Goal: Task Accomplishment & Management: Complete application form

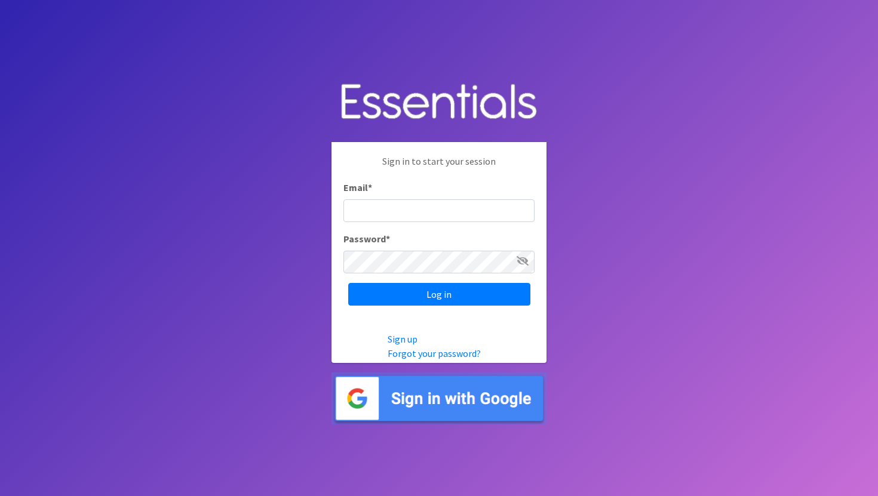
click at [374, 398] on img at bounding box center [438, 399] width 215 height 52
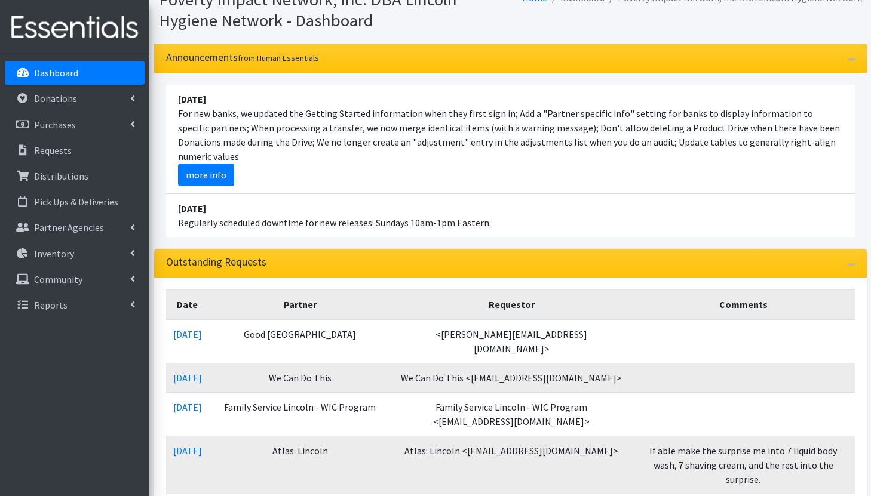
scroll to position [116, 0]
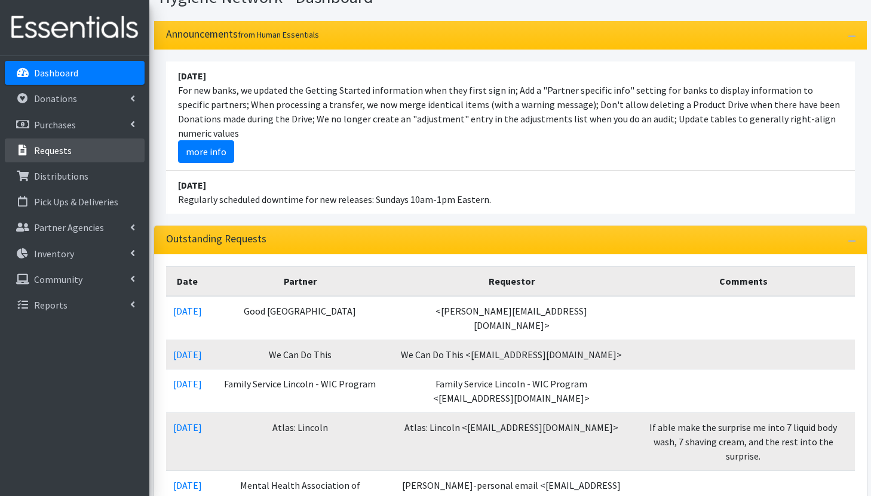
click at [99, 151] on link "Requests" at bounding box center [75, 151] width 140 height 24
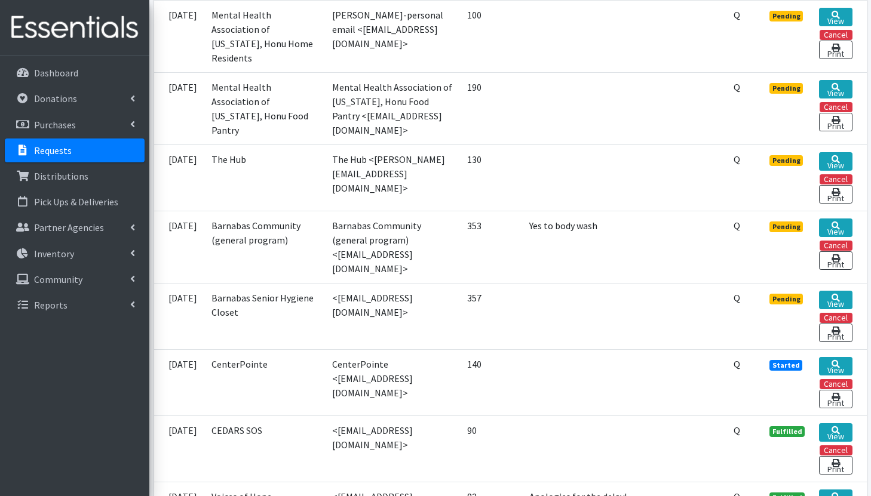
scroll to position [623, 0]
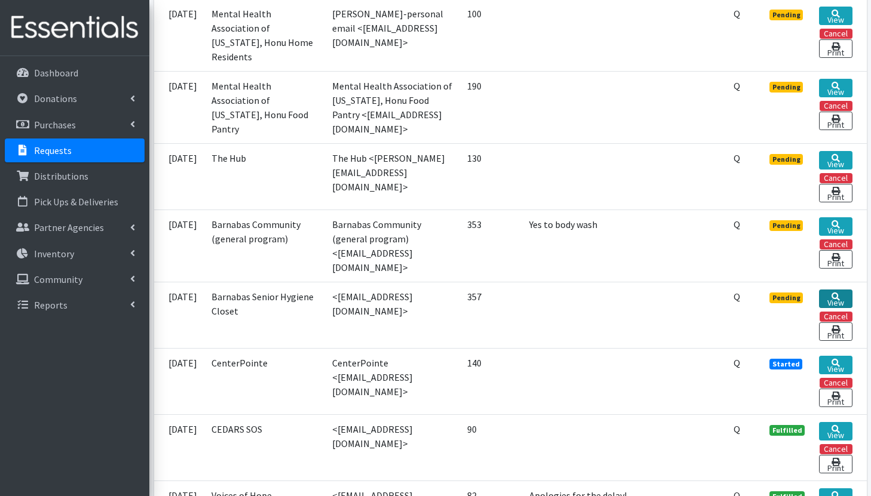
click at [838, 294] on link "View" at bounding box center [835, 299] width 33 height 19
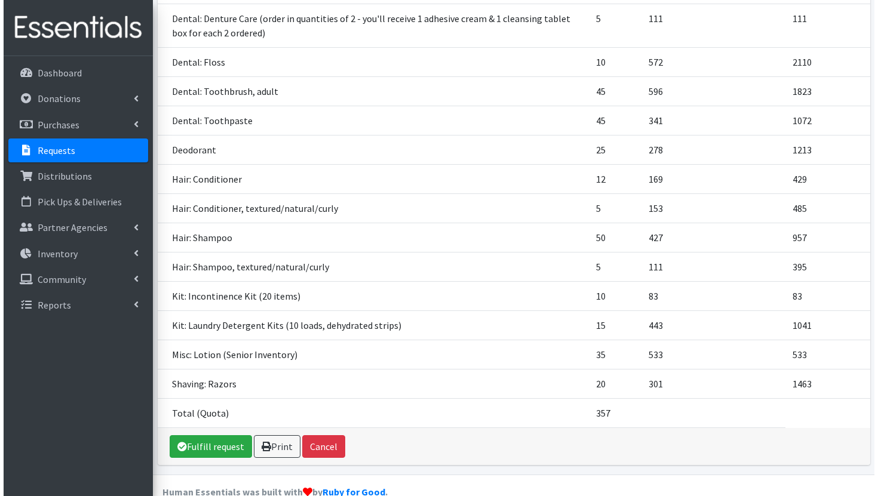
scroll to position [309, 0]
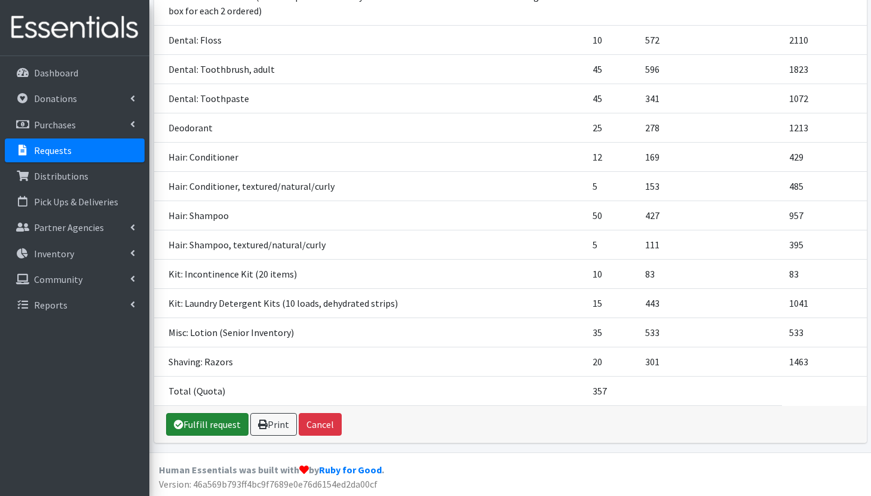
click at [208, 420] on link "Fulfill request" at bounding box center [207, 424] width 82 height 23
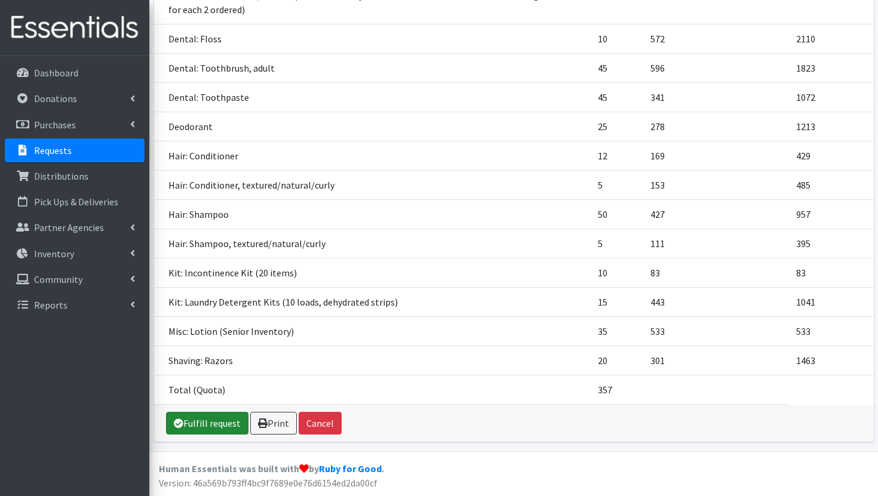
click at [213, 425] on link "Fulfill request" at bounding box center [207, 423] width 82 height 23
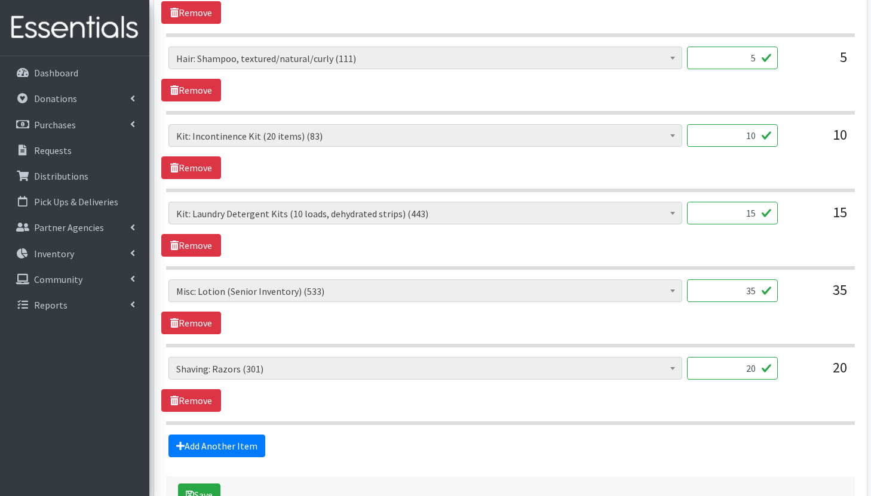
scroll to position [1412, 0]
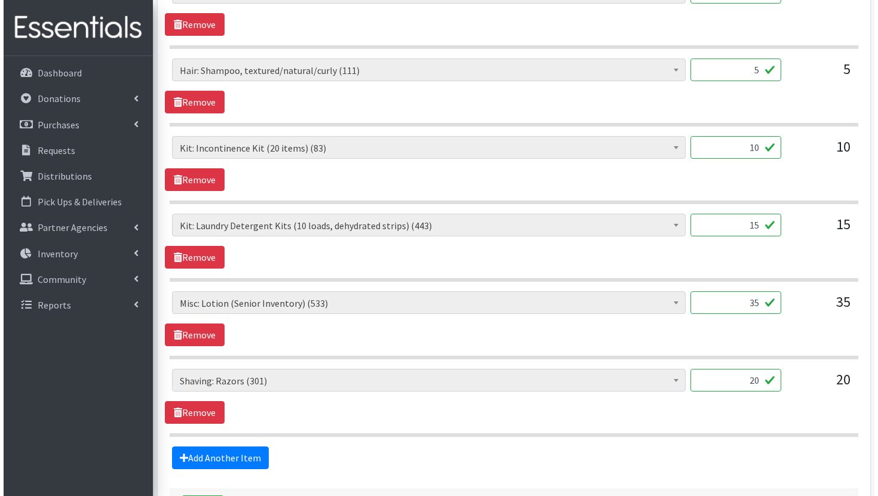
scroll to position [1412, 0]
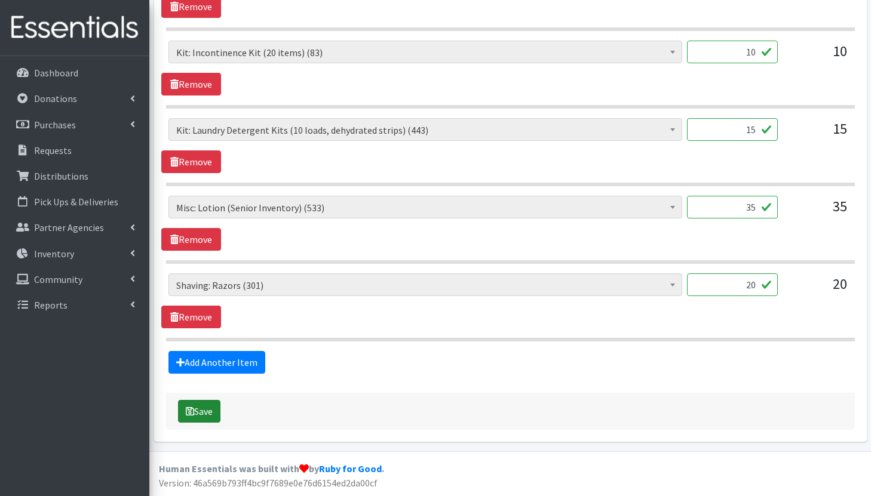
click at [202, 413] on button "Save" at bounding box center [199, 411] width 42 height 23
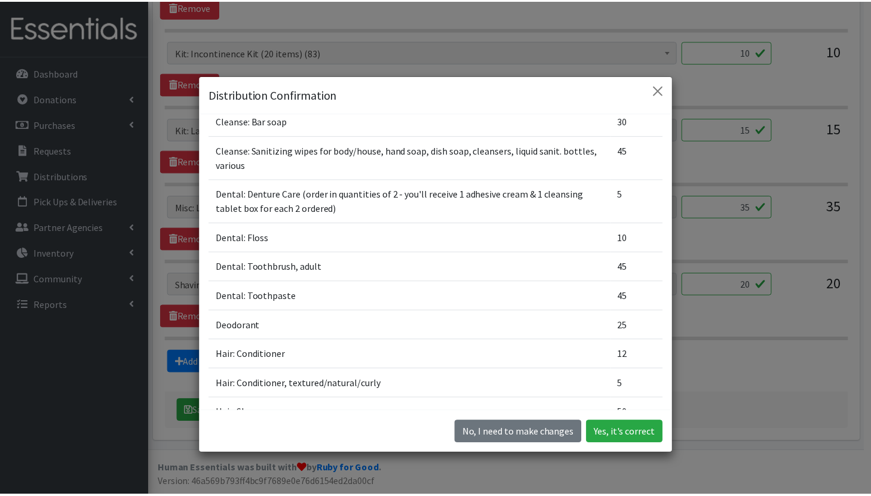
scroll to position [129, 0]
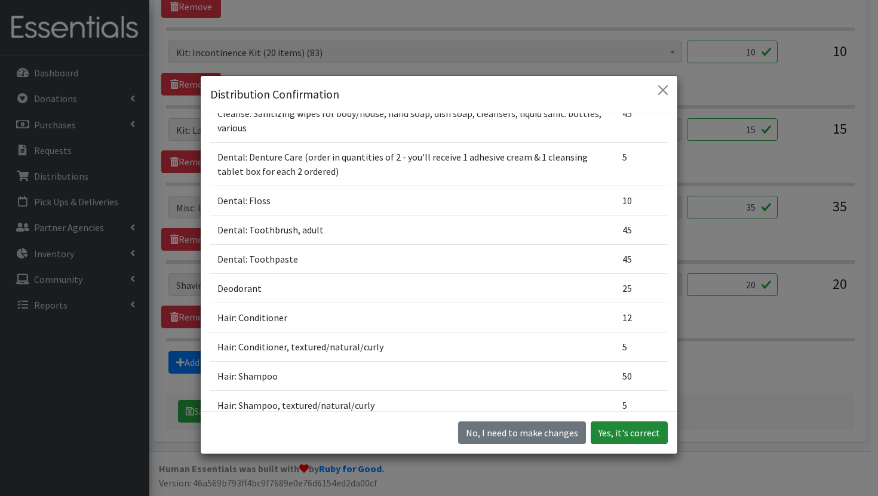
click at [626, 429] on button "Yes, it's correct" at bounding box center [629, 433] width 77 height 23
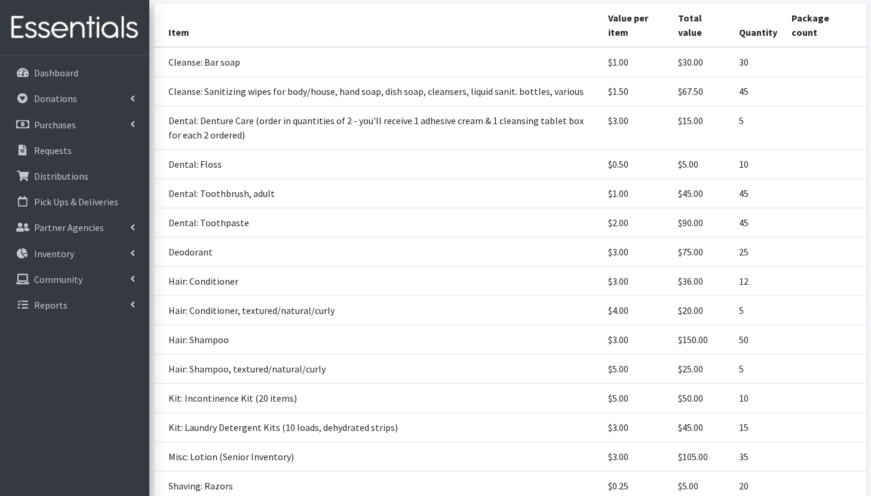
scroll to position [245, 0]
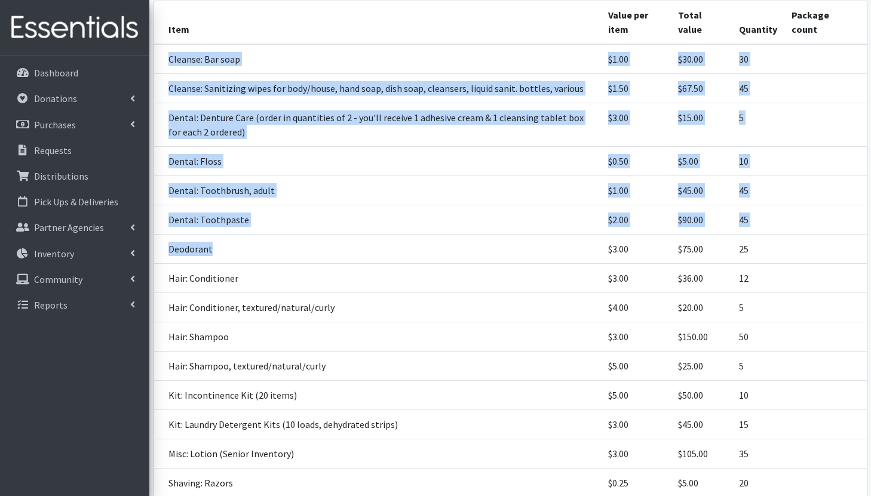
drag, startPoint x: 168, startPoint y: 60, endPoint x: 229, endPoint y: 263, distance: 212.5
click at [229, 263] on tbody "Cleanse: Bar soap $1.00 $30.00 30 Cleanse: Sanitizing wipes for body/house, han…" at bounding box center [510, 285] width 712 height 483
click at [229, 263] on td "Deodorant" at bounding box center [377, 249] width 447 height 29
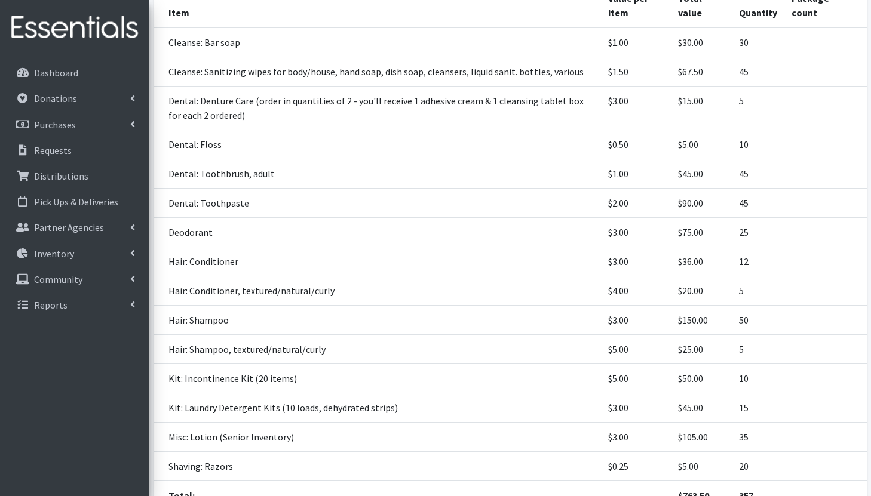
scroll to position [262, 0]
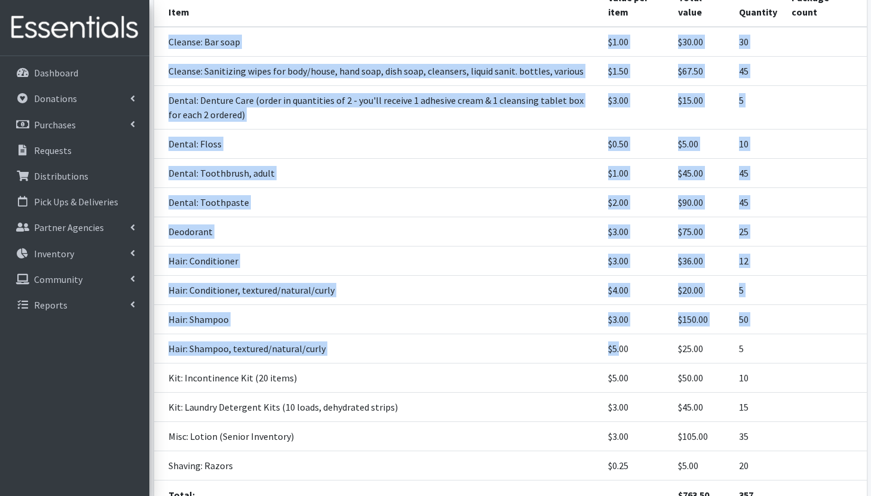
drag, startPoint x: 167, startPoint y: 39, endPoint x: 625, endPoint y: 349, distance: 553.0
click at [625, 349] on tbody "Cleanse: Bar soap $1.00 $30.00 30 Cleanse: Sanitizing wipes for body/house, han…" at bounding box center [510, 268] width 712 height 483
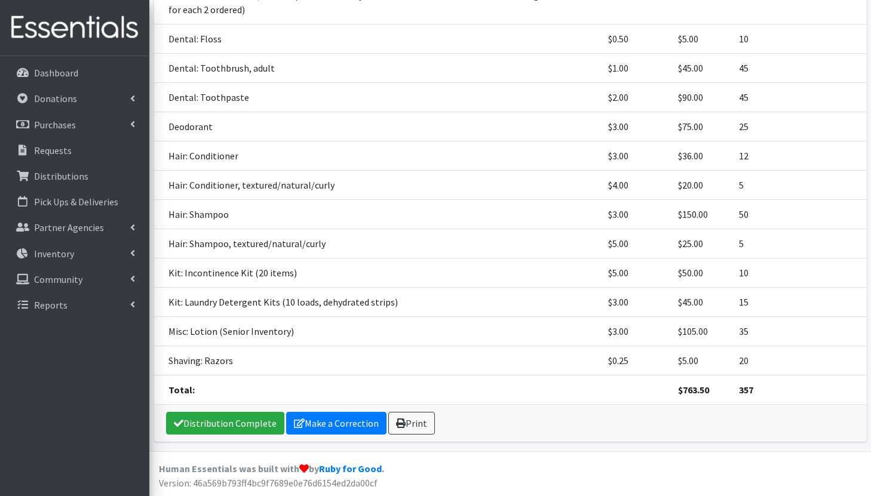
click at [767, 359] on td "20" at bounding box center [757, 360] width 53 height 29
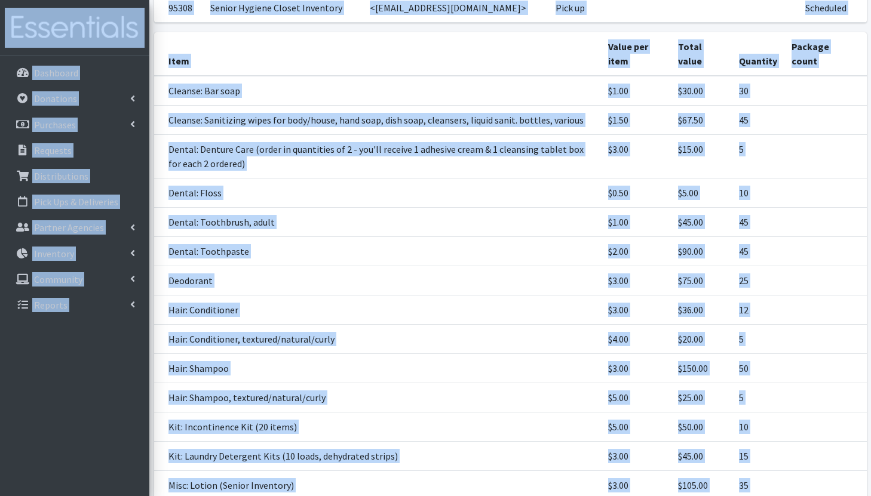
scroll to position [0, 0]
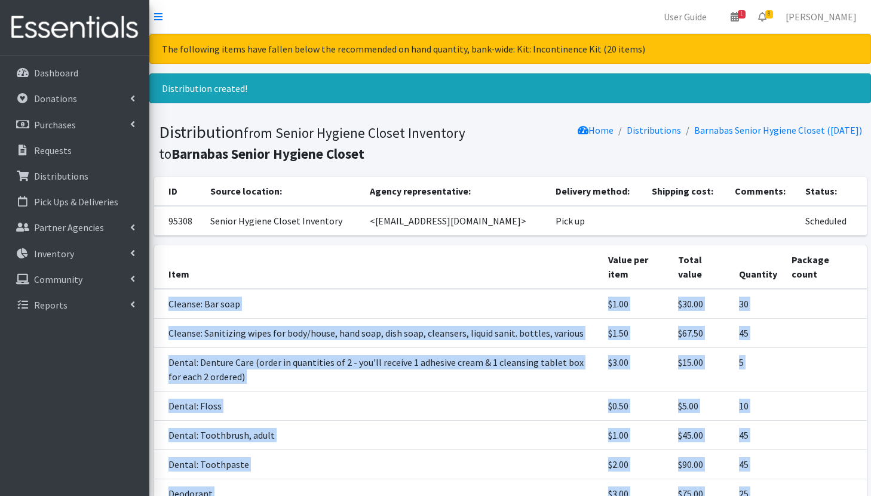
drag, startPoint x: 756, startPoint y: 367, endPoint x: 163, endPoint y: 308, distance: 595.9
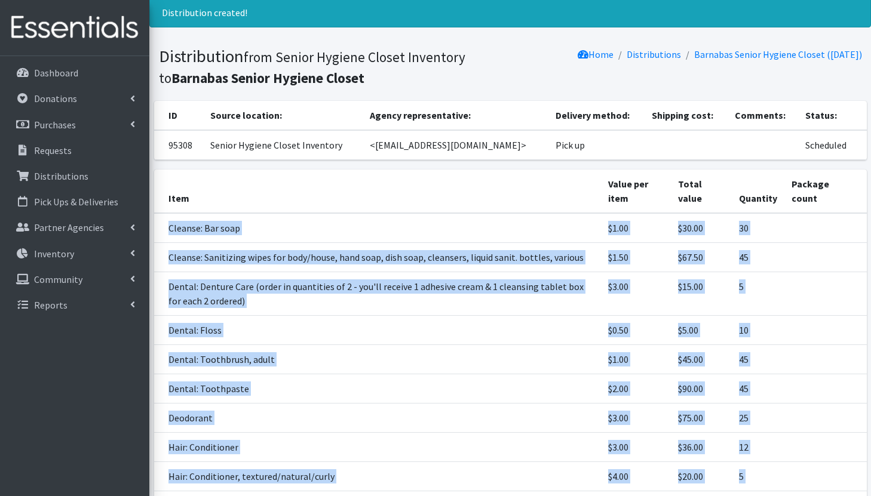
scroll to position [77, 0]
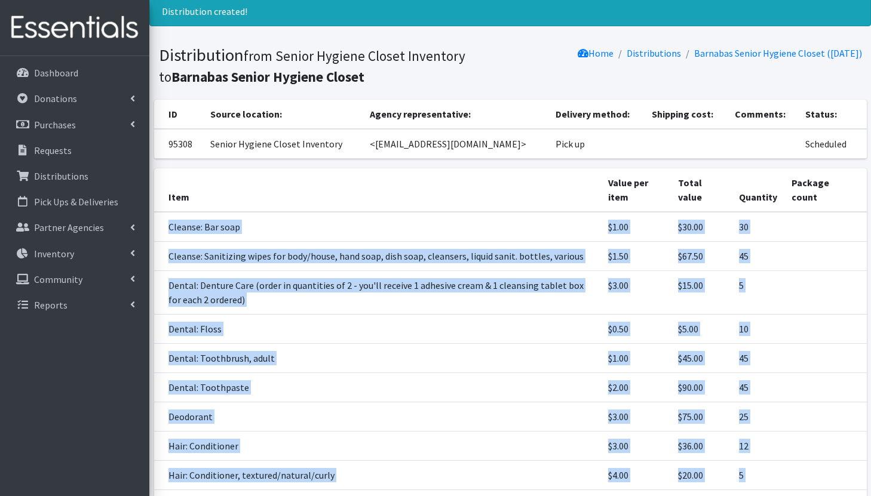
copy tbody "Cleanse: Bar soap $1.00 $30.00 30 Cleanse: Sanitizing wipes for body/house, han…"
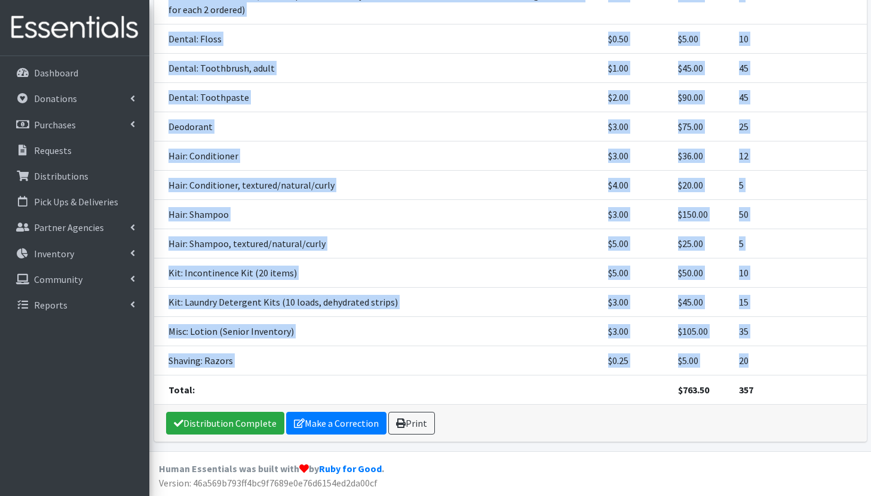
click at [513, 280] on td "Kit: Incontinence Kit (20 items)" at bounding box center [377, 273] width 447 height 29
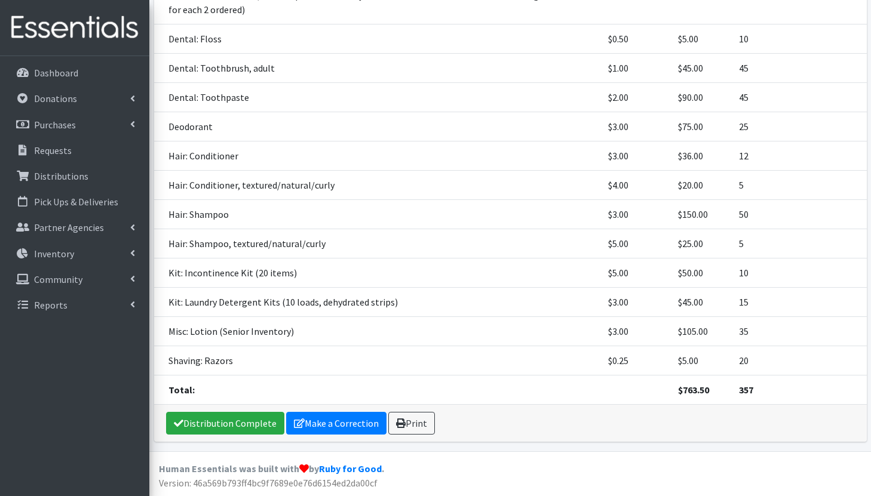
click at [522, 325] on td "Misc: Lotion (Senior Inventory)" at bounding box center [377, 331] width 447 height 29
click at [197, 419] on link "Distribution Complete" at bounding box center [225, 423] width 118 height 23
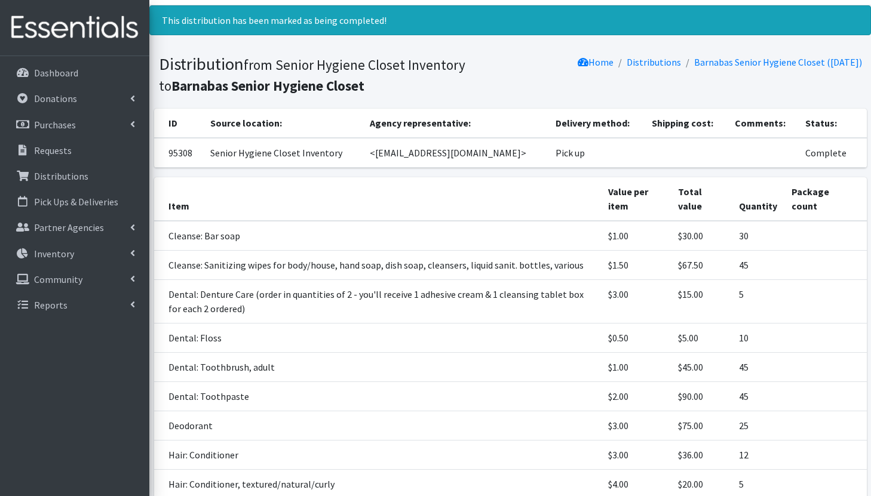
scroll to position [0, 0]
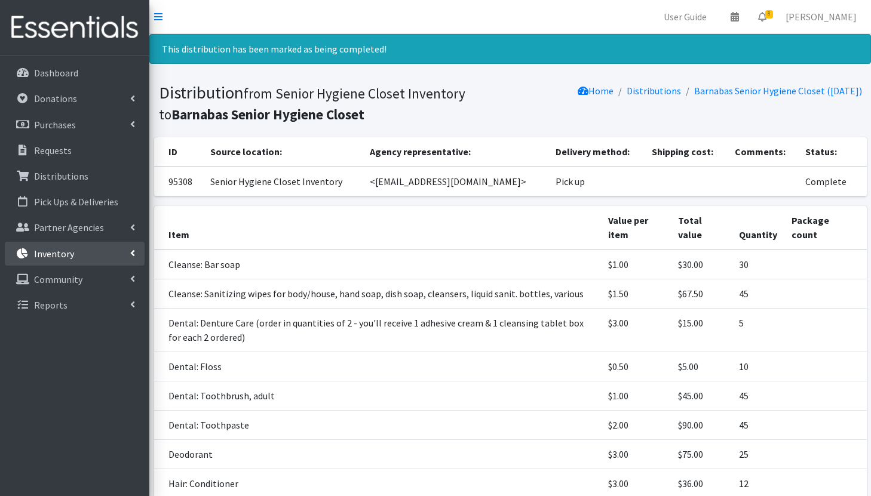
click at [84, 256] on link "Inventory" at bounding box center [75, 254] width 140 height 24
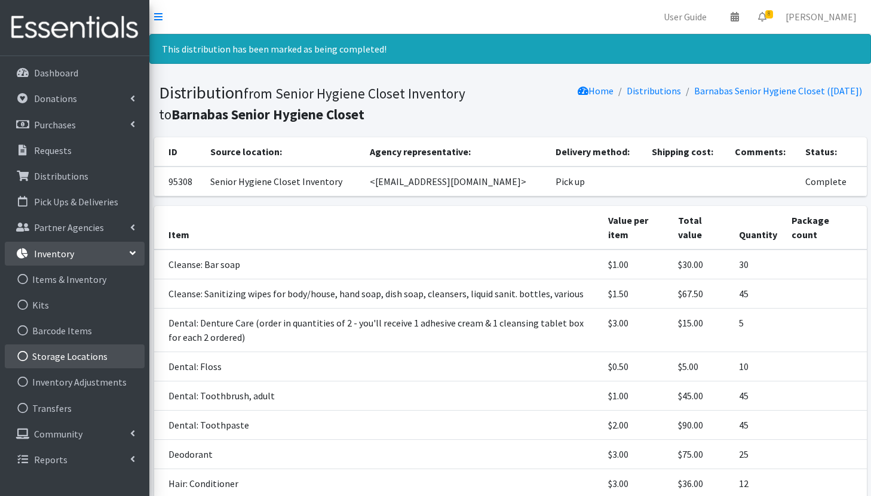
click at [92, 356] on link "Storage Locations" at bounding box center [75, 357] width 140 height 24
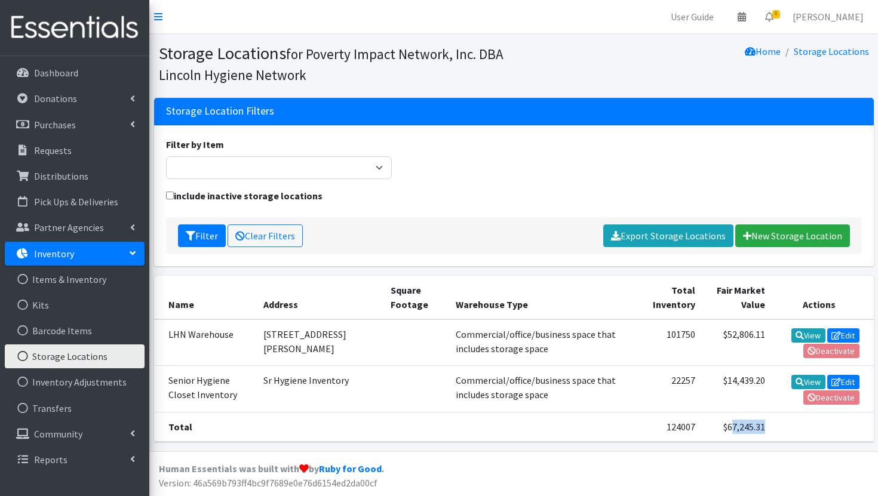
drag, startPoint x: 716, startPoint y: 426, endPoint x: 759, endPoint y: 425, distance: 43.6
click at [760, 425] on tr "Total 124007 $67,245.31" at bounding box center [513, 426] width 719 height 29
click at [772, 425] on td at bounding box center [823, 426] width 102 height 29
drag, startPoint x: 754, startPoint y: 425, endPoint x: 715, endPoint y: 422, distance: 38.9
click at [715, 422] on td "$67,245.31" at bounding box center [736, 426] width 69 height 29
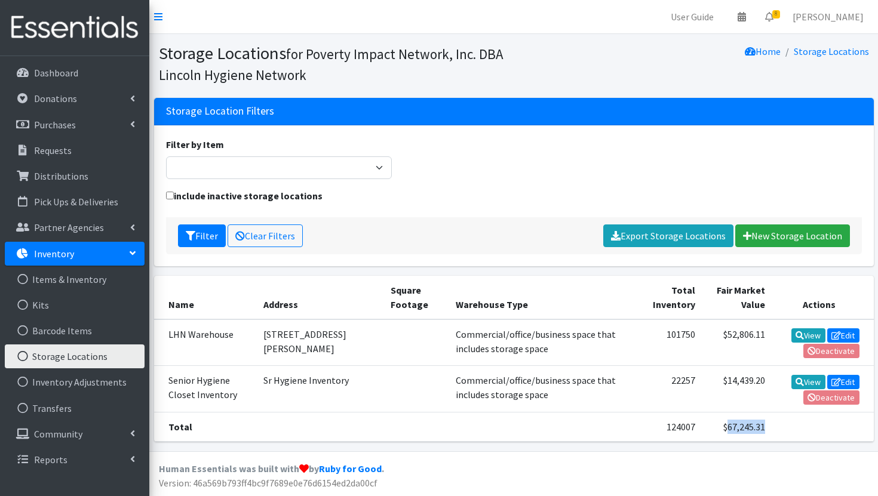
copy td "67,245.31"
click at [95, 147] on link "Requests" at bounding box center [75, 151] width 140 height 24
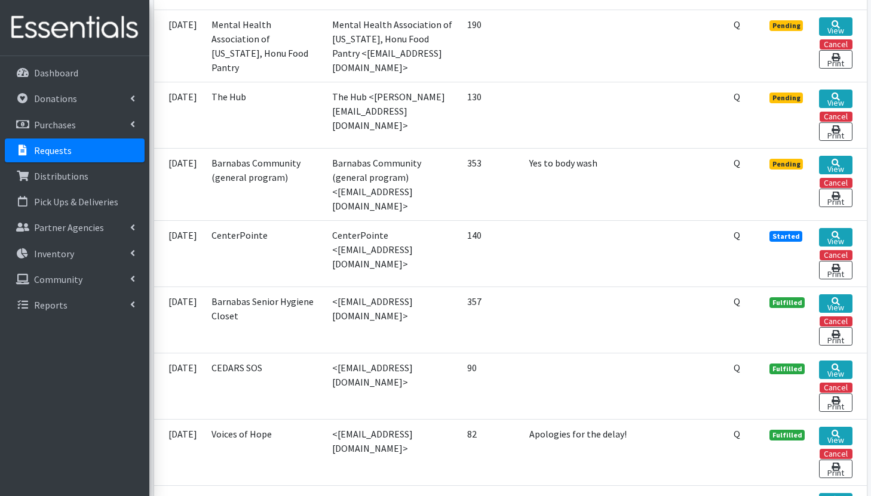
scroll to position [683, 0]
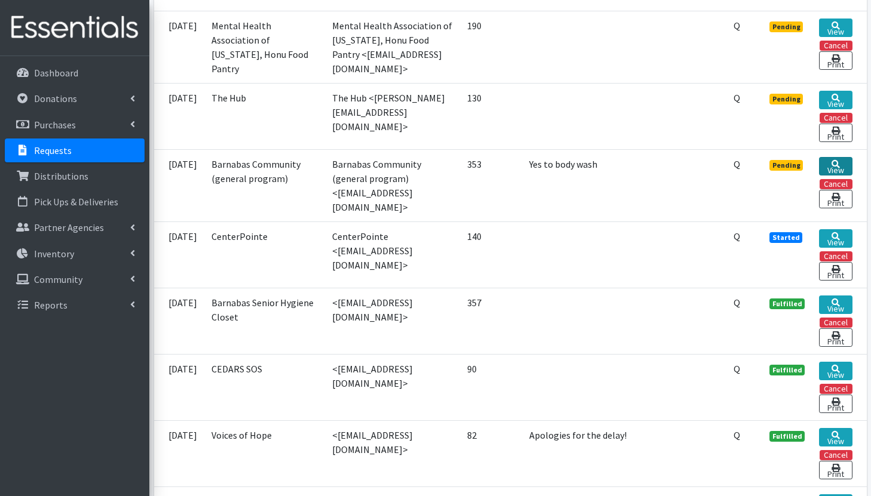
click at [828, 166] on link "View" at bounding box center [835, 166] width 33 height 19
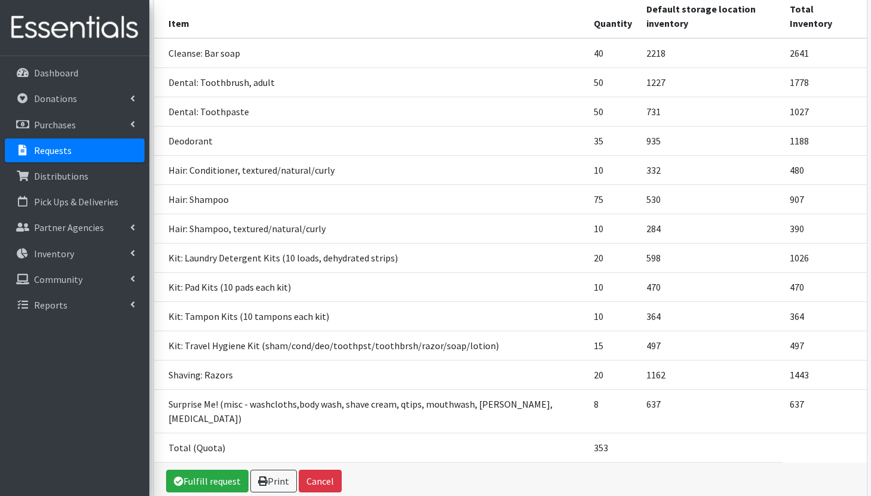
scroll to position [244, 0]
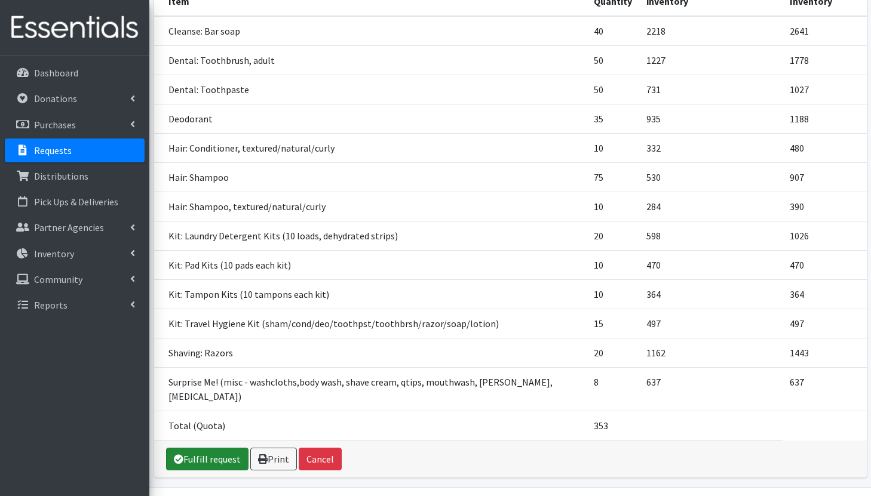
click at [194, 448] on link "Fulfill request" at bounding box center [207, 459] width 82 height 23
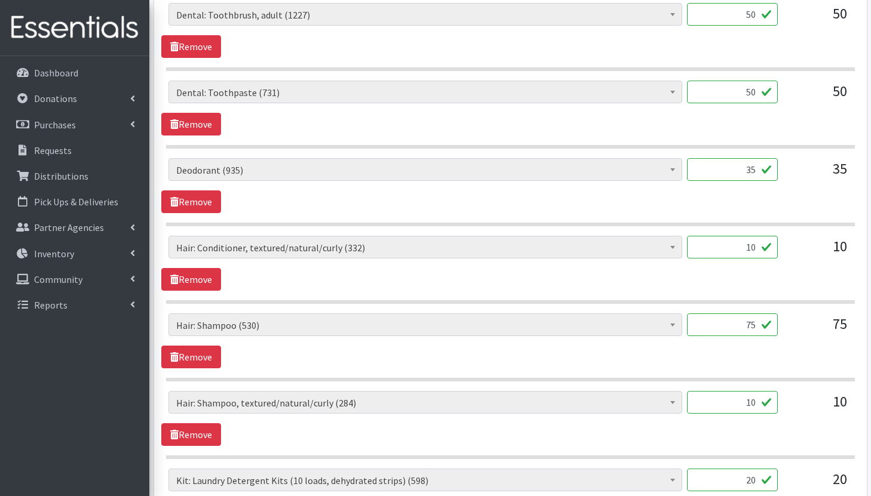
scroll to position [676, 0]
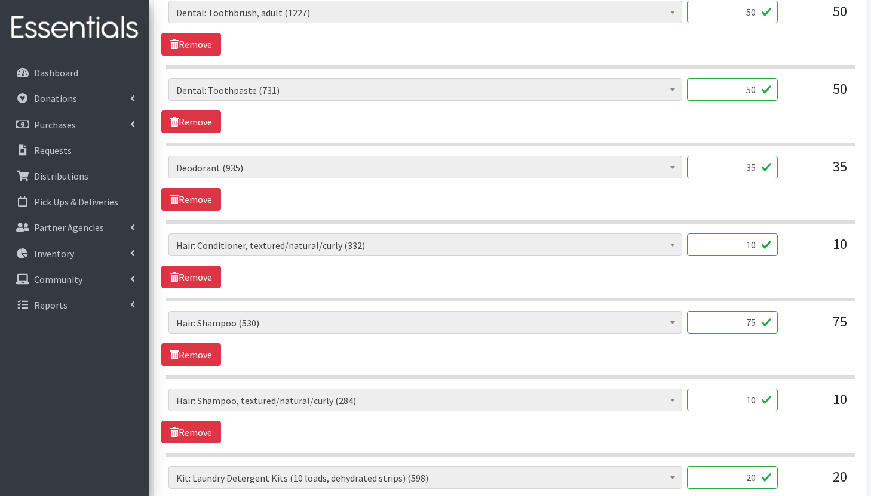
click at [757, 322] on input "75" at bounding box center [732, 322] width 91 height 23
click at [669, 395] on span at bounding box center [672, 398] width 12 height 19
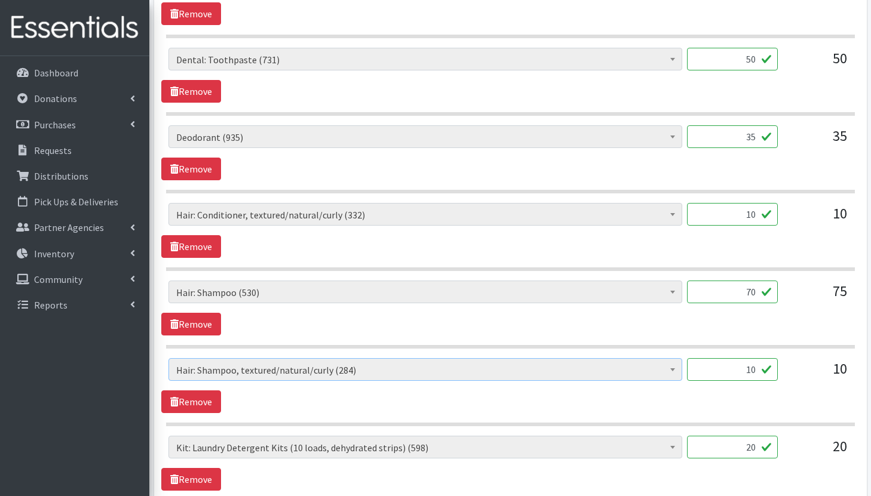
scroll to position [705, 0]
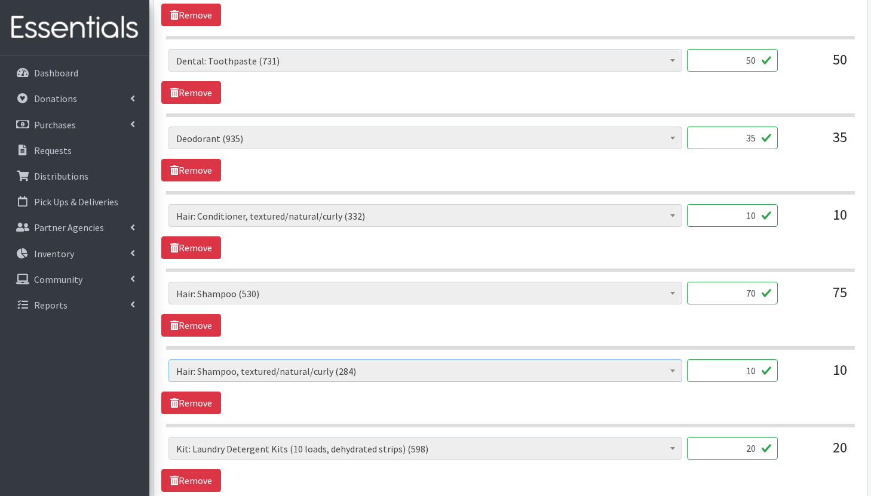
click at [758, 295] on input "70" at bounding box center [732, 293] width 91 height 23
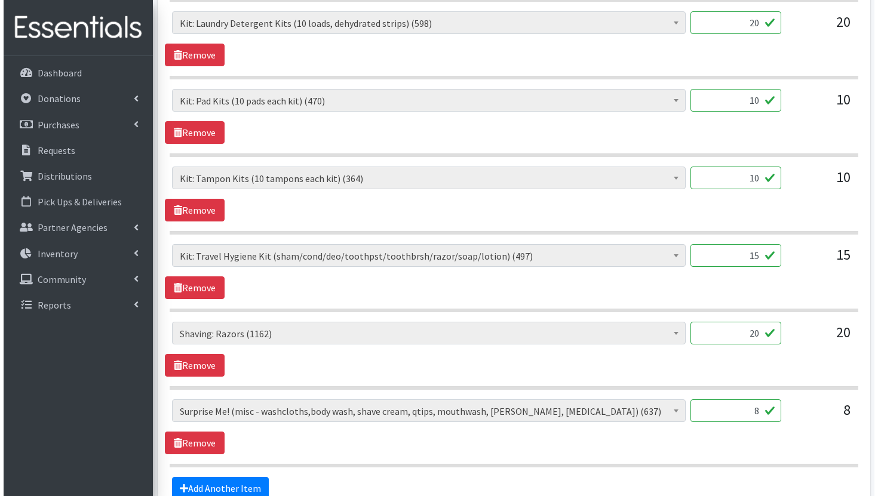
scroll to position [1257, 0]
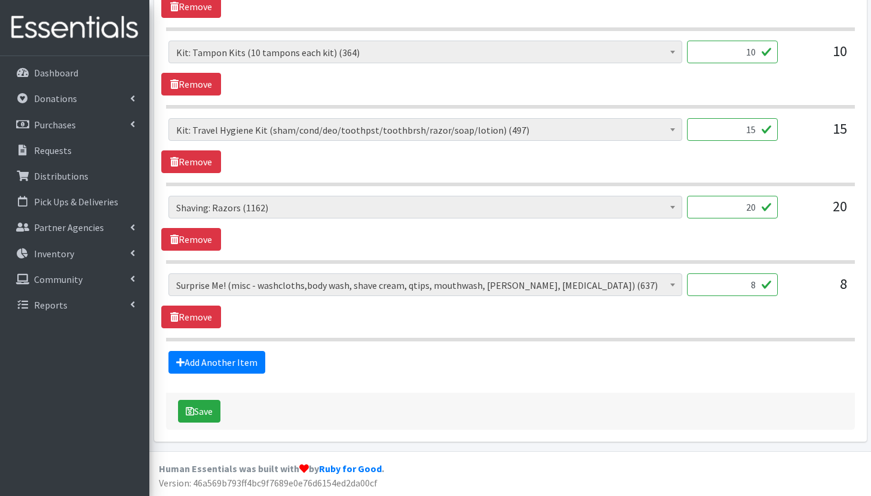
type input "75"
click at [760, 288] on input "8" at bounding box center [732, 284] width 91 height 23
type input "3"
click at [658, 353] on div "Add Another Item" at bounding box center [509, 362] width 697 height 23
click at [204, 406] on button "Save" at bounding box center [199, 411] width 42 height 23
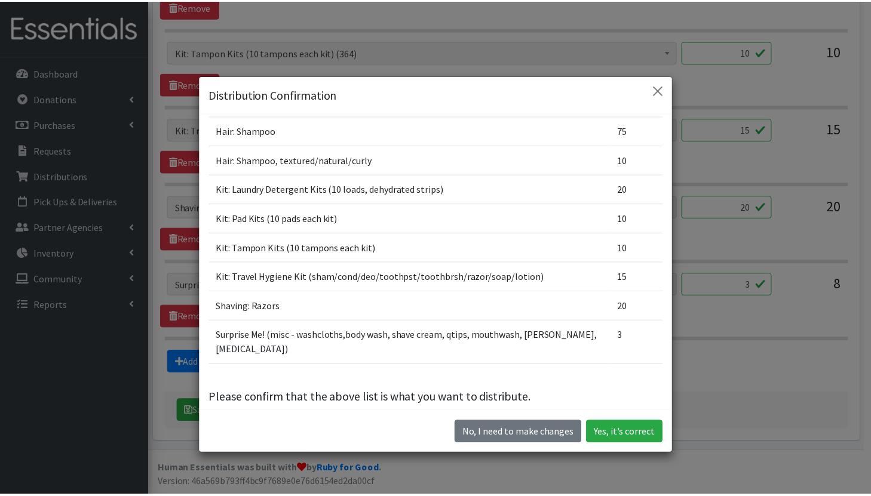
scroll to position [2, 0]
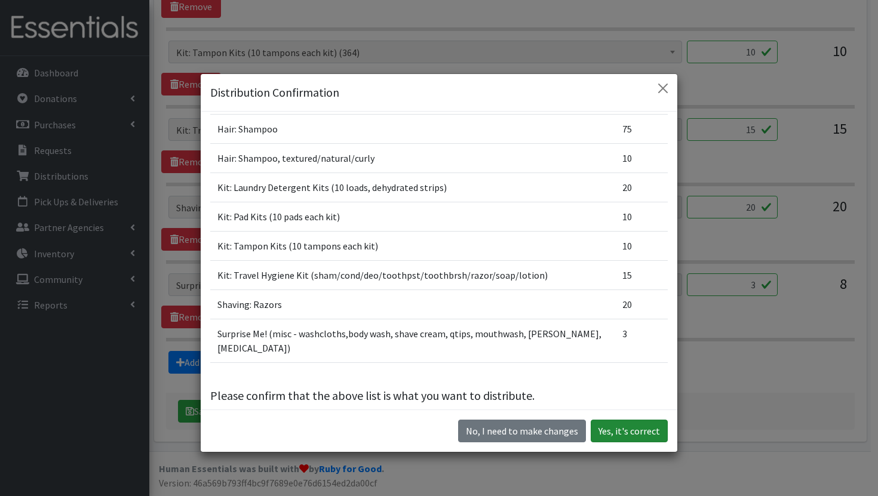
click at [620, 431] on button "Yes, it's correct" at bounding box center [629, 431] width 77 height 23
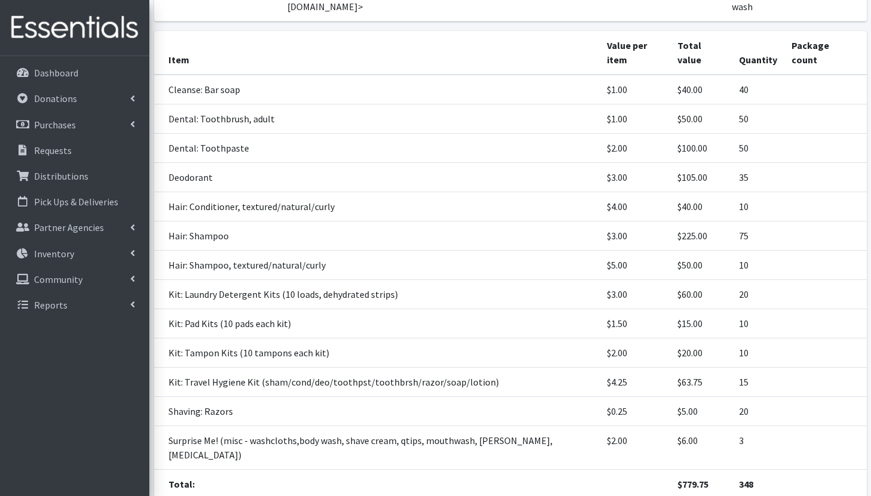
scroll to position [241, 0]
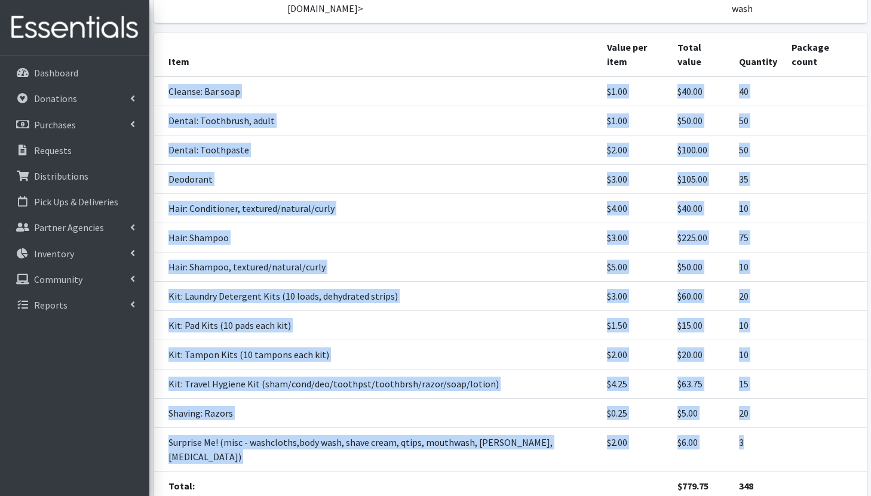
drag, startPoint x: 166, startPoint y: 75, endPoint x: 754, endPoint y: 429, distance: 686.8
click at [754, 429] on tbody "Cleanse: Bar soap $1.00 $40.00 40 Dental: Toothbrush, adult $1.00 $50.00 50 Den…" at bounding box center [510, 288] width 712 height 425
copy tbody "Cleanse: Bar soap $1.00 $40.00 40 Dental: Toothbrush, adult $1.00 $50.00 50 Den…"
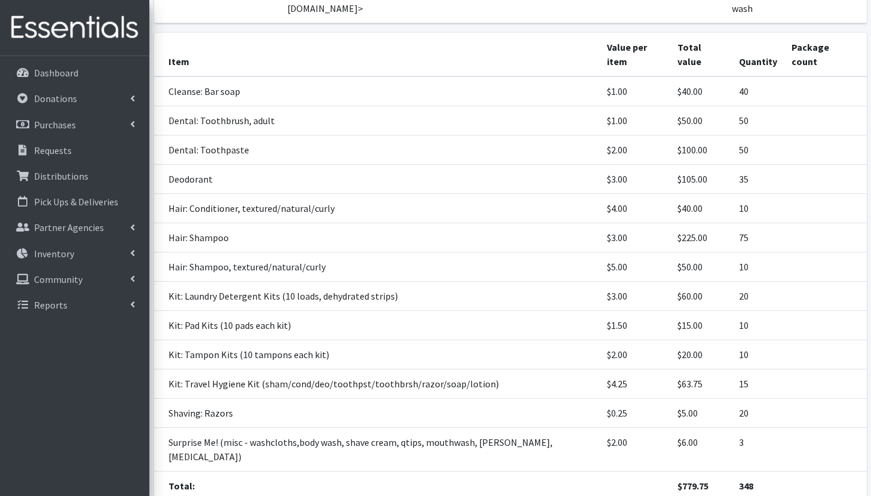
click at [505, 282] on td "Kit: Laundry Detergent Kits (10 loads, dehydrated strips)" at bounding box center [377, 296] width 446 height 29
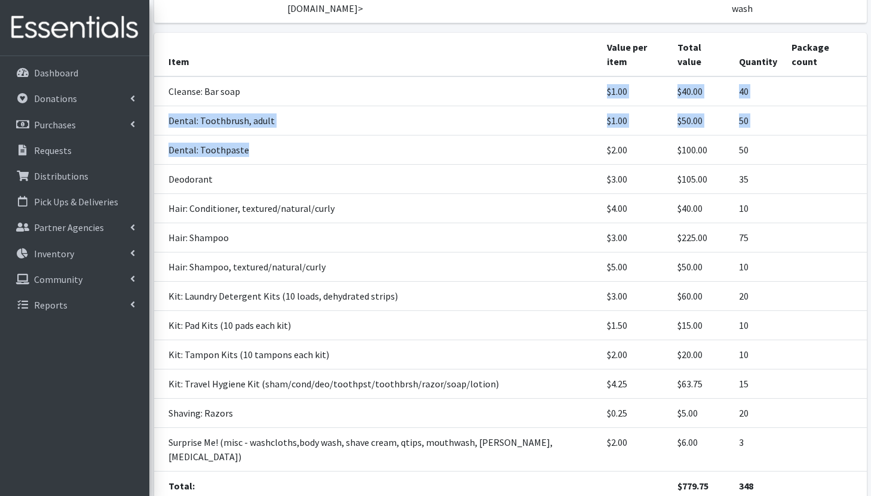
drag, startPoint x: 489, startPoint y: 135, endPoint x: 241, endPoint y: 82, distance: 254.0
click at [241, 82] on tbody "Cleanse: Bar soap $1.00 $40.00 40 Dental: Toothbrush, adult $1.00 $50.00 50 Den…" at bounding box center [510, 288] width 712 height 425
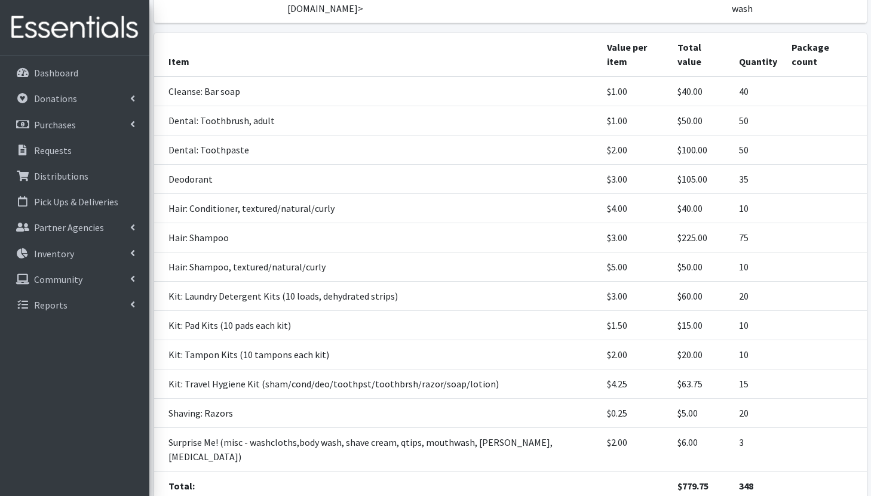
click at [234, 81] on td "Cleanse: Bar soap" at bounding box center [377, 91] width 446 height 30
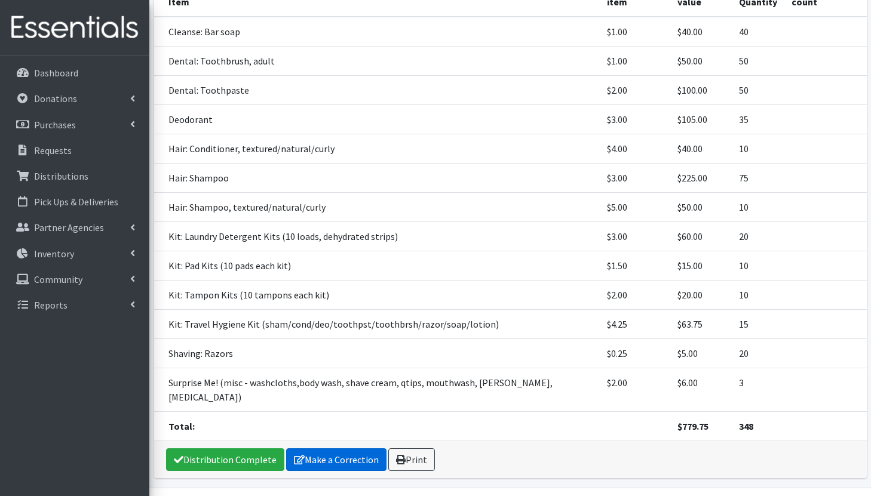
scroll to position [309, 0]
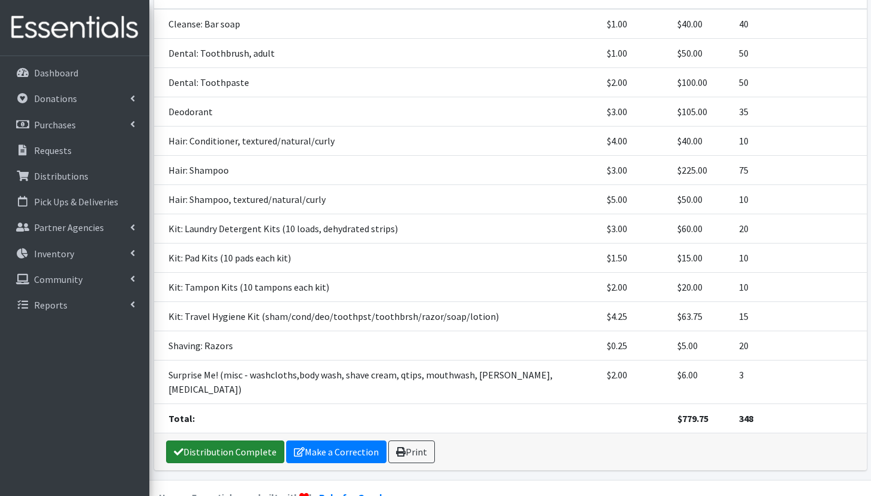
click at [253, 441] on link "Distribution Complete" at bounding box center [225, 452] width 118 height 23
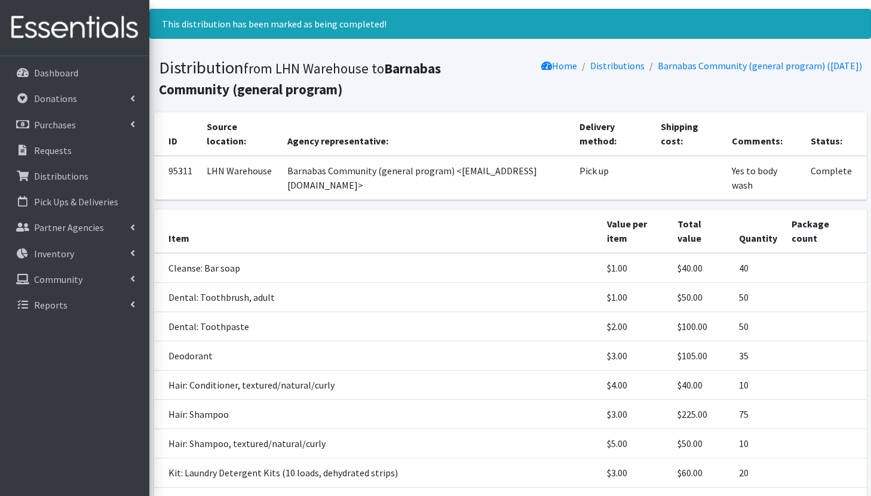
scroll to position [33, 0]
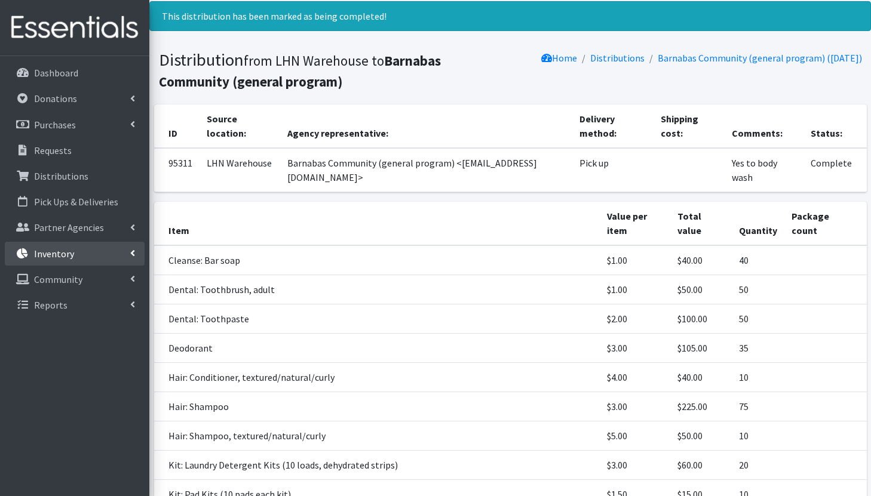
click at [78, 254] on link "Inventory" at bounding box center [75, 254] width 140 height 24
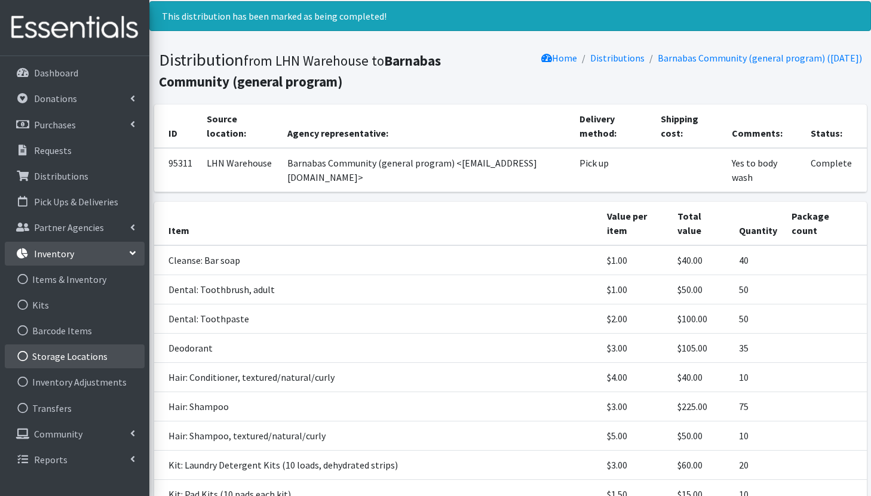
click at [81, 356] on link "Storage Locations" at bounding box center [75, 357] width 140 height 24
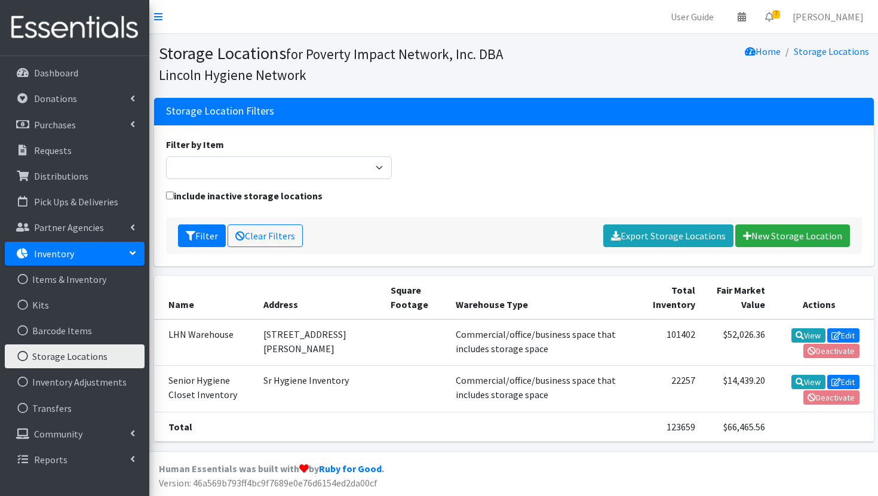
click at [739, 330] on td "$52,026.36" at bounding box center [736, 342] width 69 height 47
click at [716, 334] on td "$52,026.36" at bounding box center [736, 342] width 69 height 47
drag, startPoint x: 714, startPoint y: 334, endPoint x: 758, endPoint y: 338, distance: 44.3
click at [758, 339] on tr "LHN Warehouse 6200 Adams Street Commercial/office/business space that includes …" at bounding box center [513, 342] width 719 height 47
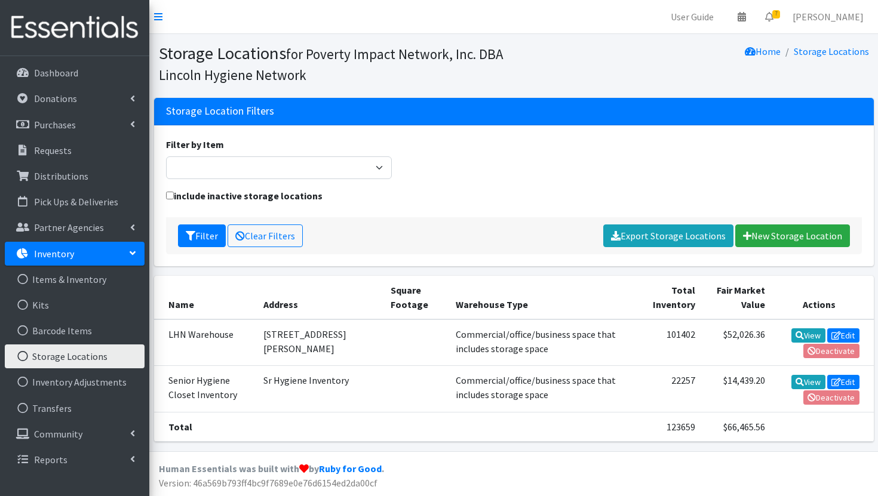
drag, startPoint x: 708, startPoint y: 335, endPoint x: 761, endPoint y: 335, distance: 53.1
click at [761, 336] on tr "LHN Warehouse 6200 Adams Street Commercial/office/business space that includes …" at bounding box center [513, 342] width 719 height 47
copy tr "$52,026.36 View"
click at [72, 155] on link "Requests" at bounding box center [75, 151] width 140 height 24
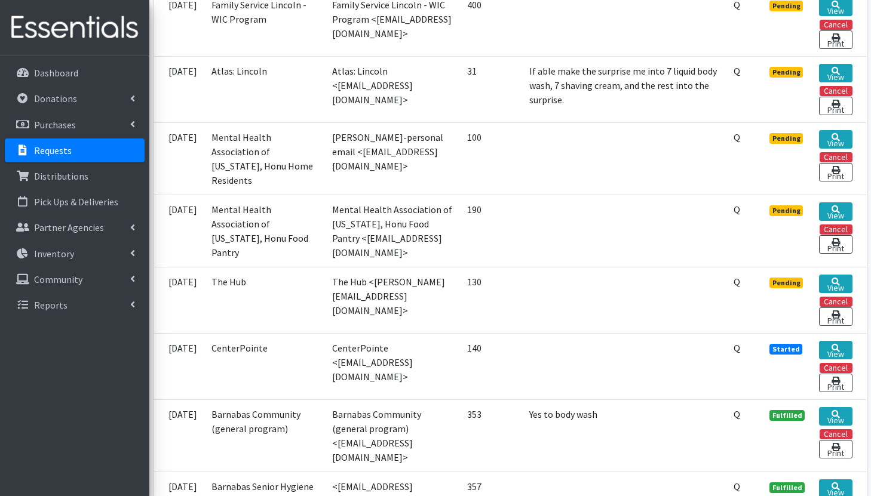
scroll to position [493, 0]
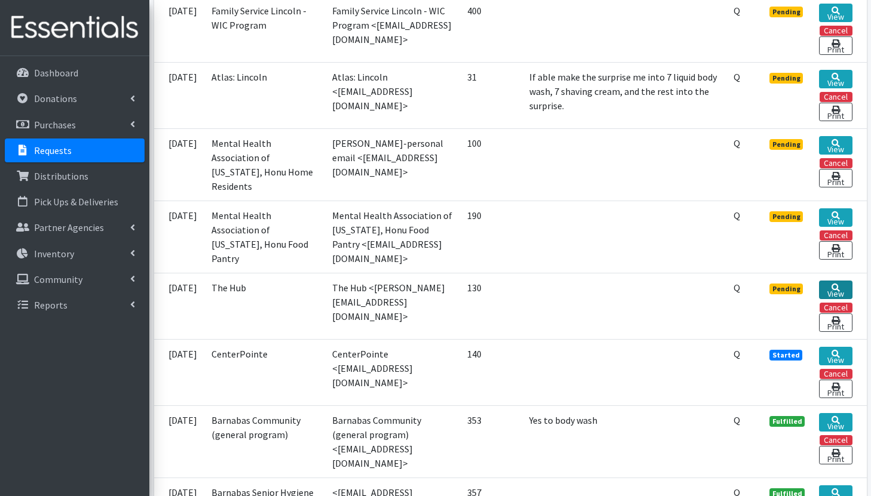
click at [831, 286] on icon at bounding box center [835, 288] width 8 height 8
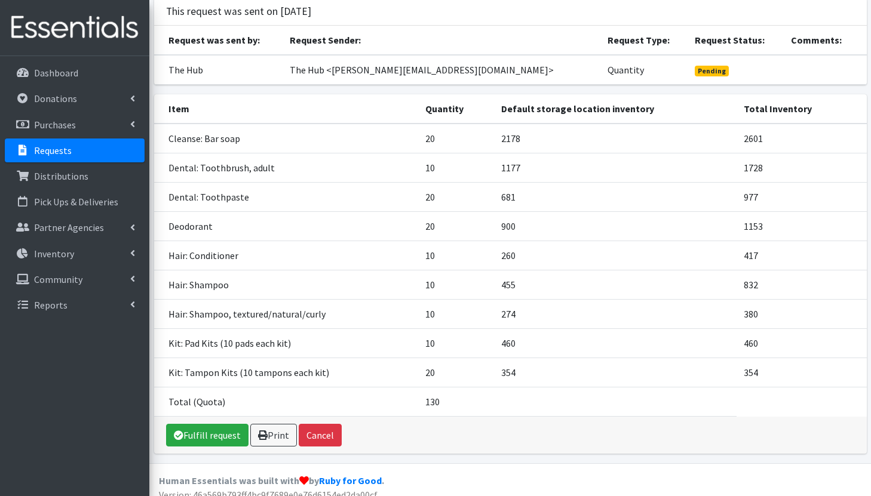
scroll to position [75, 0]
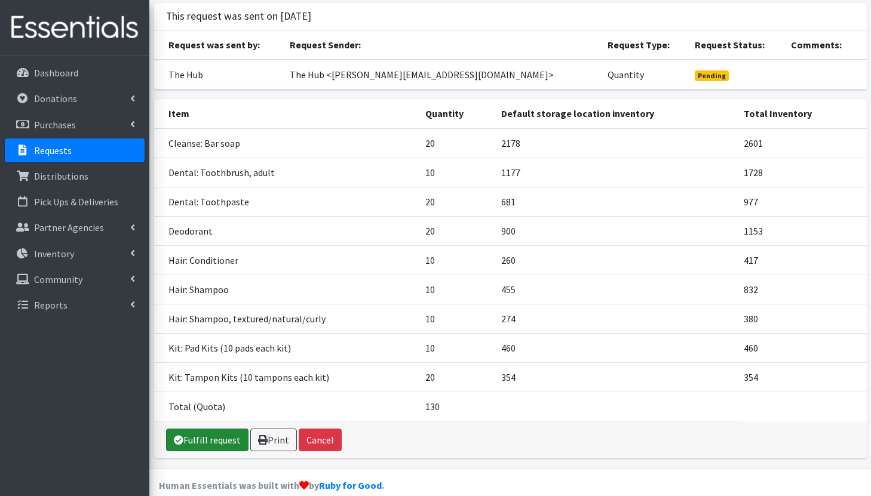
click at [213, 437] on link "Fulfill request" at bounding box center [207, 440] width 82 height 23
click at [193, 445] on link "Fulfill request" at bounding box center [207, 440] width 82 height 23
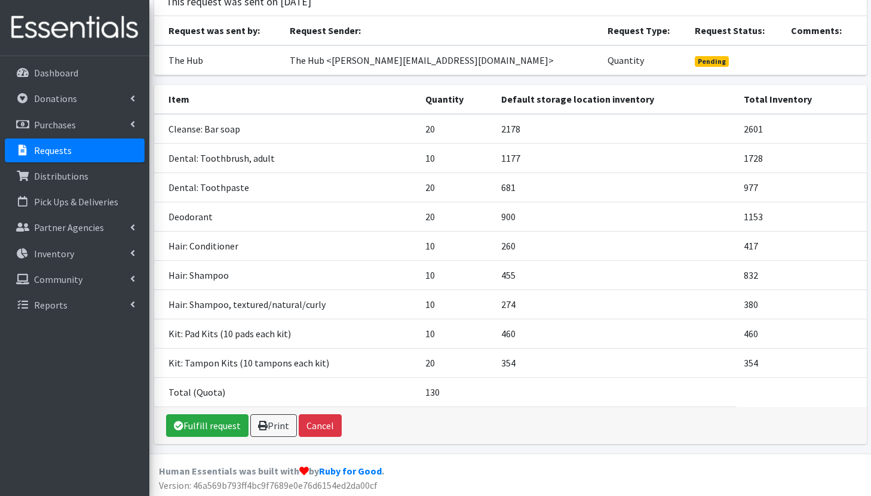
scroll to position [91, 0]
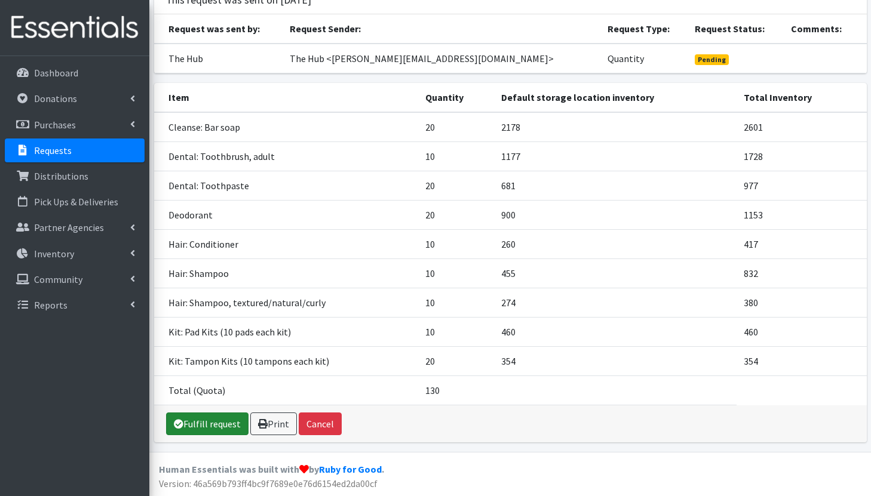
click at [190, 423] on link "Fulfill request" at bounding box center [207, 424] width 82 height 23
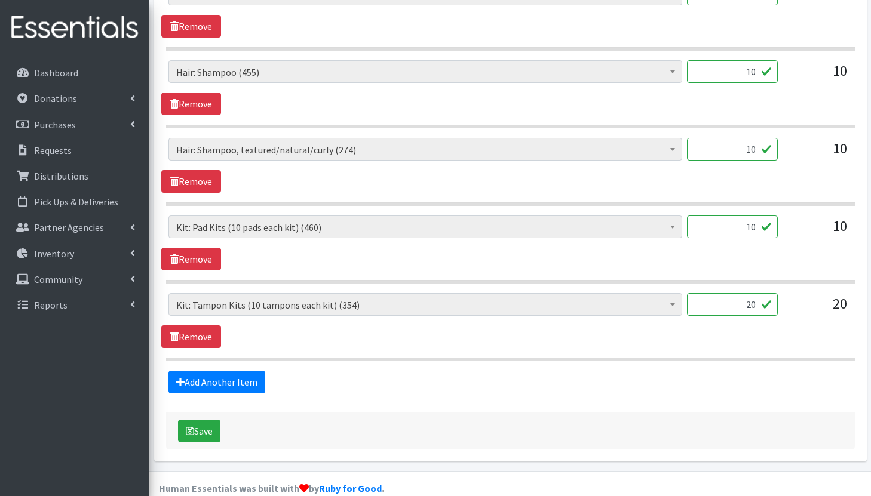
scroll to position [946, 0]
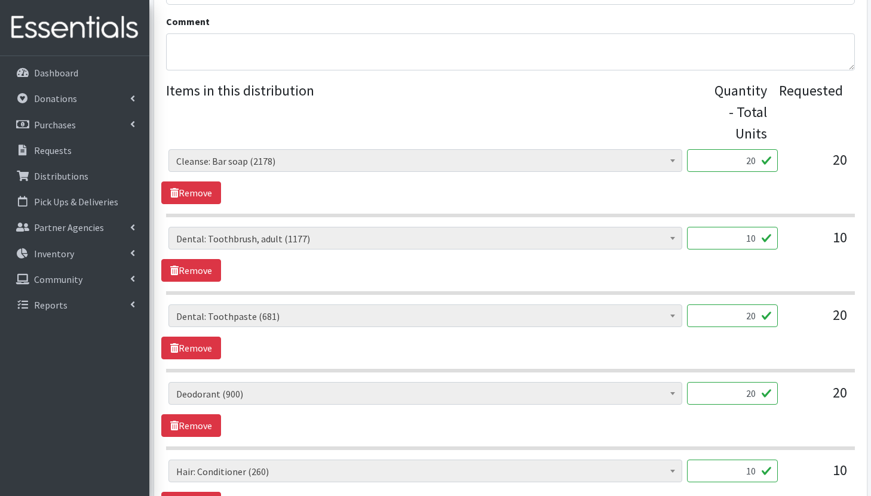
scroll to position [460, 0]
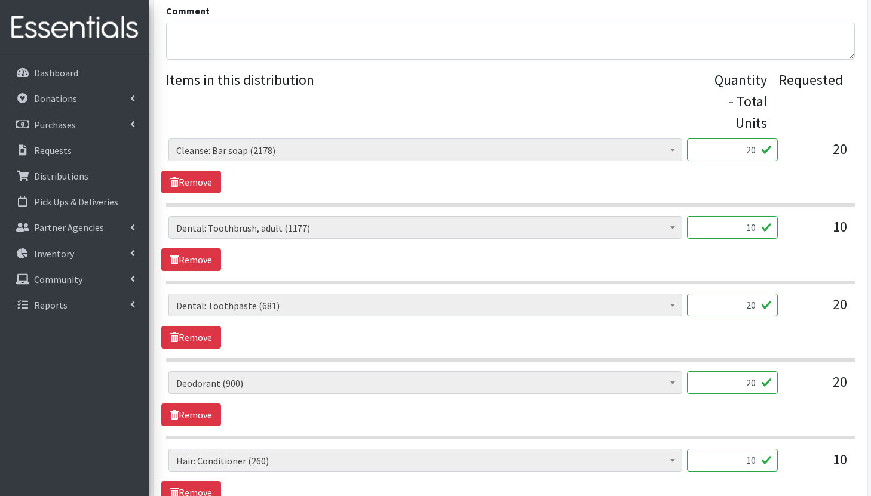
click at [756, 153] on input "20" at bounding box center [732, 150] width 91 height 23
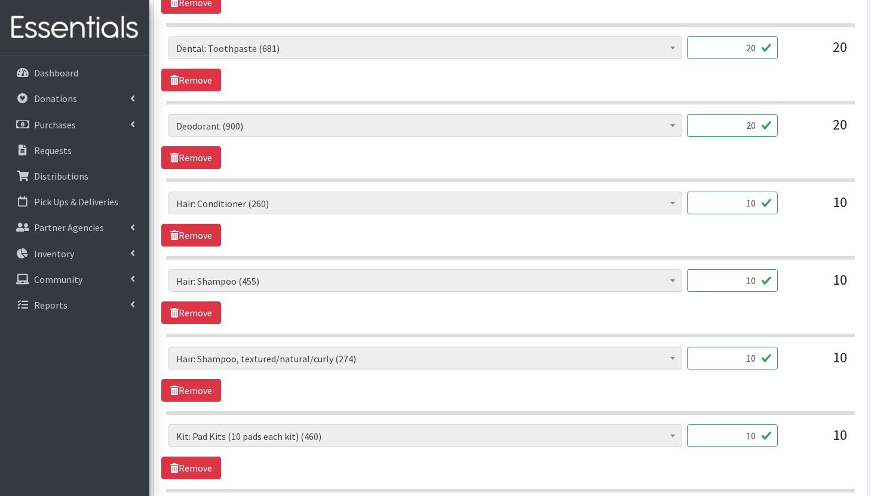
scroll to position [946, 0]
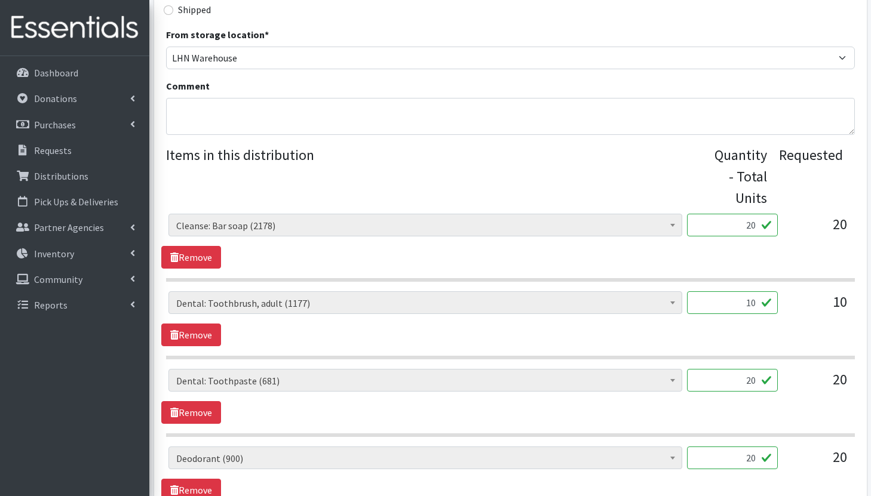
scroll to position [390, 0]
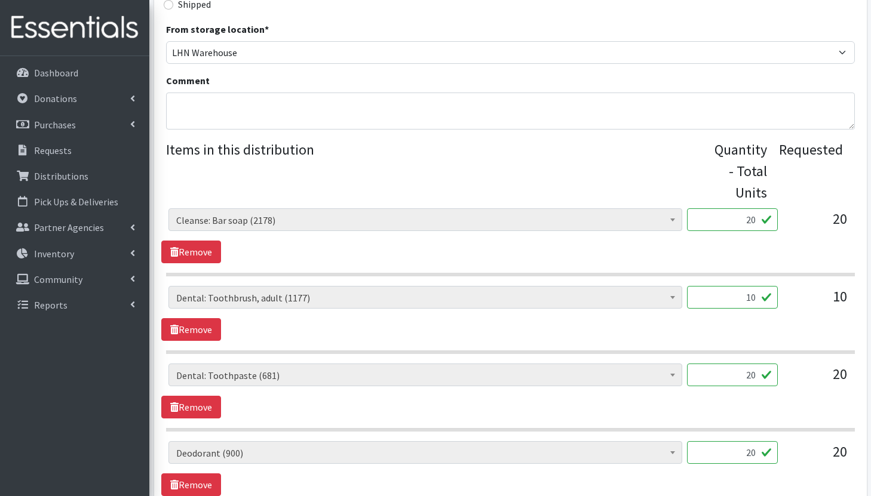
click at [761, 223] on input "20" at bounding box center [732, 219] width 91 height 23
type input "2"
type input "5"
click at [759, 301] on input "10" at bounding box center [732, 297] width 91 height 23
type input "1"
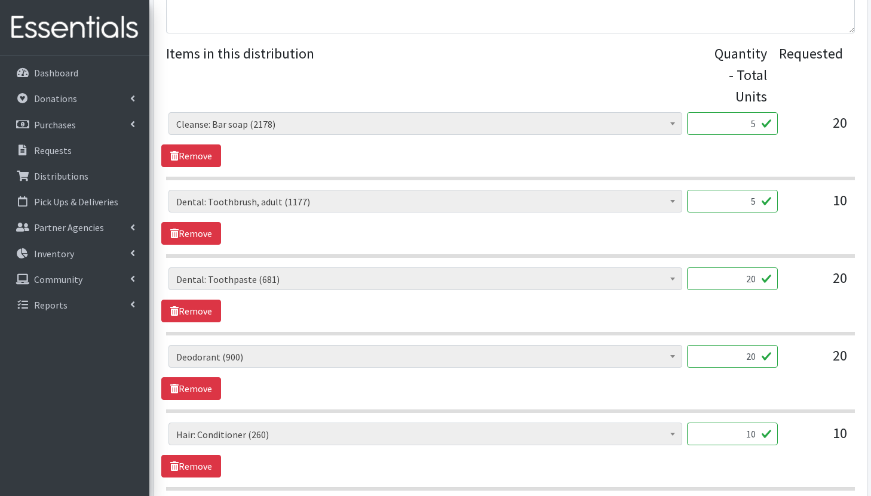
scroll to position [491, 0]
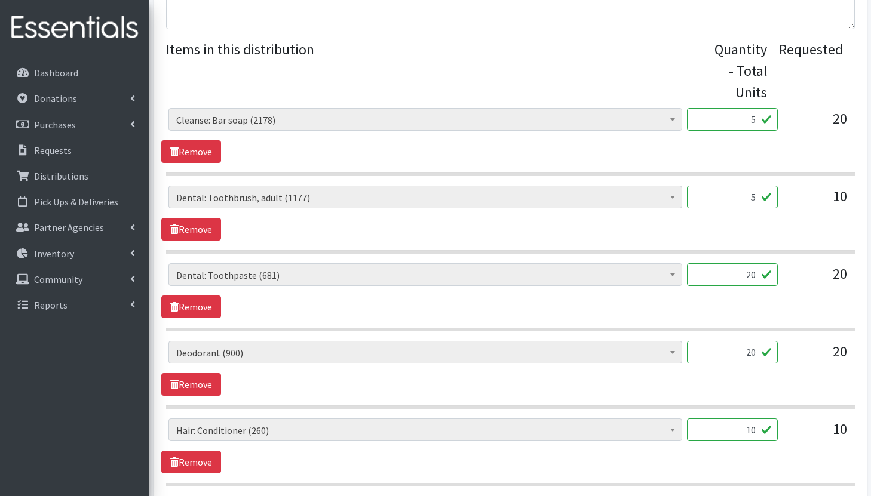
type input "5"
click at [759, 270] on input "20" at bounding box center [732, 274] width 91 height 23
type input "2"
type input "5"
click at [759, 352] on input "20" at bounding box center [732, 352] width 91 height 23
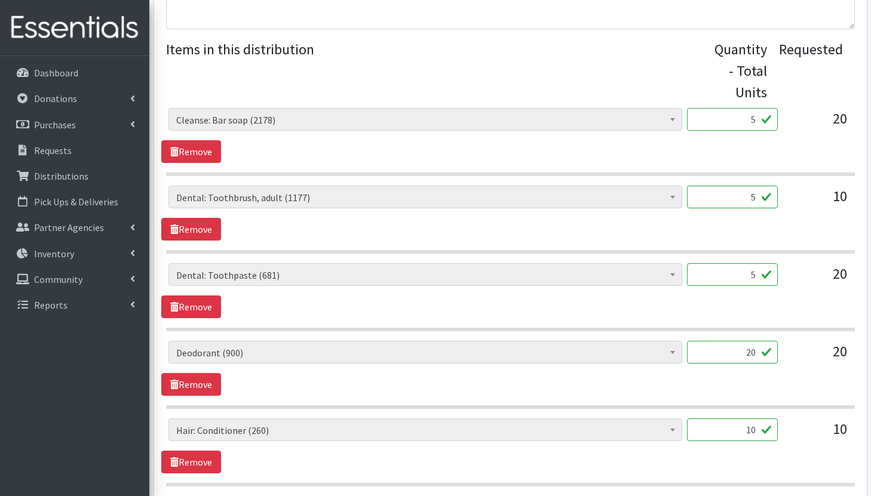
type input "2"
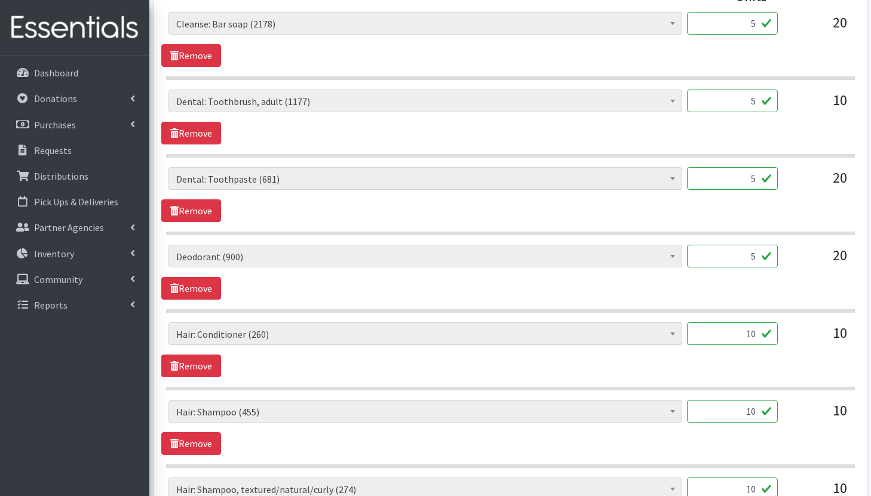
scroll to position [601, 0]
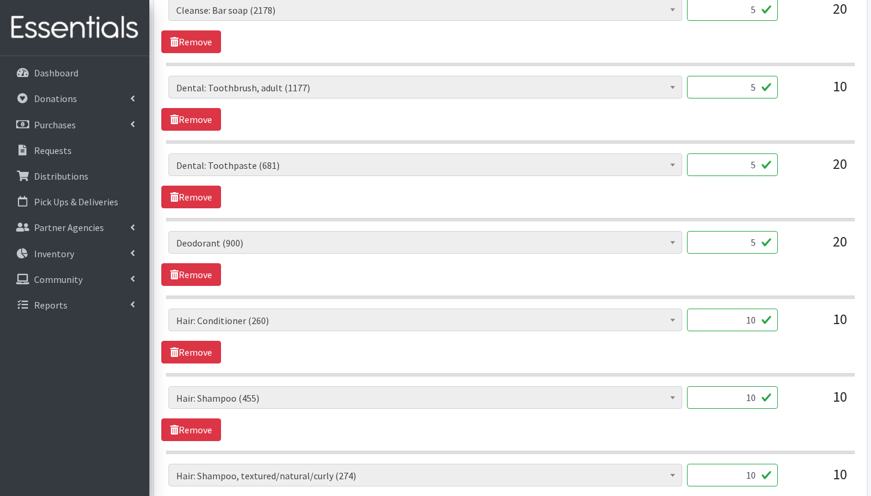
type input "5"
click at [759, 321] on input "10" at bounding box center [732, 320] width 91 height 23
type input "1"
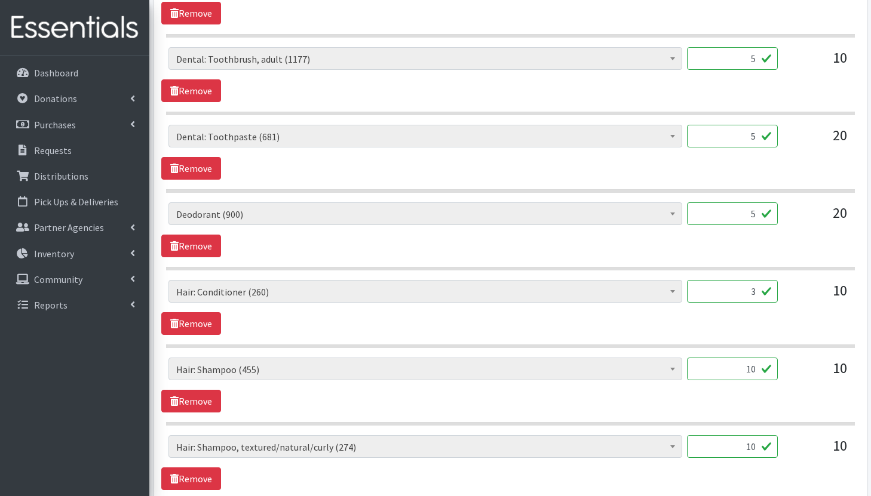
scroll to position [645, 0]
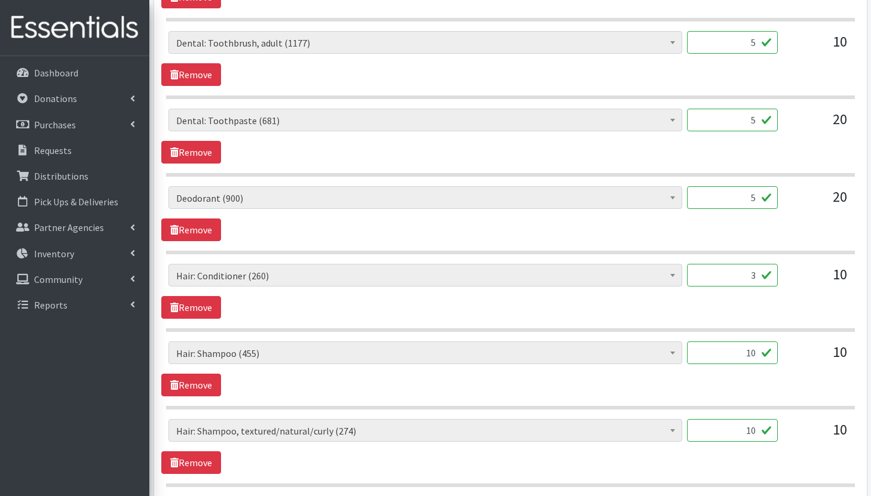
type input "3"
click at [761, 353] on input "10" at bounding box center [732, 353] width 91 height 23
type input "1"
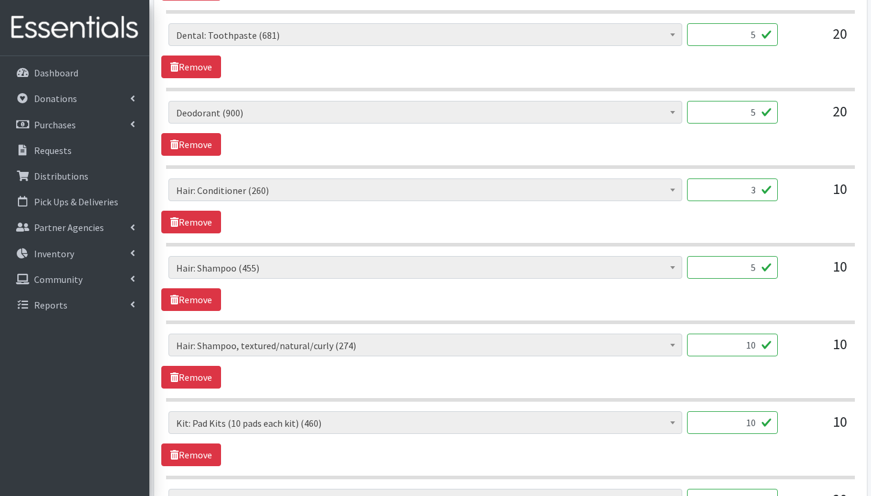
scroll to position [733, 0]
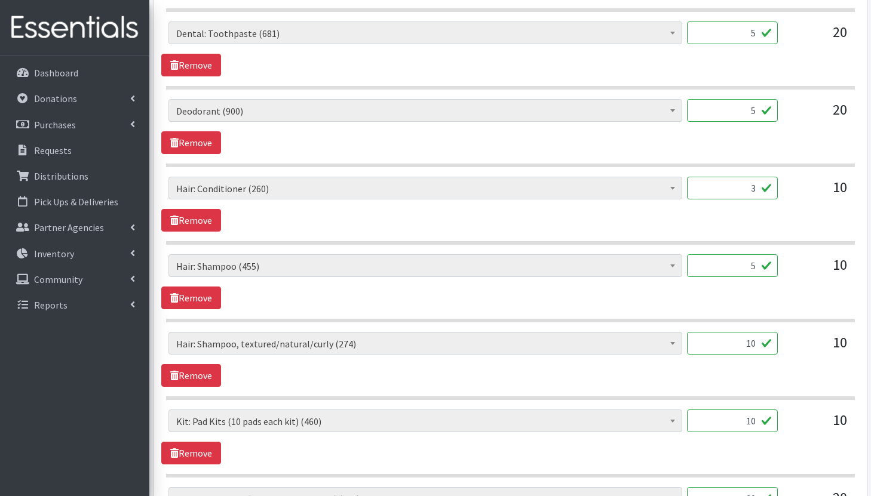
type input "5"
click at [757, 346] on input "10" at bounding box center [732, 343] width 91 height 23
type input "1"
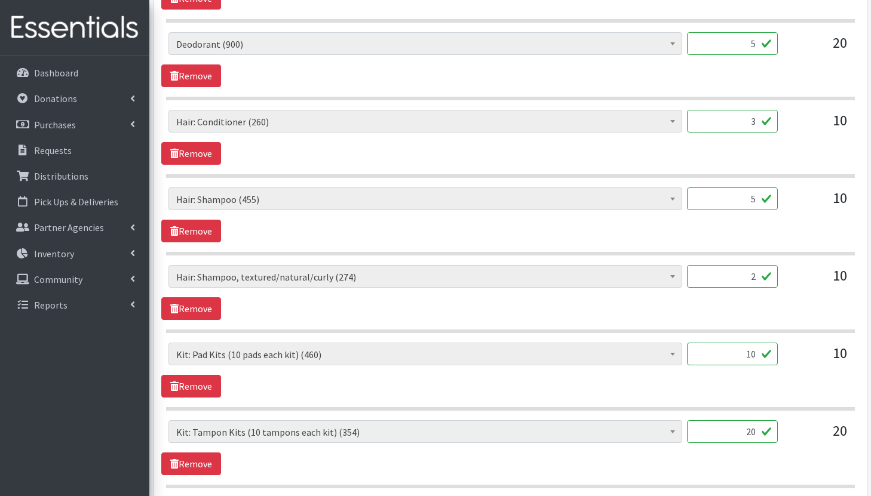
scroll to position [847, 0]
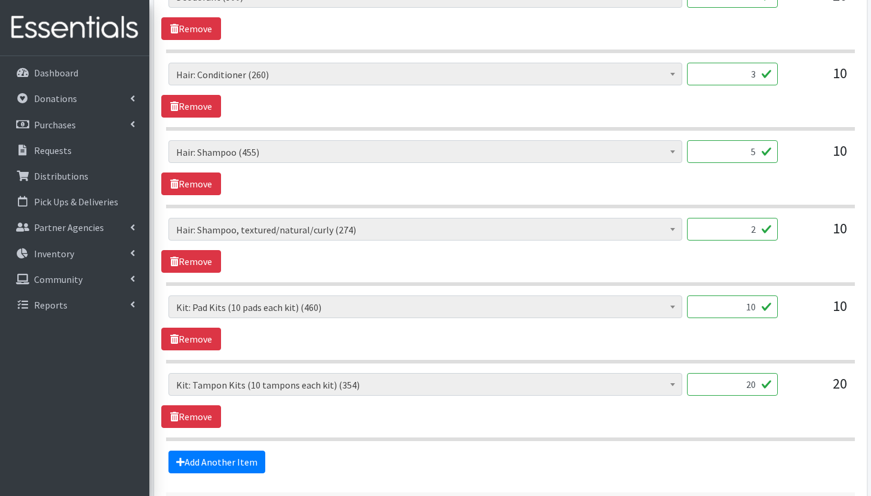
type input "2"
click at [756, 384] on input "20" at bounding box center [732, 384] width 91 height 23
type input "2"
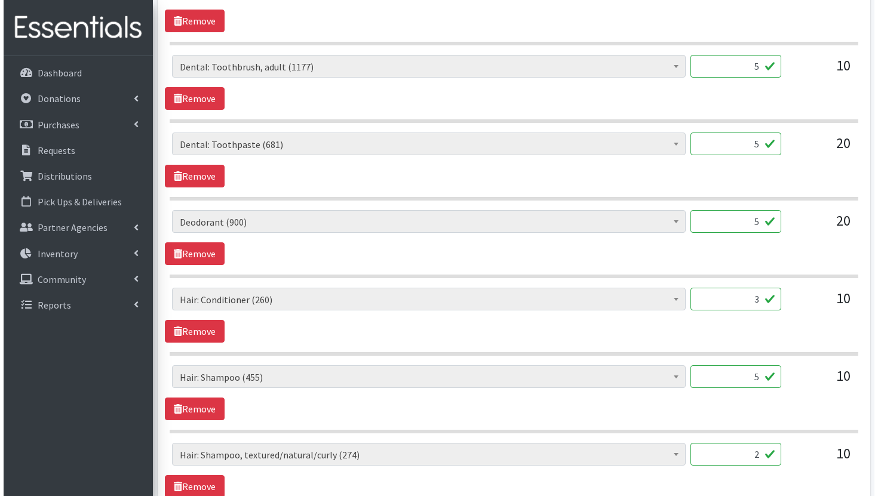
scroll to position [946, 0]
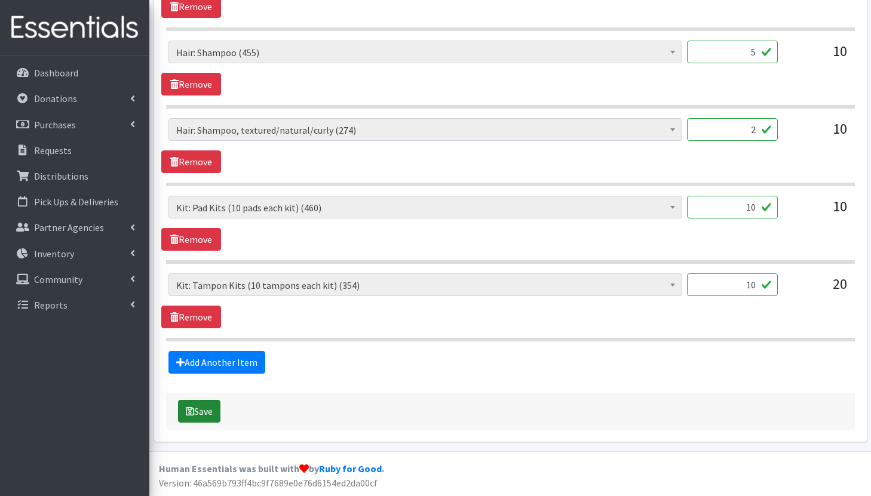
type input "10"
click at [211, 410] on button "Save" at bounding box center [199, 411] width 42 height 23
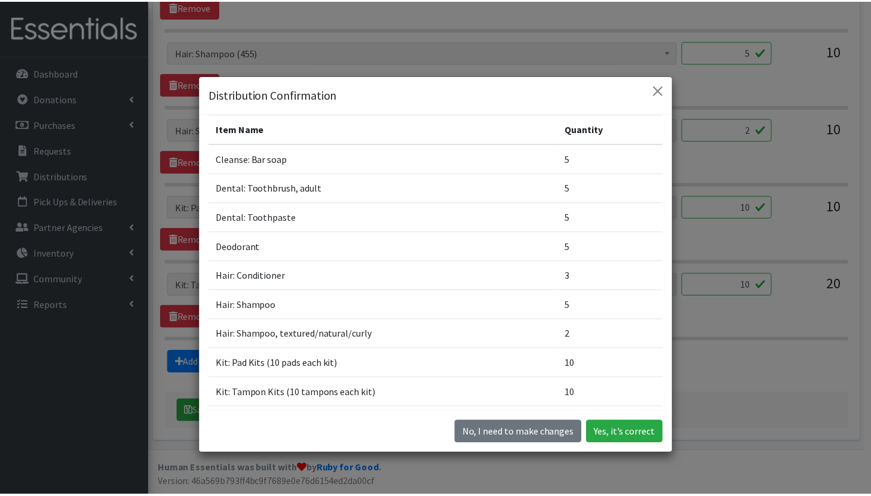
scroll to position [0, 0]
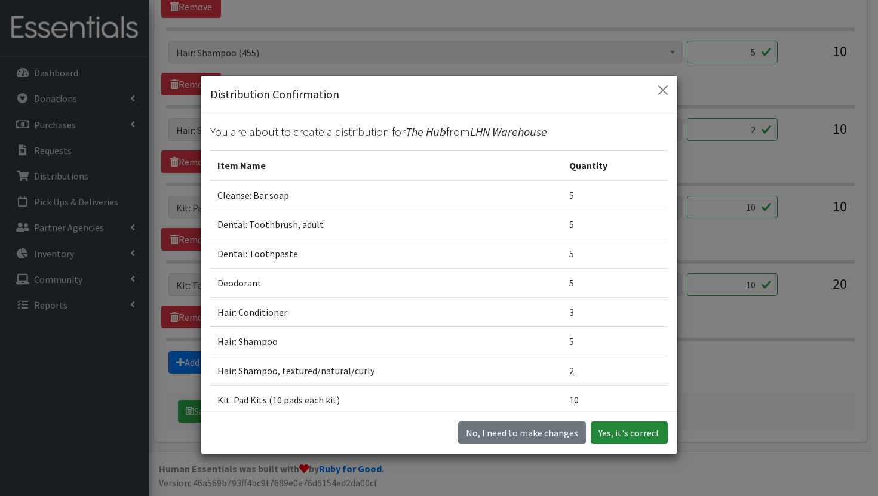
click at [617, 433] on button "Yes, it's correct" at bounding box center [629, 433] width 77 height 23
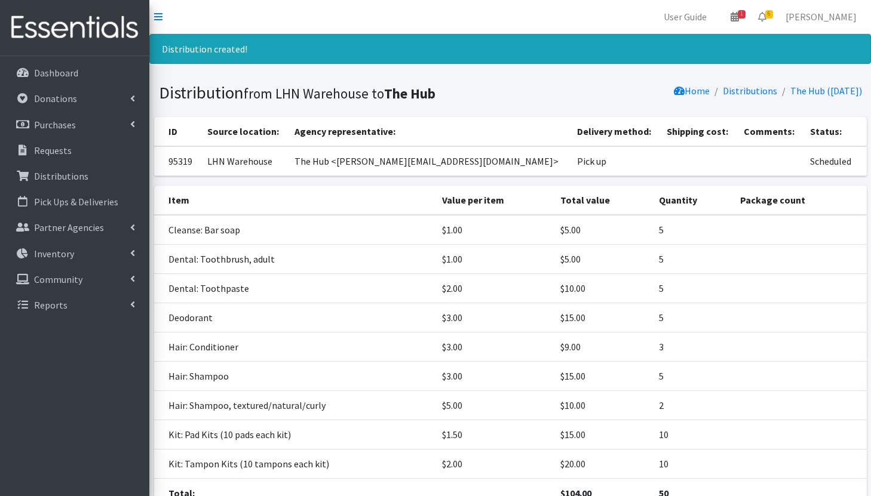
scroll to position [84, 0]
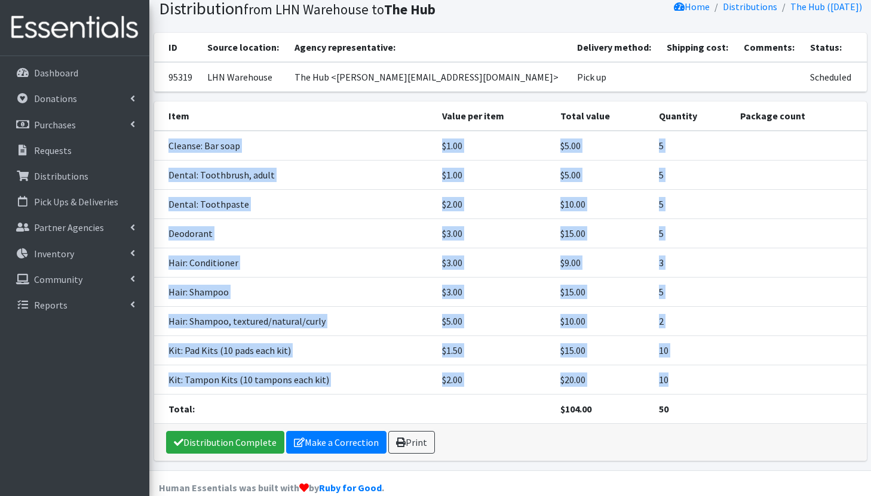
drag, startPoint x: 167, startPoint y: 143, endPoint x: 675, endPoint y: 385, distance: 562.7
click at [675, 385] on tbody "Cleanse: Bar soap $1.00 $5.00 5 Dental: Toothbrush, adult $1.00 $5.00 5 Dental:…" at bounding box center [510, 277] width 712 height 293
copy tbody "Cleanse: Bar soap $1.00 $5.00 5 Dental: Toothbrush, adult $1.00 $5.00 5 Dental:…"
click at [657, 158] on td "5" at bounding box center [691, 146] width 81 height 30
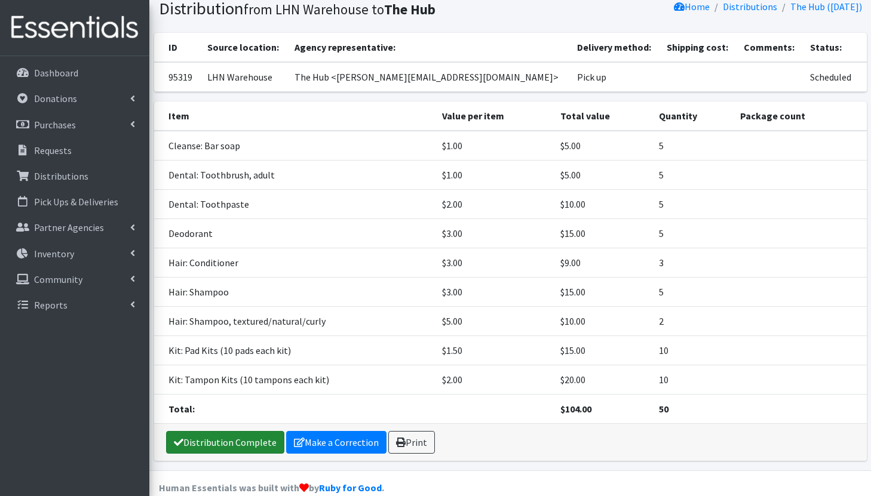
click at [227, 448] on link "Distribution Complete" at bounding box center [225, 442] width 118 height 23
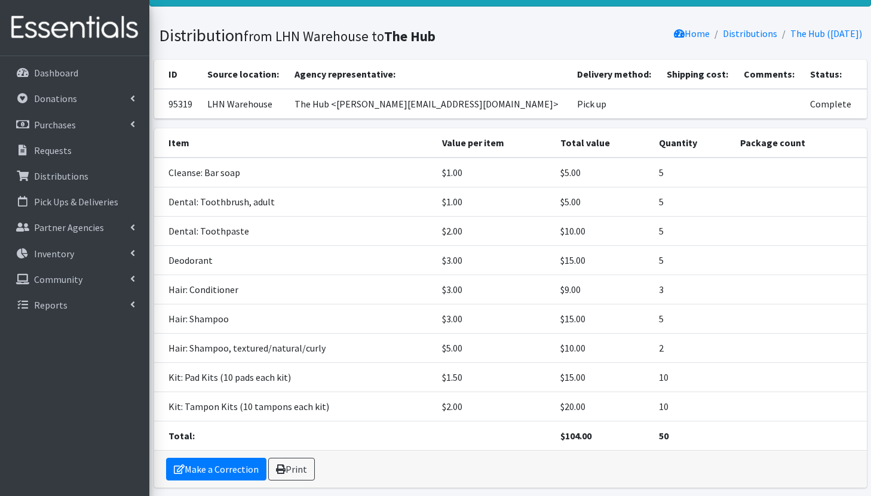
scroll to position [103, 0]
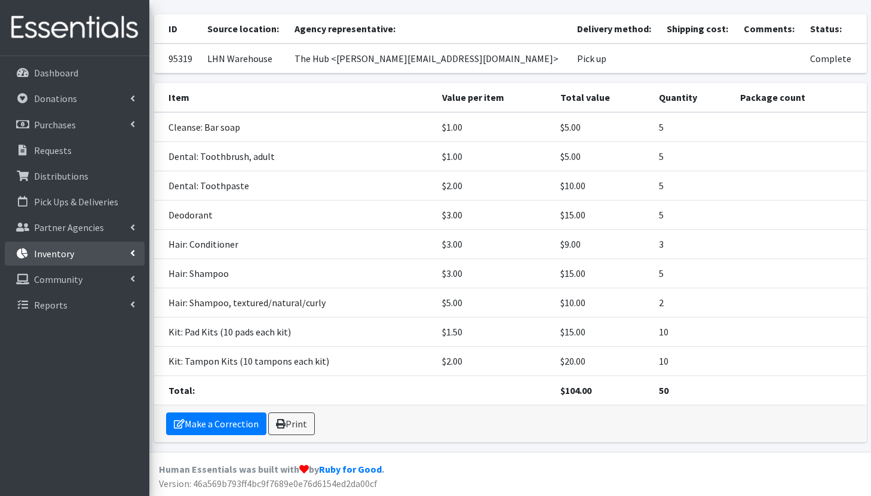
click at [78, 256] on link "Inventory" at bounding box center [75, 254] width 140 height 24
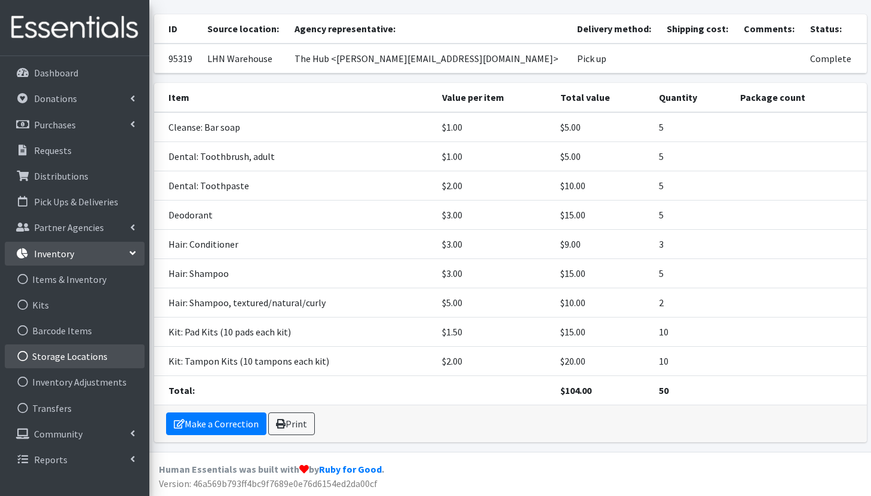
click at [72, 352] on link "Storage Locations" at bounding box center [75, 357] width 140 height 24
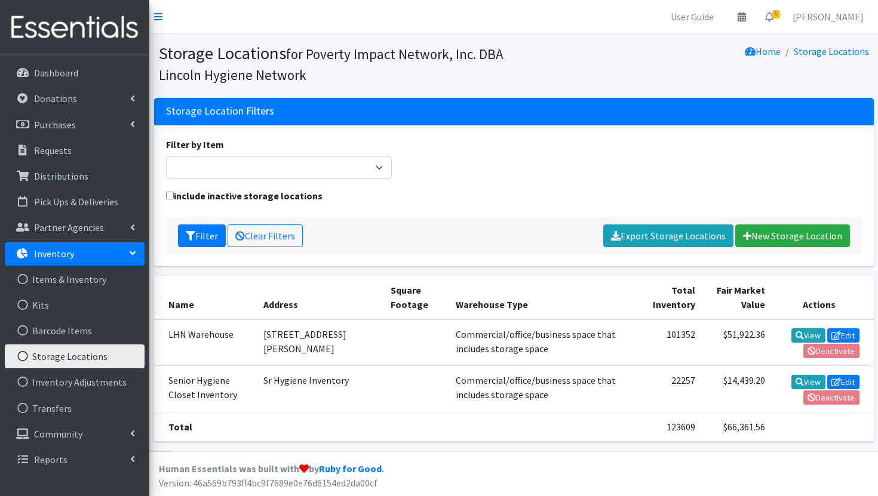
click at [751, 343] on td "$51,922.36" at bounding box center [736, 342] width 69 height 47
drag, startPoint x: 752, startPoint y: 333, endPoint x: 709, endPoint y: 333, distance: 42.4
click at [709, 333] on td "$51,922.36" at bounding box center [736, 342] width 69 height 47
copy td "$51,922.36"
click at [53, 149] on p "Requests" at bounding box center [53, 150] width 38 height 12
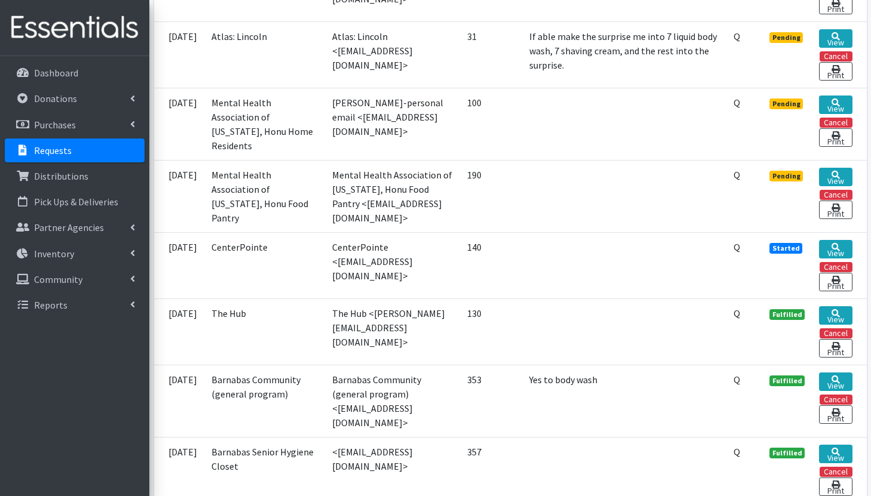
scroll to position [556, 0]
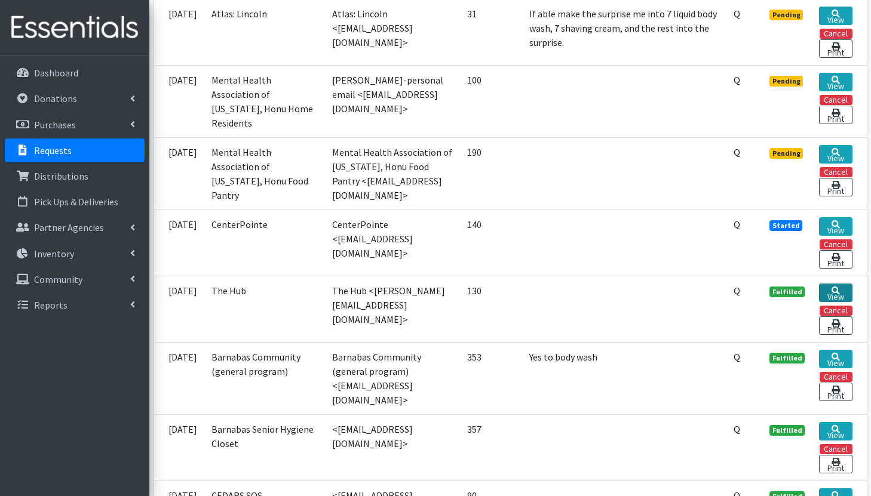
click at [832, 290] on icon at bounding box center [835, 291] width 8 height 8
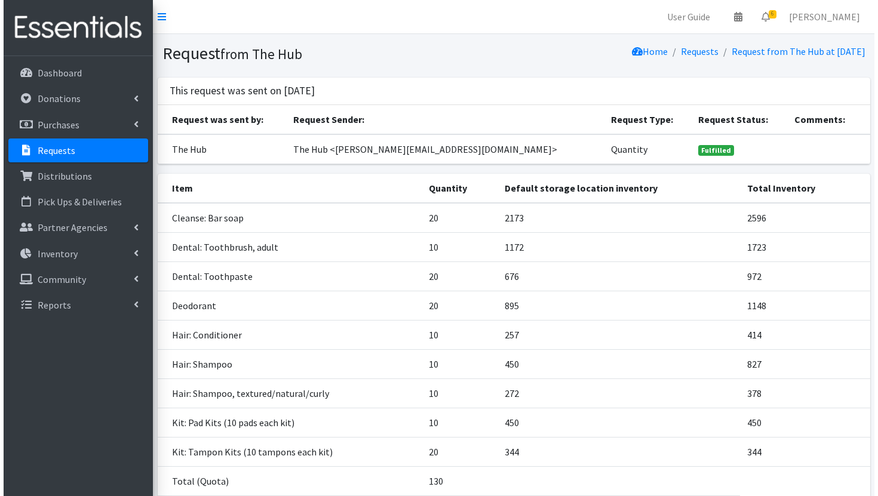
scroll to position [91, 0]
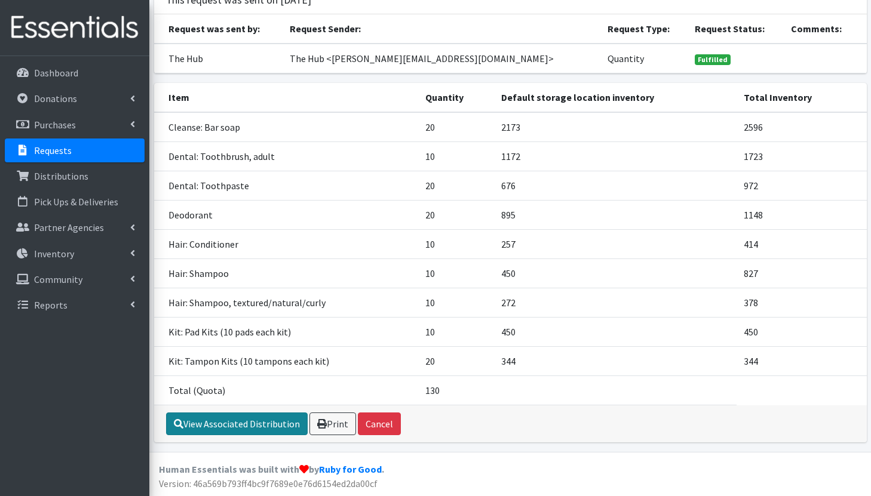
click at [231, 429] on link "View Associated Distribution" at bounding box center [237, 424] width 142 height 23
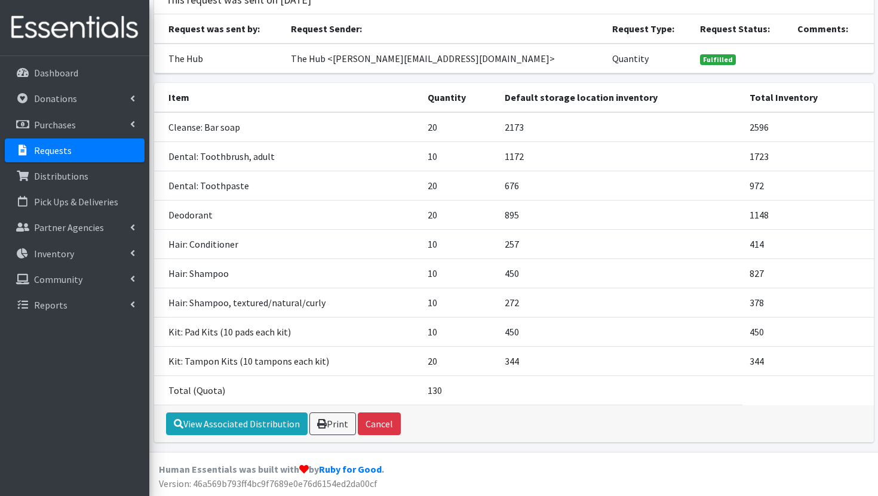
click at [50, 148] on p "Requests" at bounding box center [53, 150] width 38 height 12
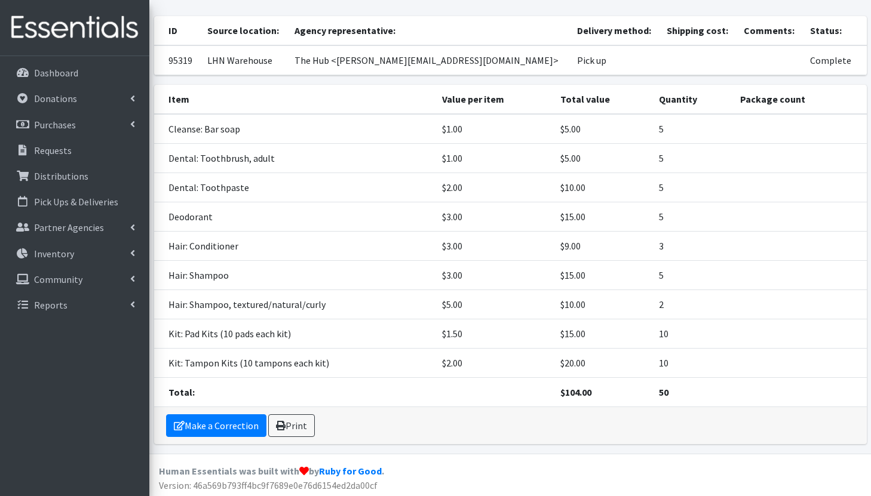
scroll to position [63, 0]
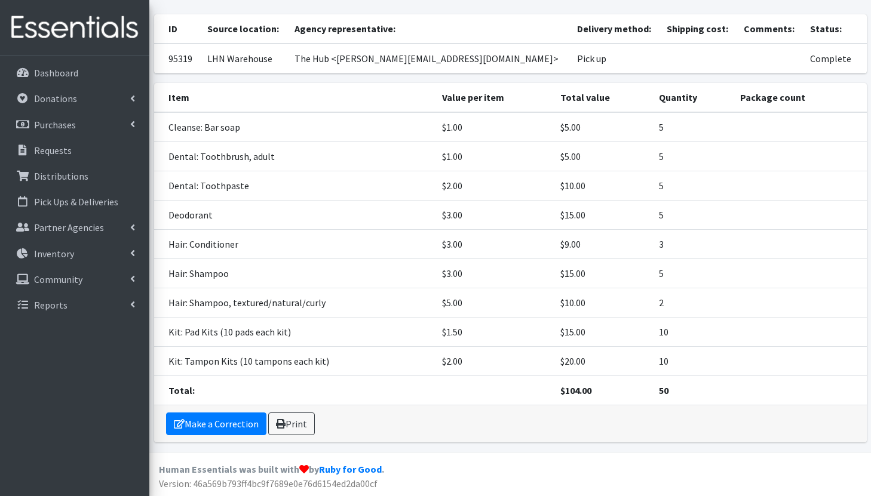
click at [574, 392] on strong "$104.00" at bounding box center [575, 391] width 31 height 12
click at [473, 450] on div "Item Value per item Total value Quantity Package count Cleanse: Bar soap $1.00 …" at bounding box center [509, 267] width 721 height 369
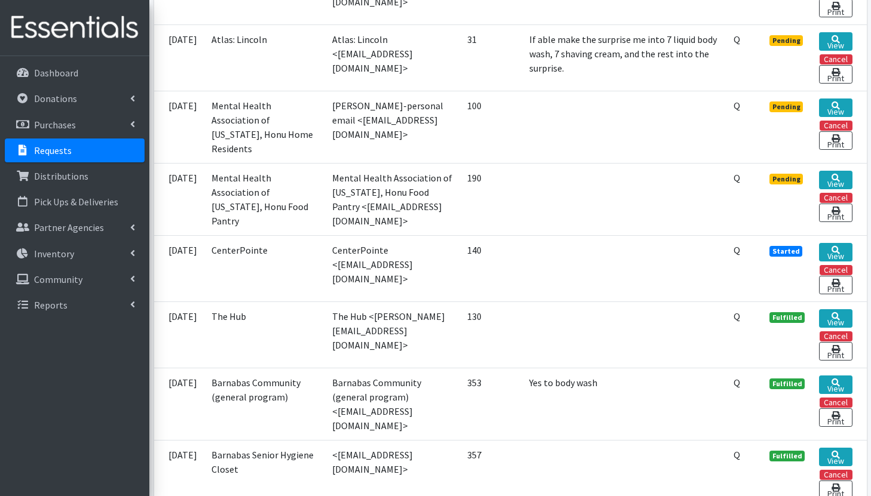
scroll to position [539, 0]
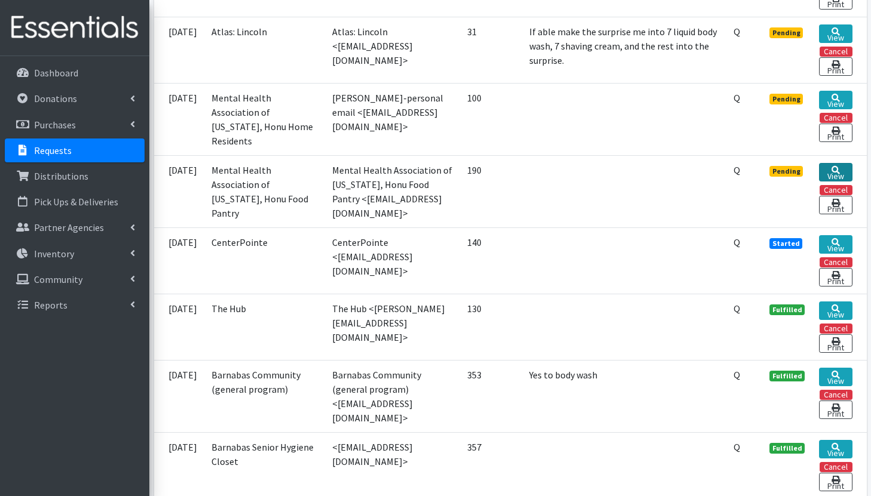
click at [835, 170] on icon at bounding box center [835, 170] width 8 height 8
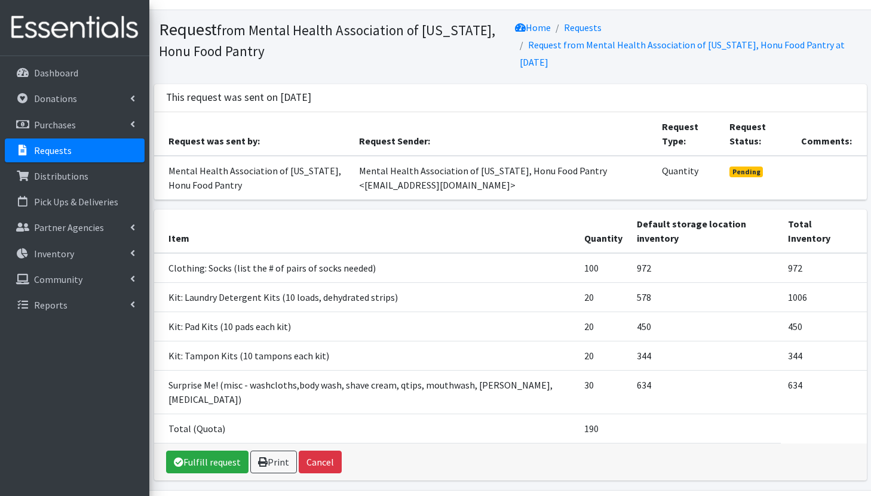
scroll to position [33, 0]
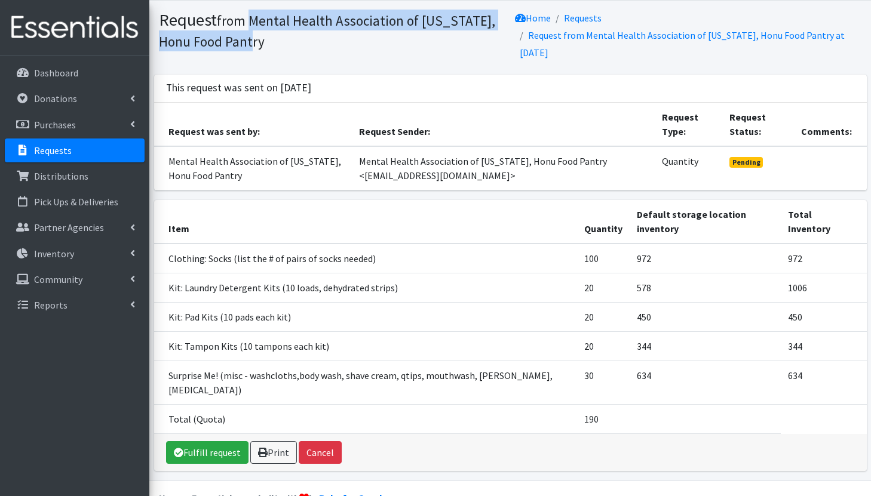
drag, startPoint x: 254, startPoint y: 18, endPoint x: 266, endPoint y: 43, distance: 27.5
click at [266, 44] on h1 "Request from Mental Health Association of [US_STATE], Honu Food Pantry" at bounding box center [332, 30] width 347 height 41
click at [199, 441] on link "Fulfill request" at bounding box center [207, 452] width 82 height 23
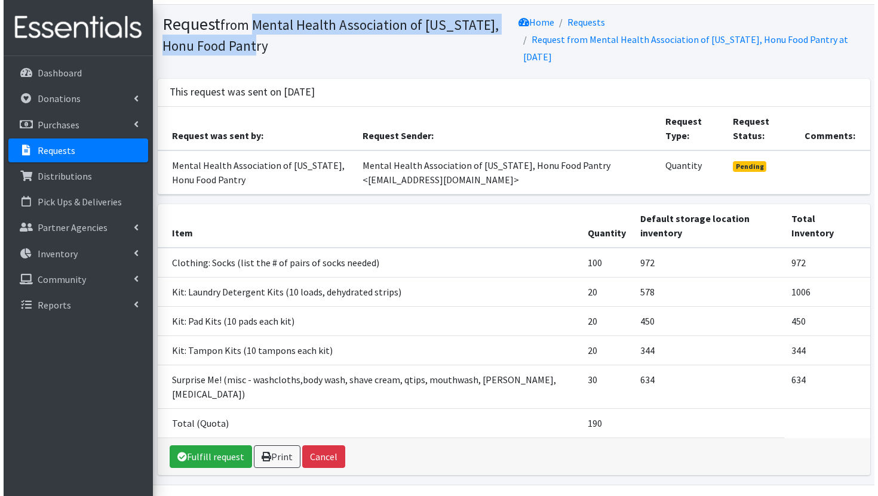
scroll to position [26, 0]
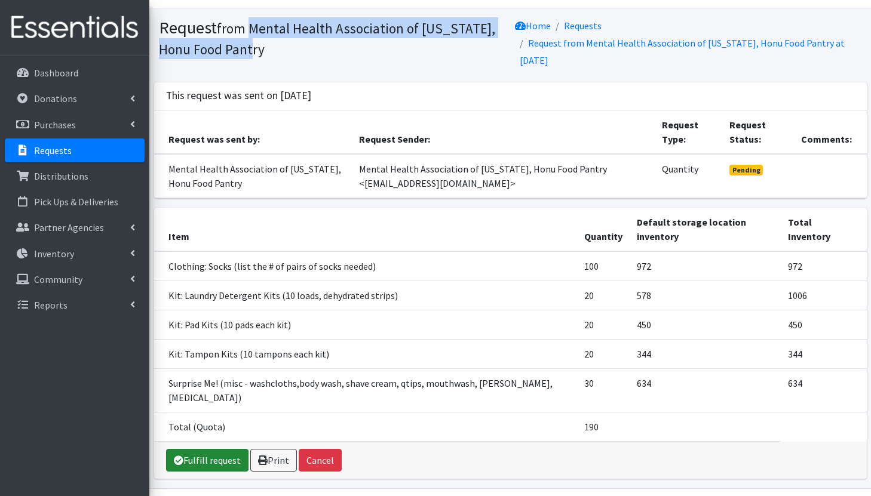
click at [213, 449] on link "Fulfill request" at bounding box center [207, 460] width 82 height 23
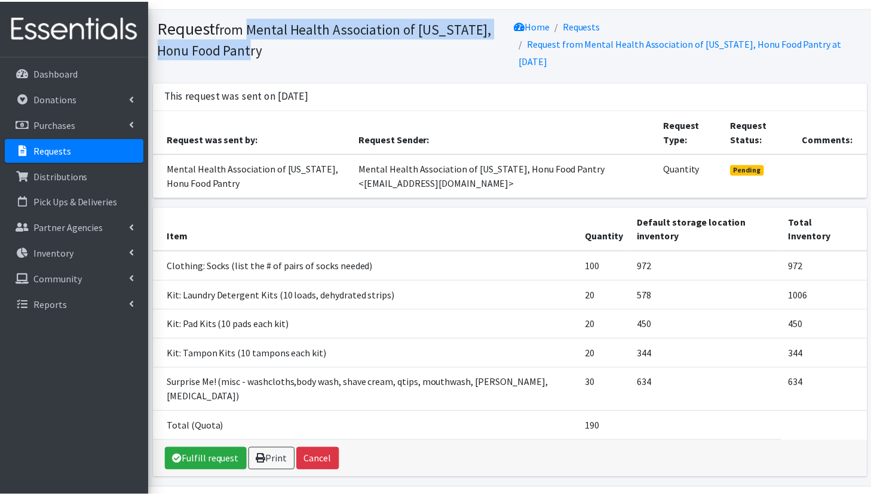
scroll to position [33, 0]
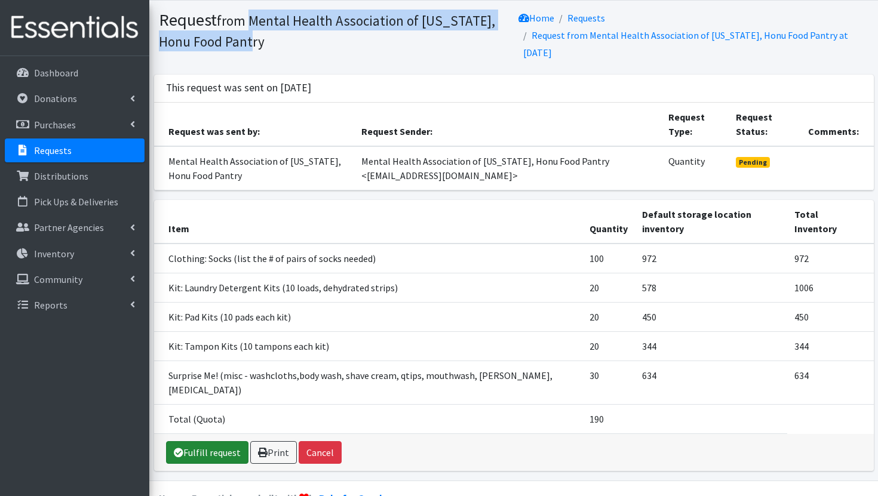
click at [216, 441] on link "Fulfill request" at bounding box center [207, 452] width 82 height 23
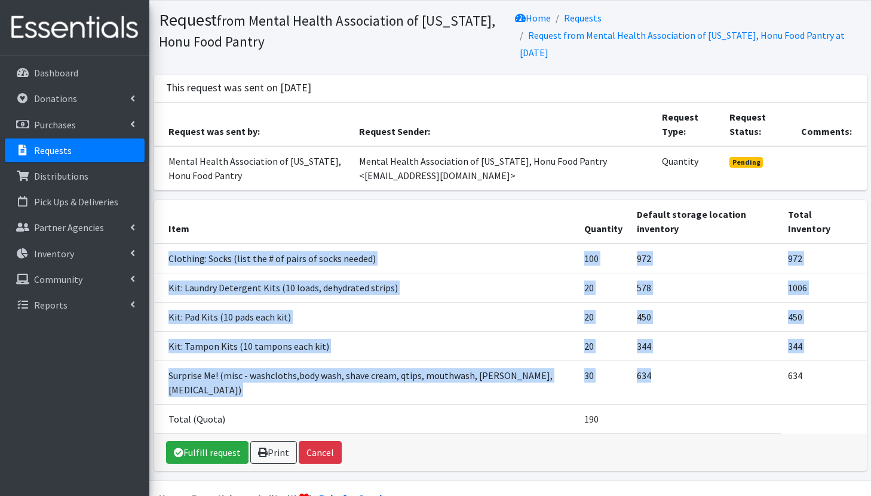
drag, startPoint x: 170, startPoint y: 242, endPoint x: 709, endPoint y: 364, distance: 553.5
click at [709, 364] on tbody "Clothing: Socks (list the # of pairs of socks needed) 100 972 972 Kit: Laundry …" at bounding box center [510, 339] width 712 height 190
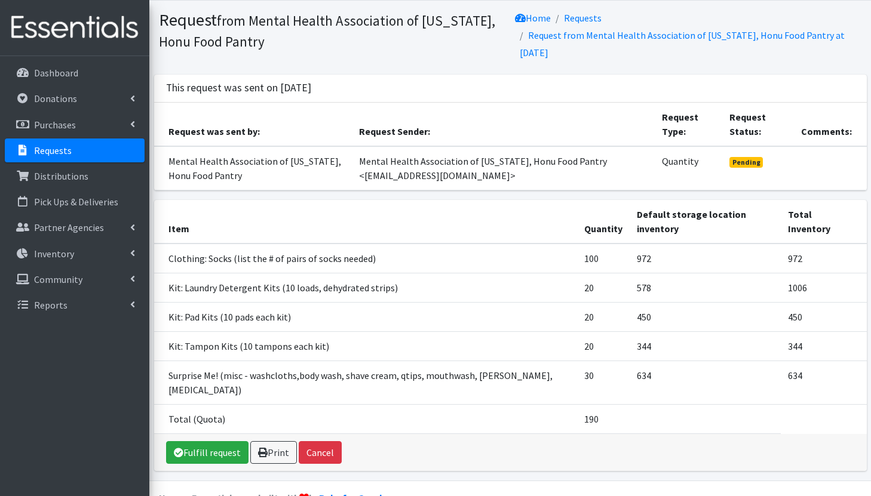
click at [712, 365] on td "634" at bounding box center [704, 383] width 151 height 44
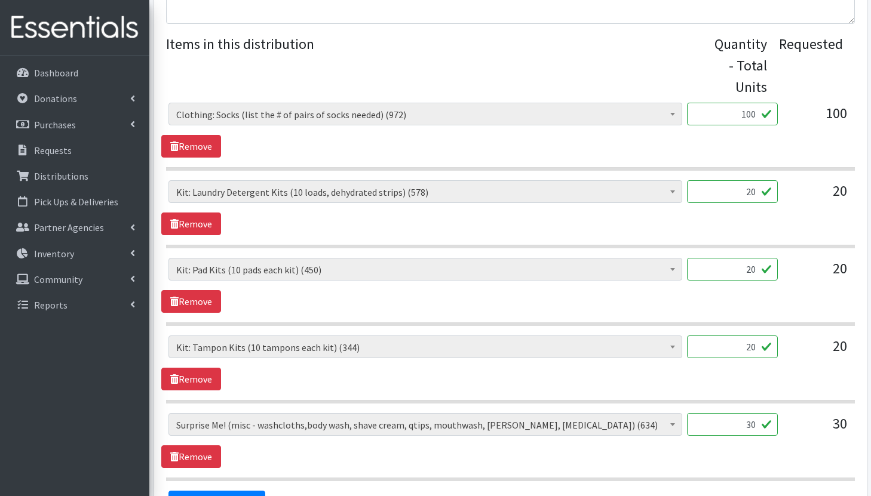
scroll to position [499, 0]
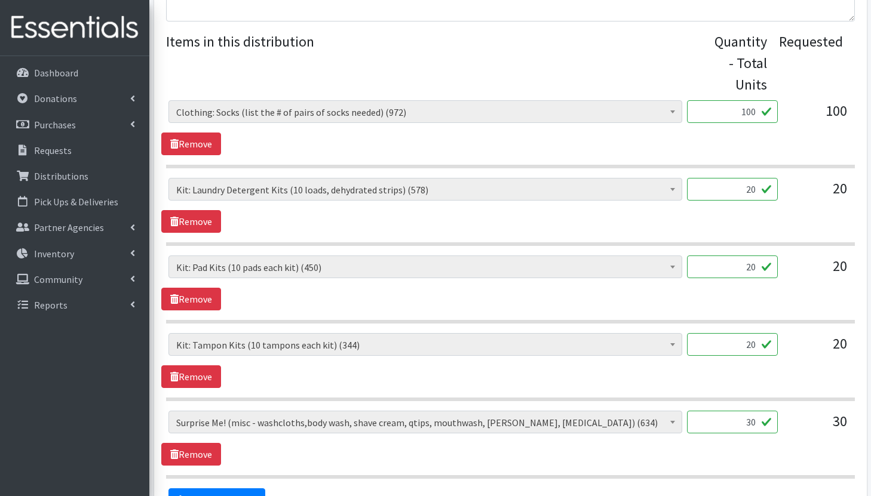
click at [742, 113] on input "100" at bounding box center [732, 111] width 91 height 23
type input "60"
click at [690, 195] on input "20" at bounding box center [732, 189] width 91 height 23
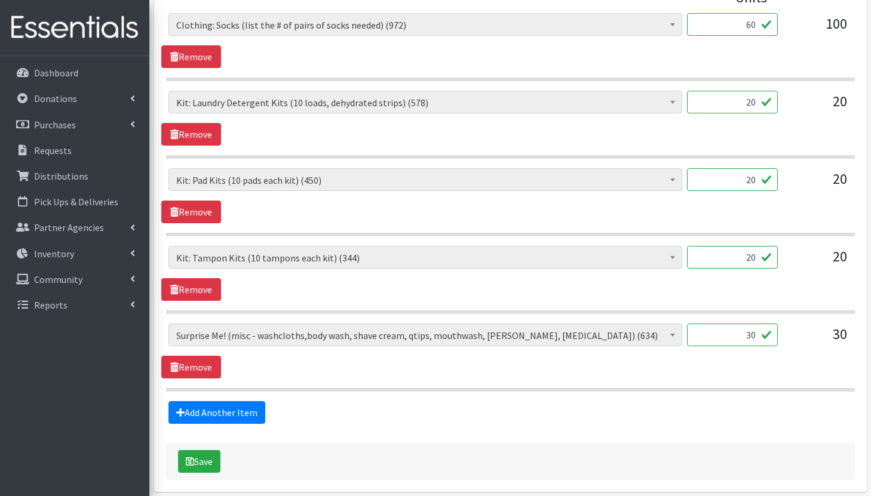
scroll to position [582, 0]
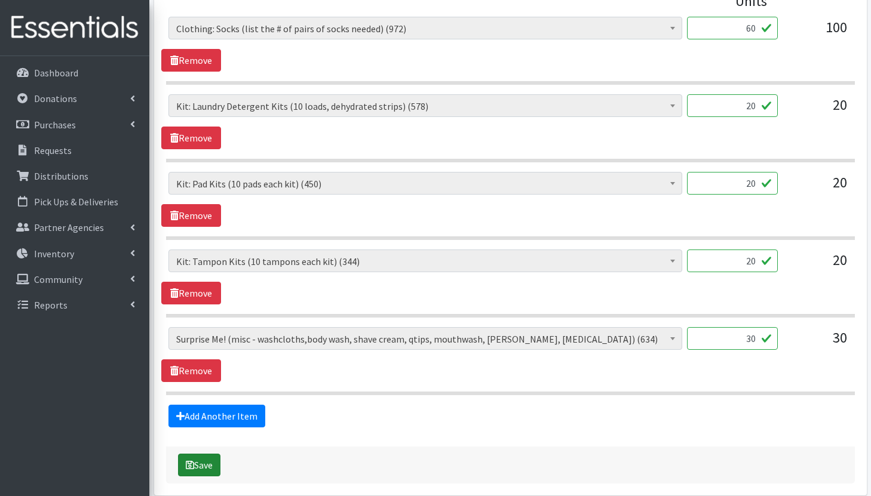
click at [193, 460] on icon "submit" at bounding box center [190, 465] width 8 height 10
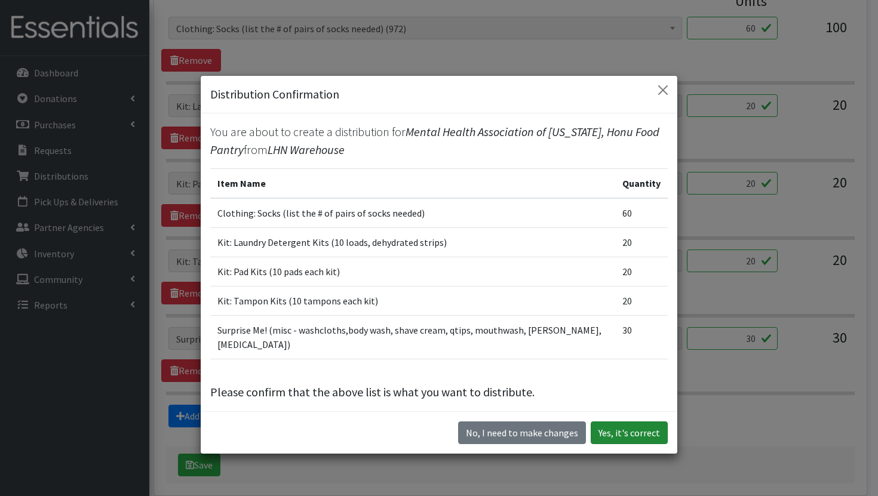
click at [625, 431] on button "Yes, it's correct" at bounding box center [629, 433] width 77 height 23
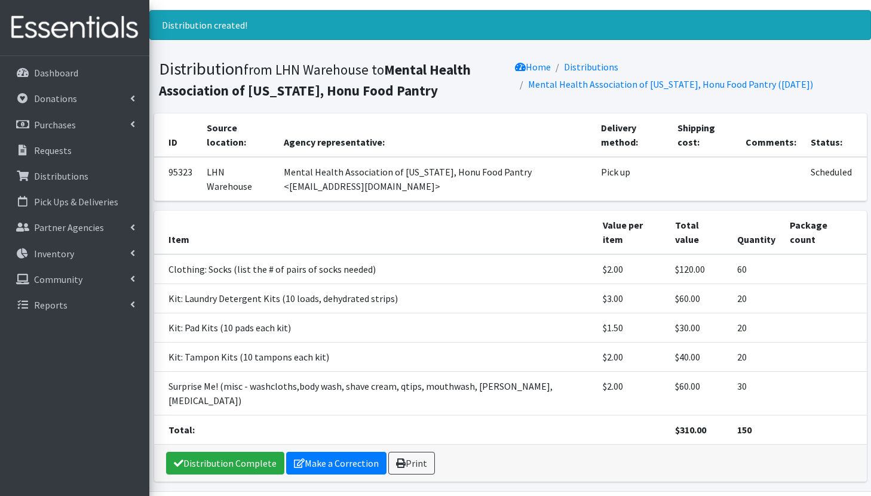
scroll to position [29, 0]
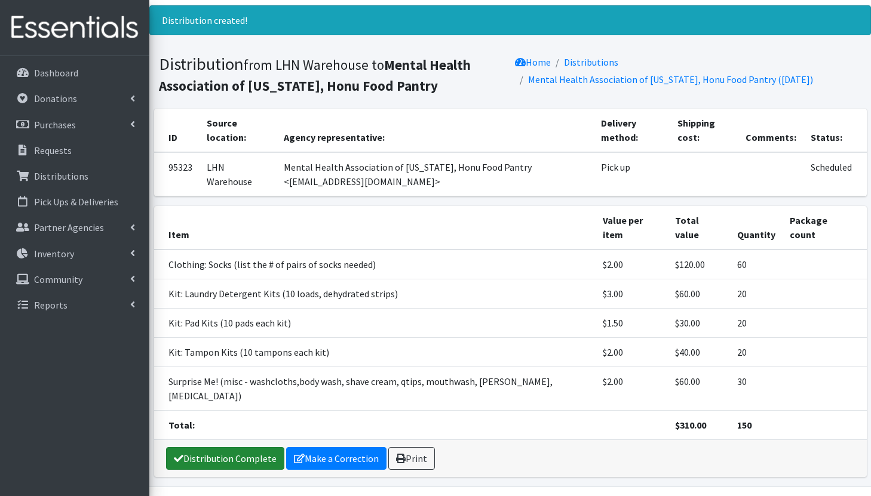
click at [236, 447] on link "Distribution Complete" at bounding box center [225, 458] width 118 height 23
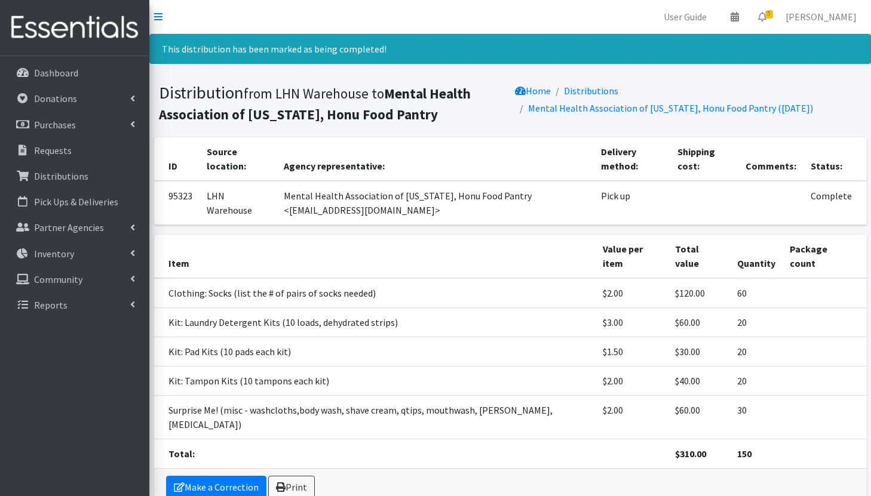
scroll to position [35, 0]
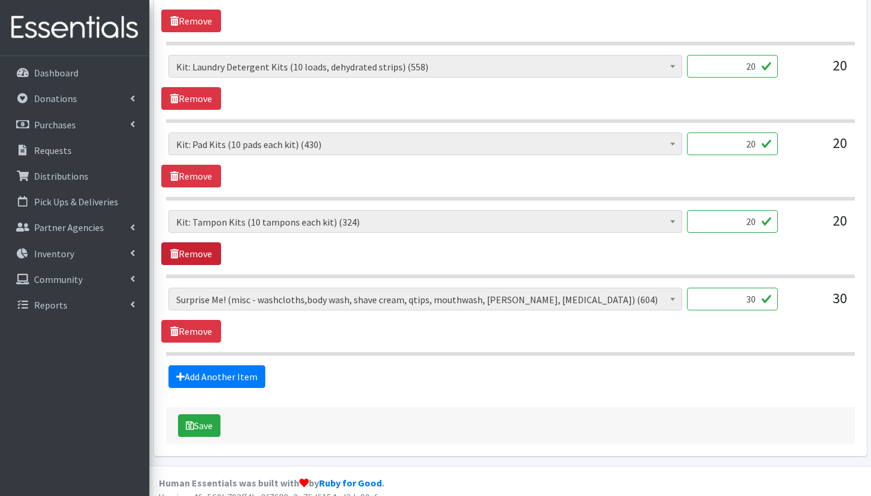
scroll to position [596, 0]
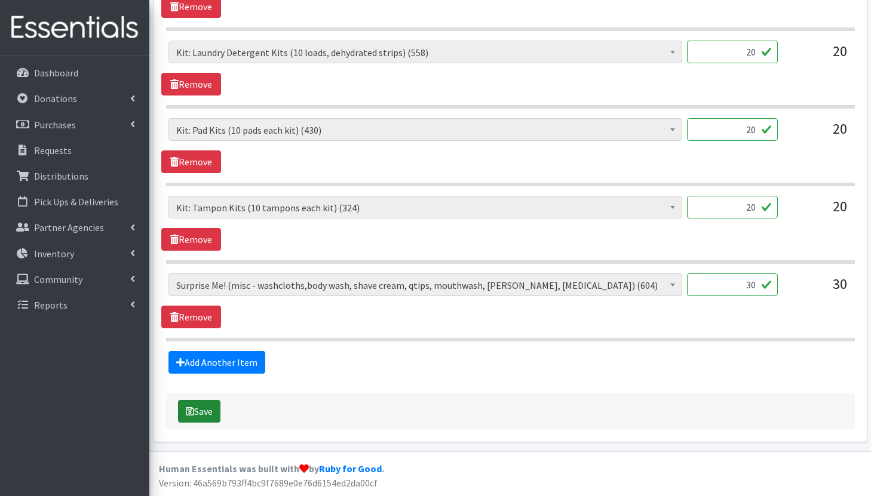
click at [195, 411] on button "Save" at bounding box center [199, 411] width 42 height 23
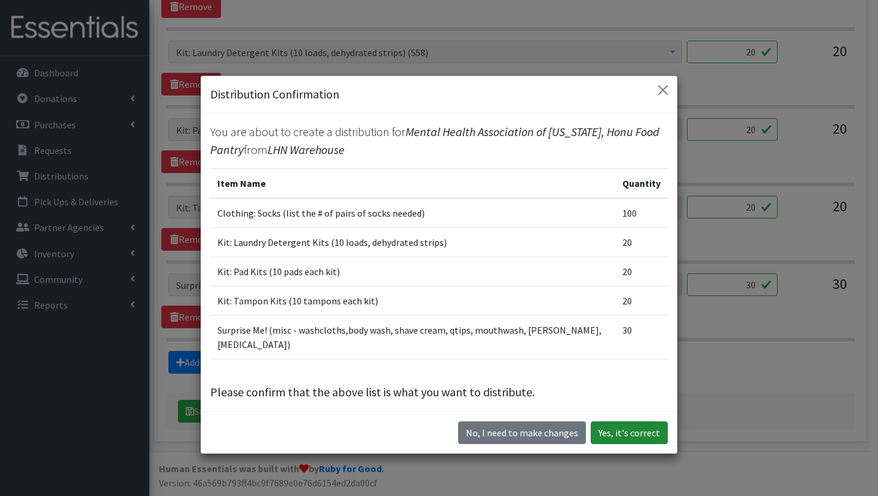
click at [605, 433] on button "Yes, it's correct" at bounding box center [629, 433] width 77 height 23
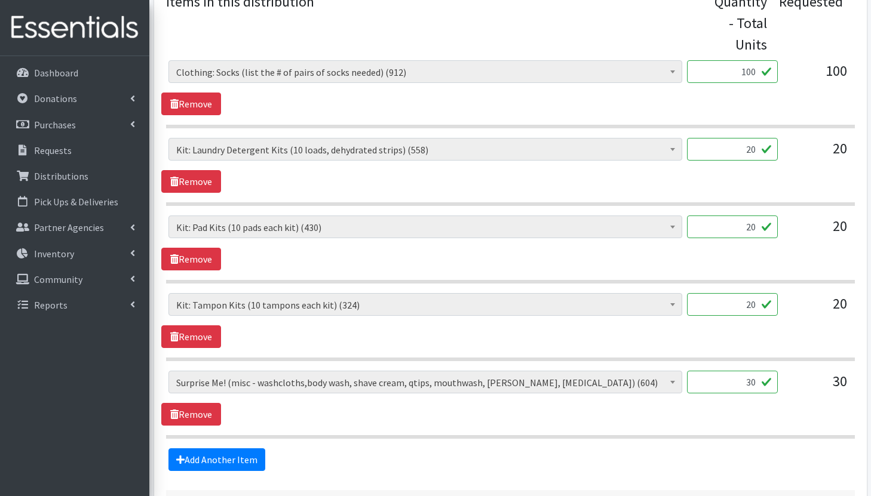
scroll to position [650, 0]
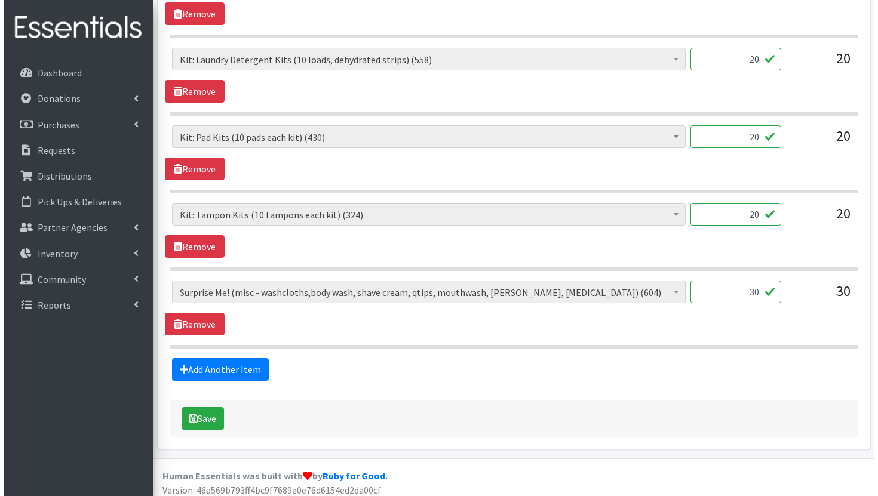
scroll to position [636, 0]
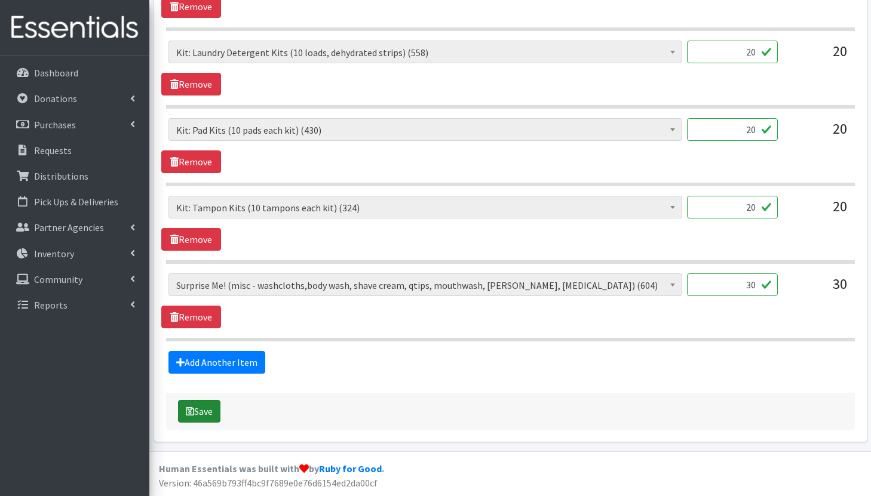
click at [196, 416] on button "Save" at bounding box center [199, 411] width 42 height 23
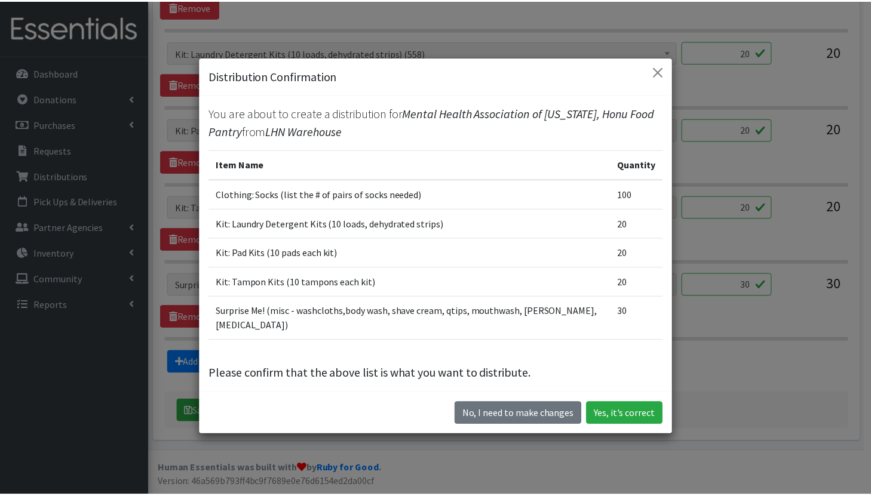
scroll to position [21, 0]
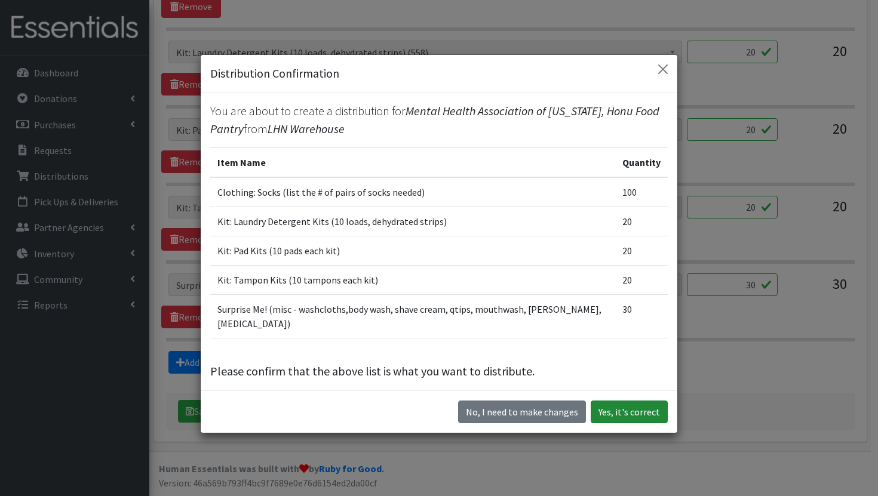
click at [631, 410] on button "Yes, it's correct" at bounding box center [629, 412] width 77 height 23
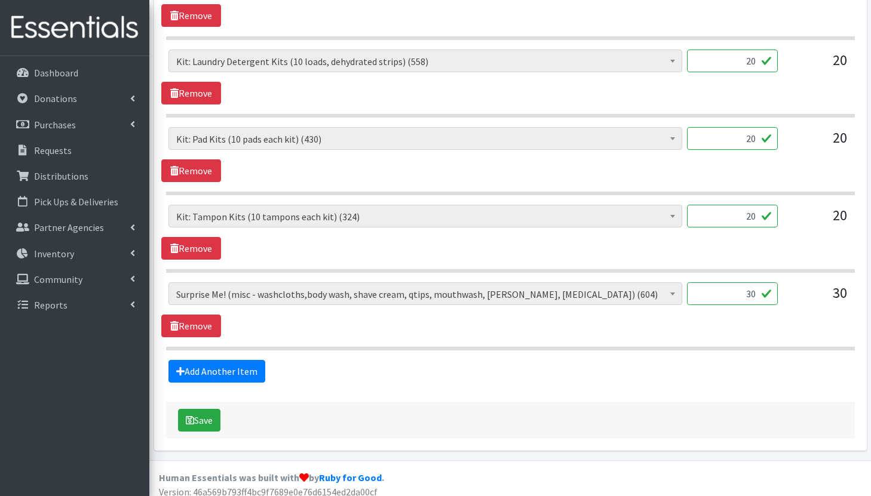
scroll to position [643, 0]
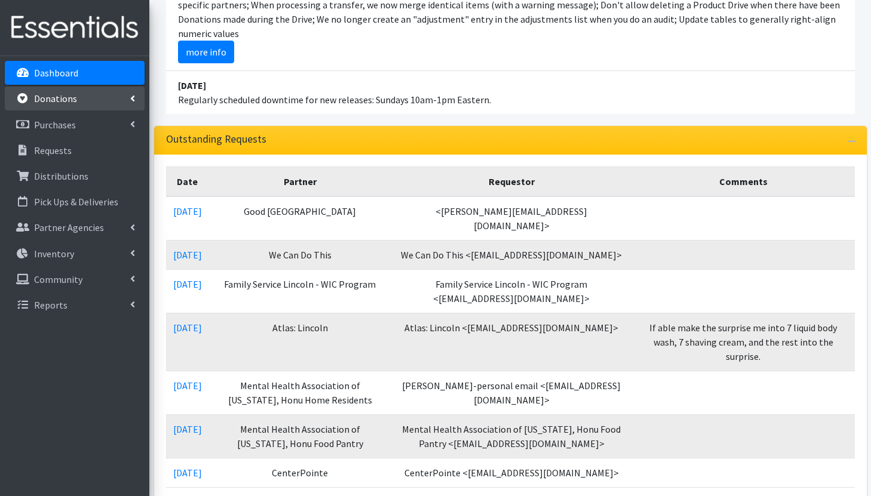
scroll to position [158, 0]
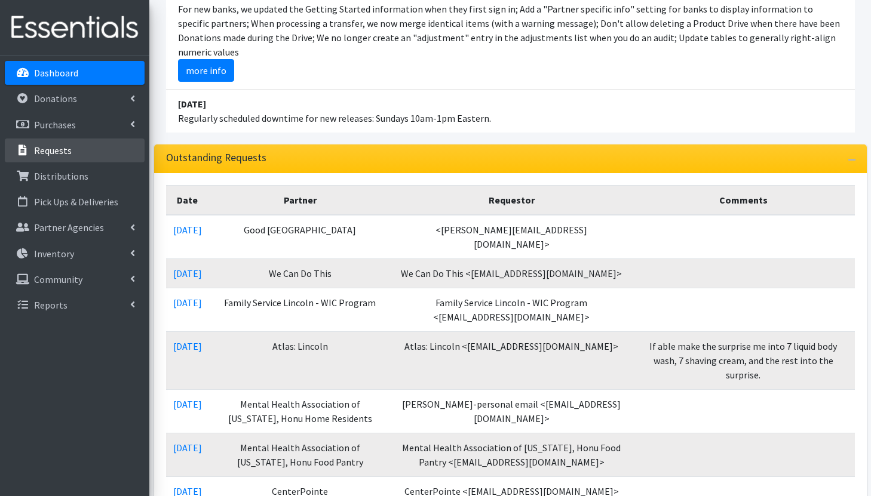
click at [51, 161] on link "Requests" at bounding box center [75, 151] width 140 height 24
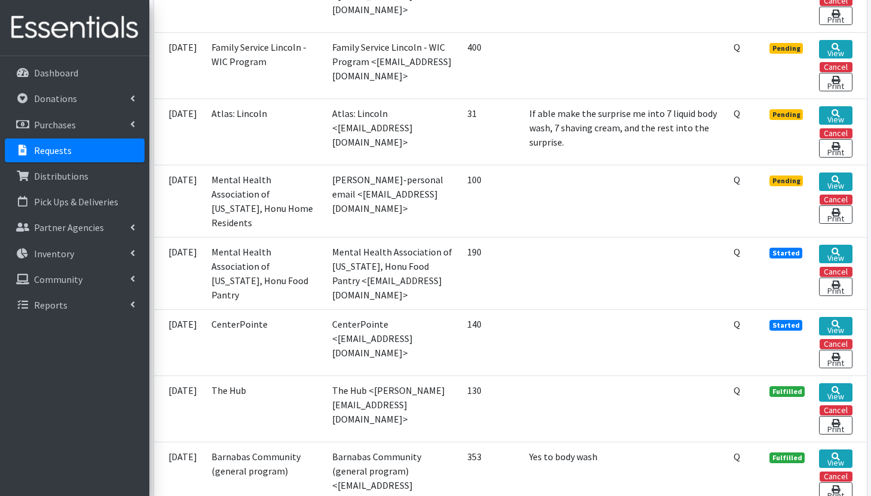
scroll to position [445, 0]
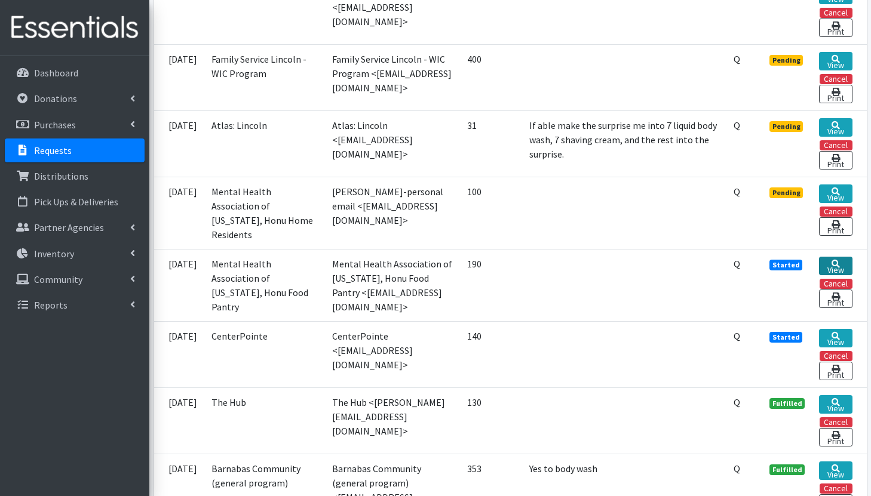
click at [829, 263] on link "View" at bounding box center [835, 266] width 33 height 19
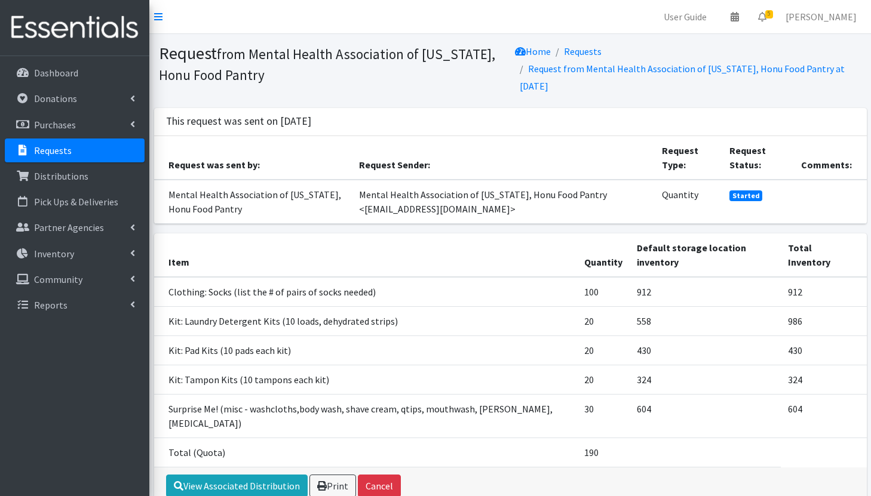
scroll to position [33, 0]
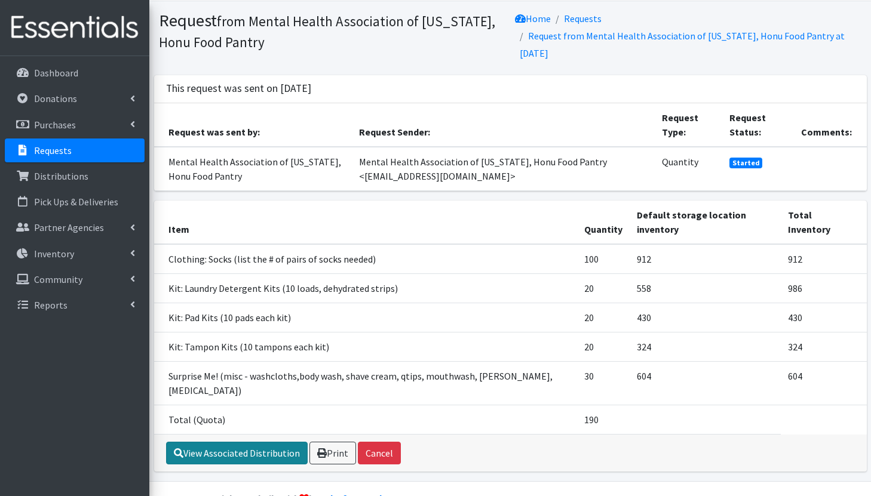
click at [248, 442] on link "View Associated Distribution" at bounding box center [237, 453] width 142 height 23
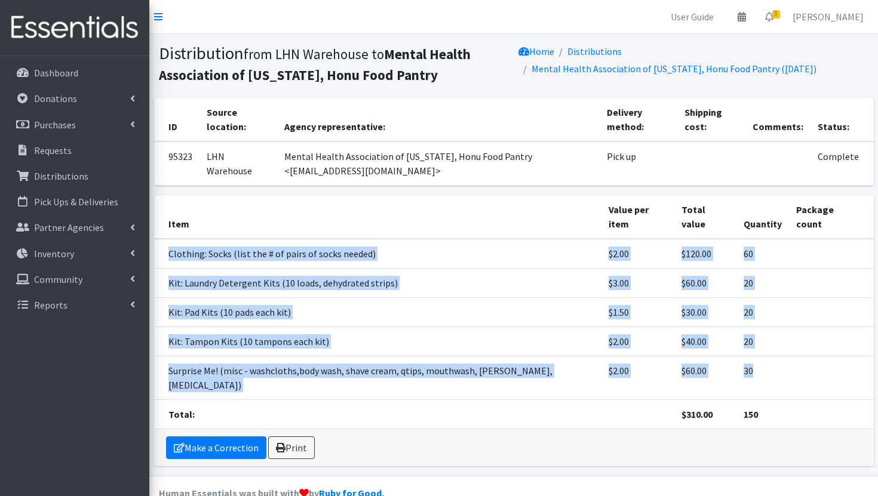
drag, startPoint x: 167, startPoint y: 236, endPoint x: 759, endPoint y: 365, distance: 605.5
click at [759, 365] on tbody "Clothing: Socks (list the # of pairs of socks needed) $2.00 $120.00 60 Kit: Lau…" at bounding box center [513, 334] width 719 height 190
copy tbody "Clothing: Socks (list the # of pairs of socks needed) $2.00 $120.00 60 Kit: Lau…"
click at [211, 436] on link "Make a Correction" at bounding box center [216, 447] width 100 height 23
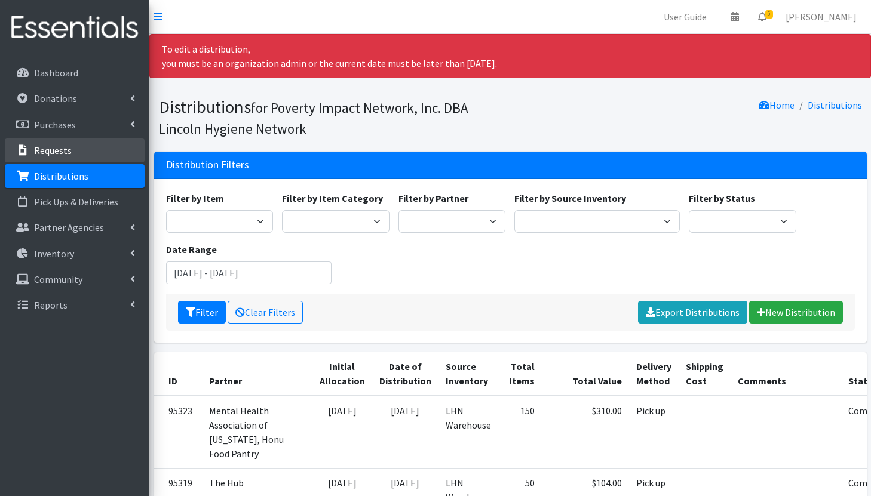
click at [74, 145] on link "Requests" at bounding box center [75, 151] width 140 height 24
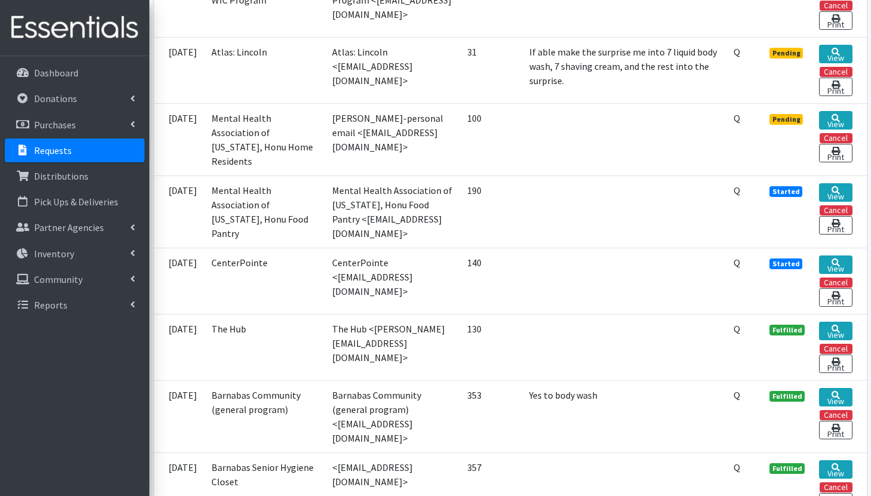
scroll to position [663, 0]
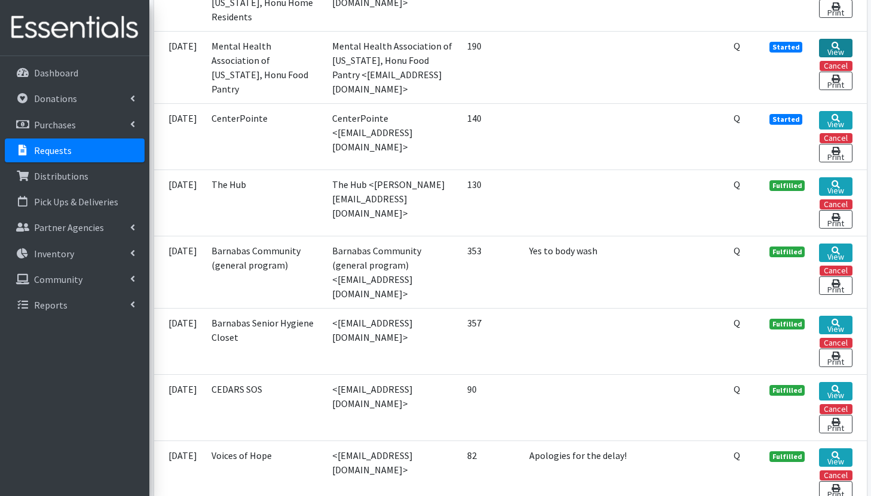
click at [832, 52] on link "View" at bounding box center [835, 48] width 33 height 19
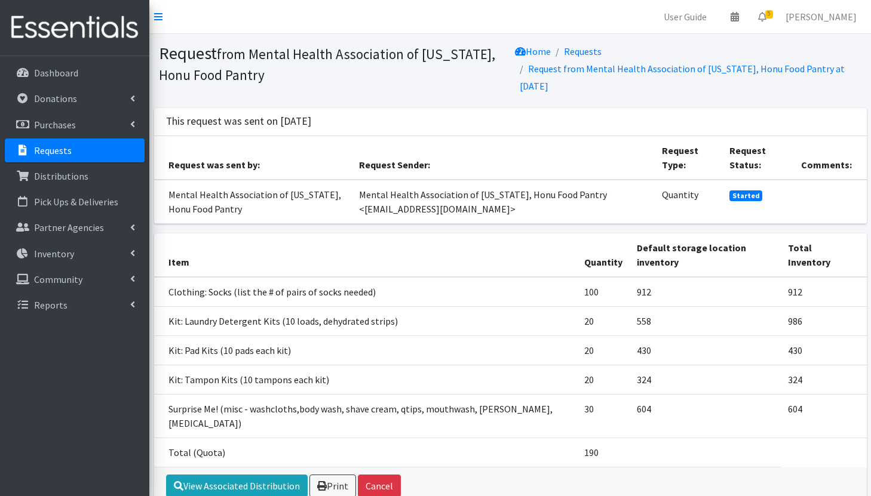
scroll to position [33, 0]
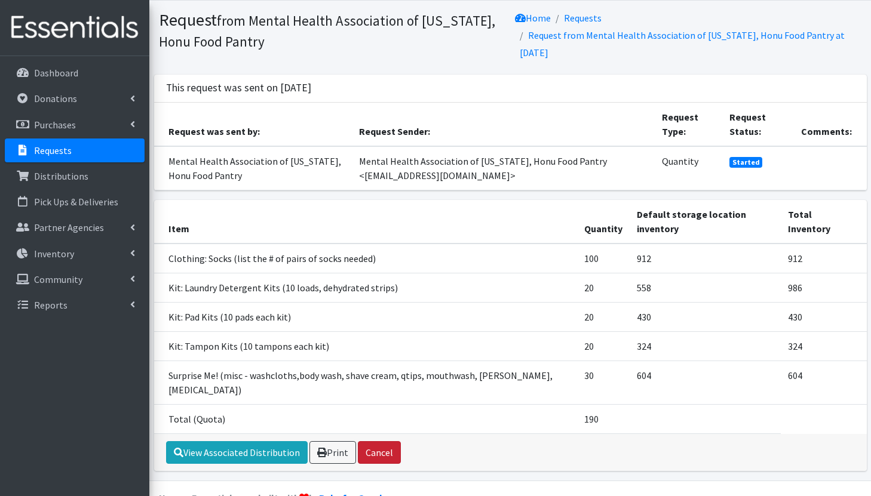
click at [373, 441] on button "Cancel" at bounding box center [379, 452] width 43 height 23
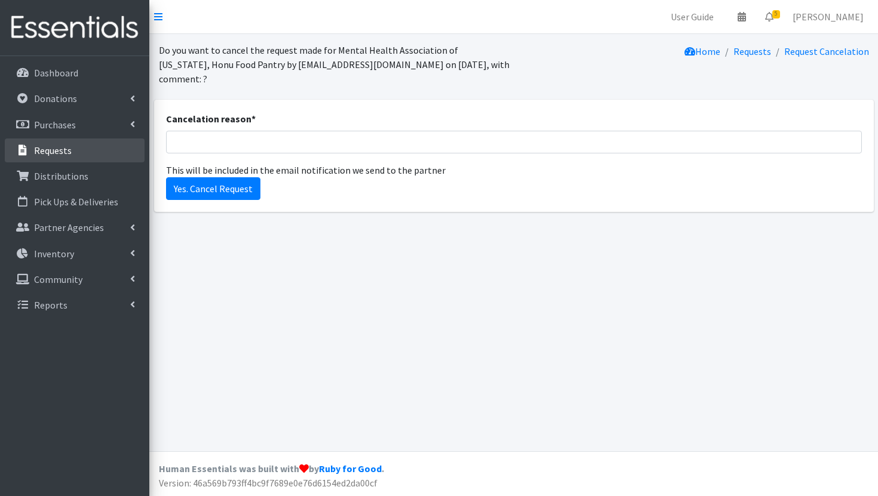
click at [54, 148] on p "Requests" at bounding box center [53, 150] width 38 height 12
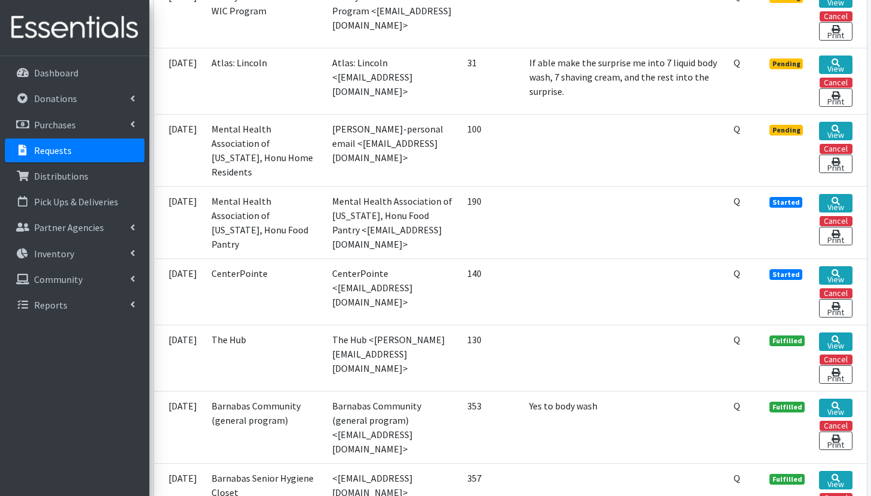
scroll to position [507, 0]
click at [845, 204] on link "View" at bounding box center [835, 204] width 33 height 19
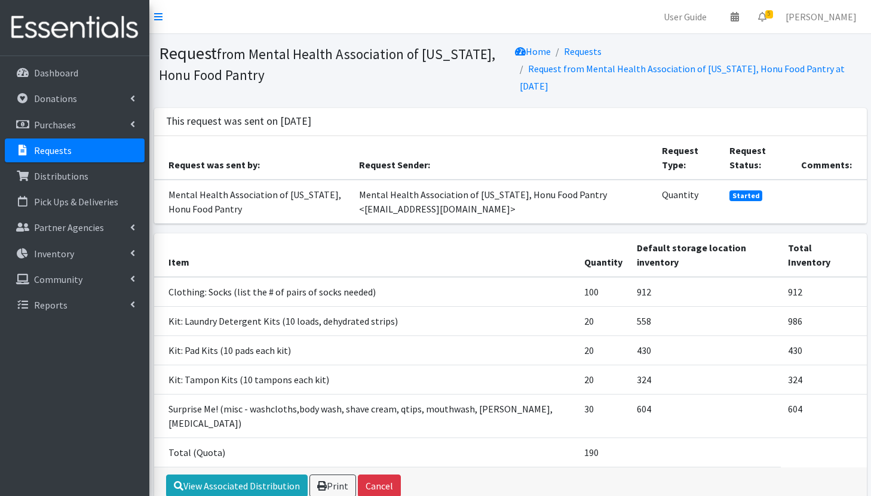
scroll to position [33, 0]
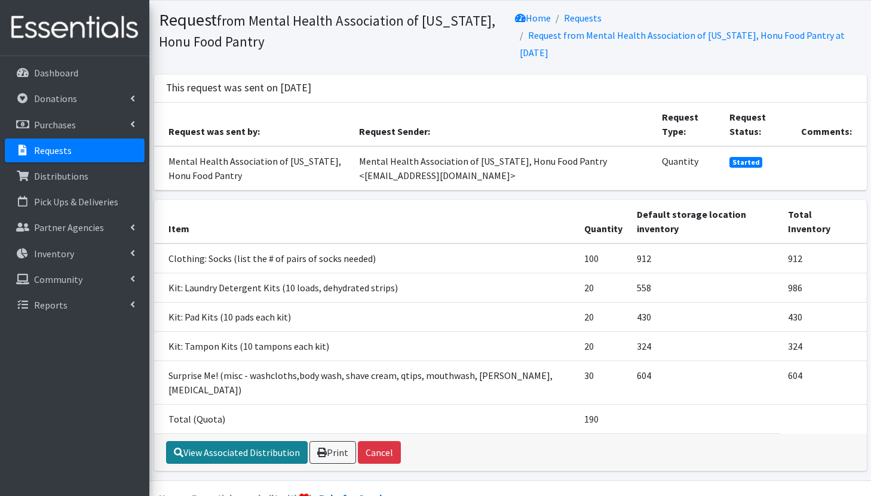
click at [242, 441] on link "View Associated Distribution" at bounding box center [237, 452] width 142 height 23
click at [69, 153] on p "Requests" at bounding box center [53, 150] width 38 height 12
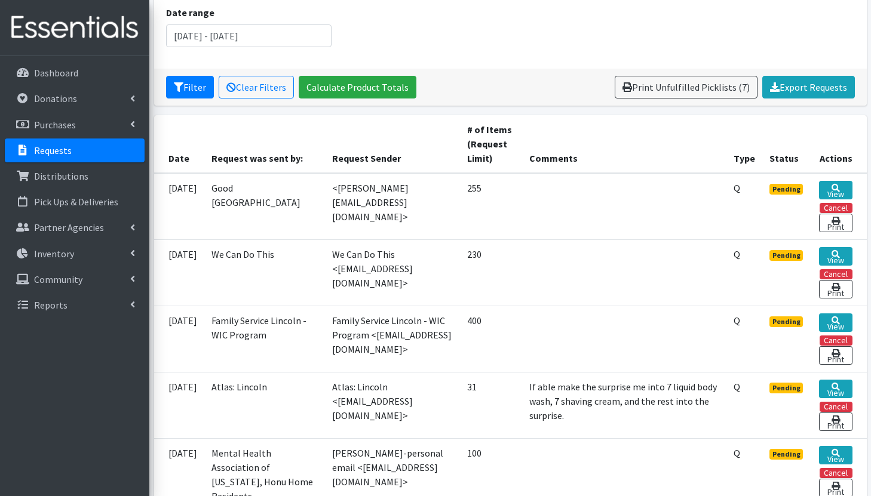
scroll to position [262, 0]
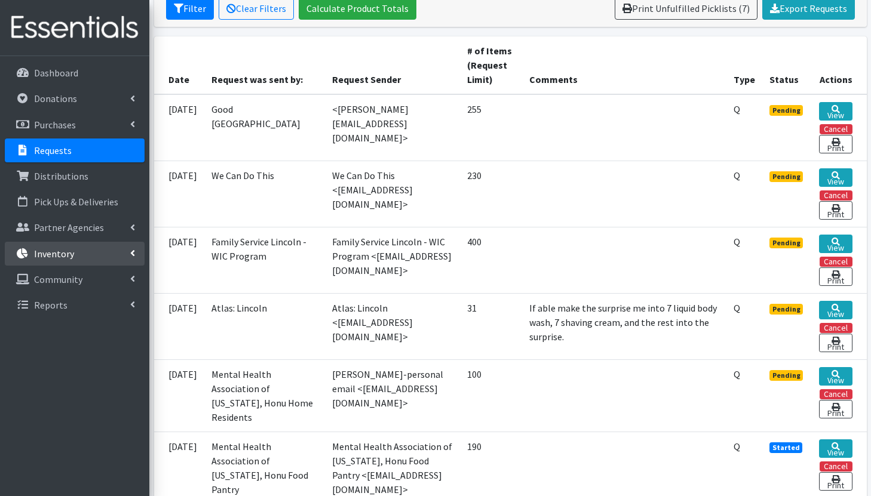
click at [84, 248] on link "Inventory" at bounding box center [75, 254] width 140 height 24
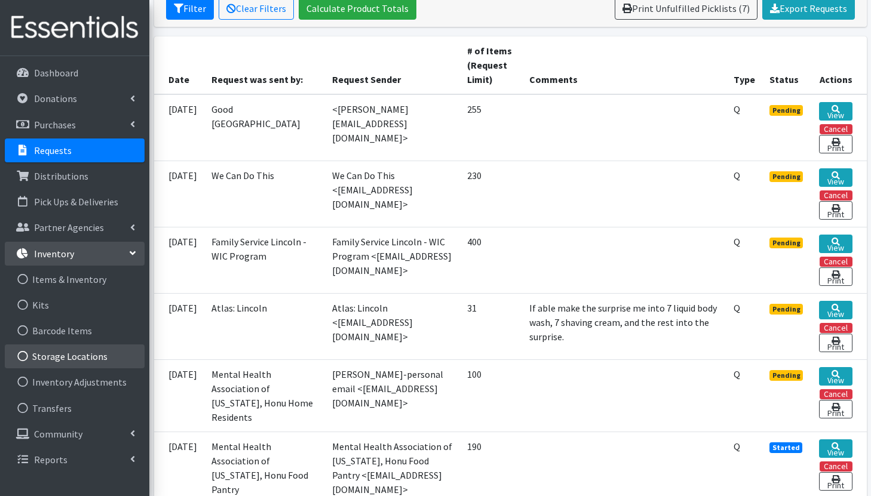
click at [81, 358] on link "Storage Locations" at bounding box center [75, 357] width 140 height 24
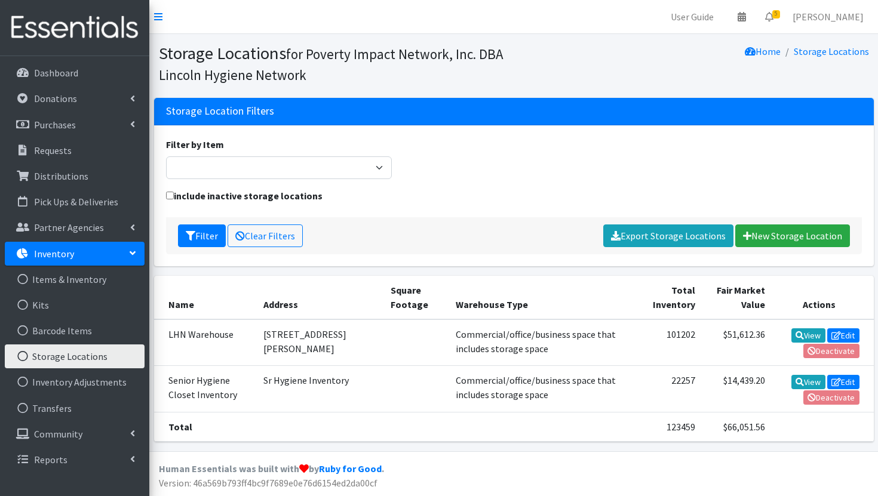
click at [721, 335] on td "$51,612.36" at bounding box center [736, 342] width 69 height 47
drag, startPoint x: 714, startPoint y: 334, endPoint x: 762, endPoint y: 333, distance: 48.4
click at [762, 333] on tr "LHN Warehouse 6200 Adams Street Commercial/office/business space that includes …" at bounding box center [513, 342] width 719 height 47
click at [755, 334] on td "$51,612.36" at bounding box center [736, 342] width 69 height 47
drag, startPoint x: 754, startPoint y: 334, endPoint x: 709, endPoint y: 333, distance: 44.8
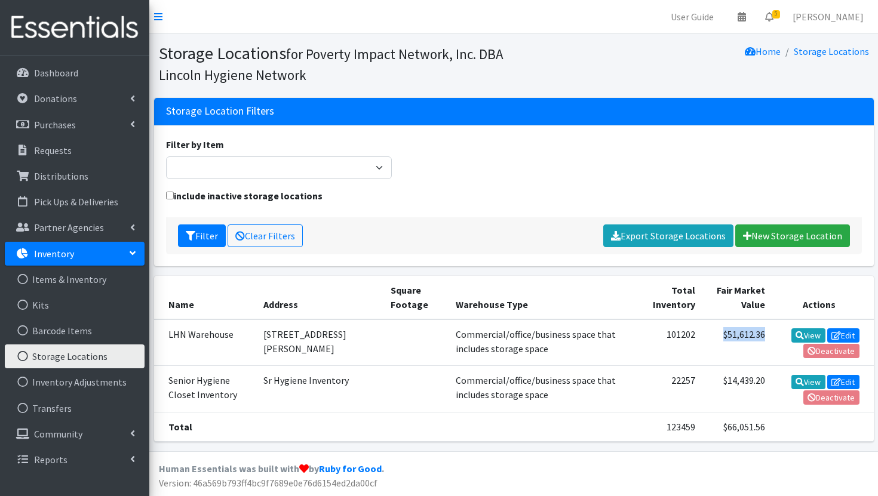
click at [709, 333] on td "$51,612.36" at bounding box center [736, 342] width 69 height 47
copy td "$51,612.36"
click at [82, 156] on link "Requests" at bounding box center [75, 151] width 140 height 24
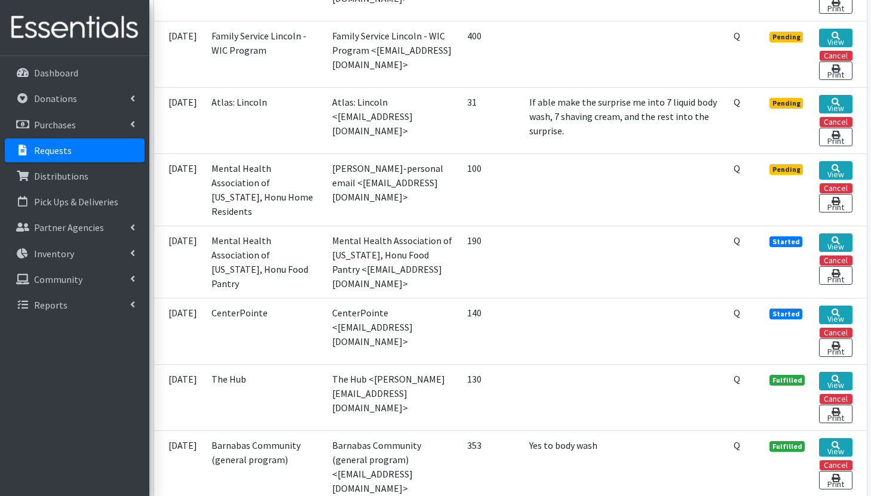
scroll to position [477, 0]
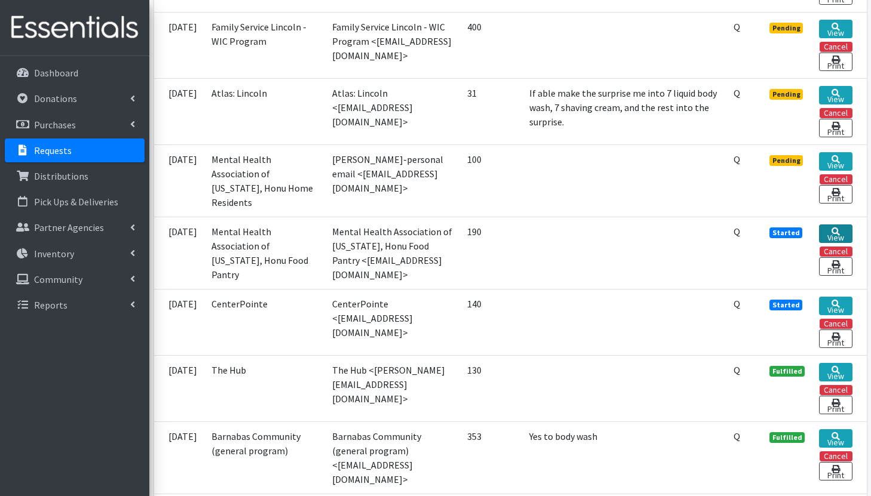
click at [830, 235] on link "View" at bounding box center [835, 234] width 33 height 19
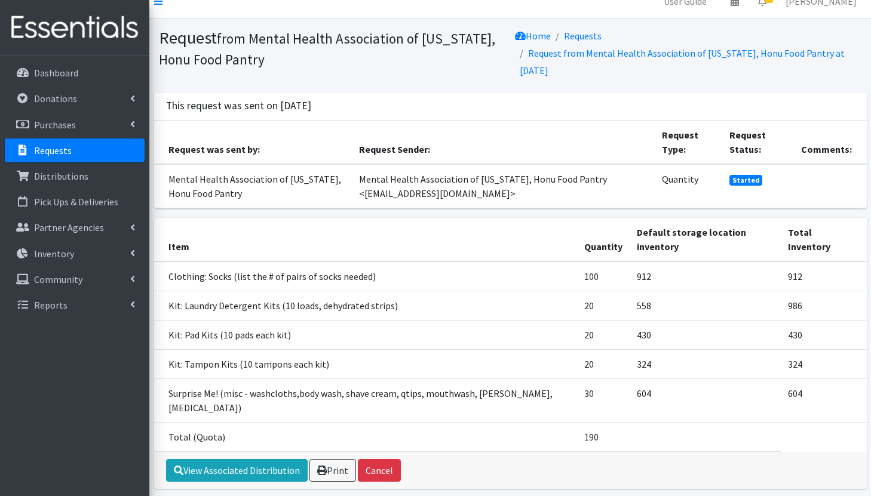
scroll to position [33, 0]
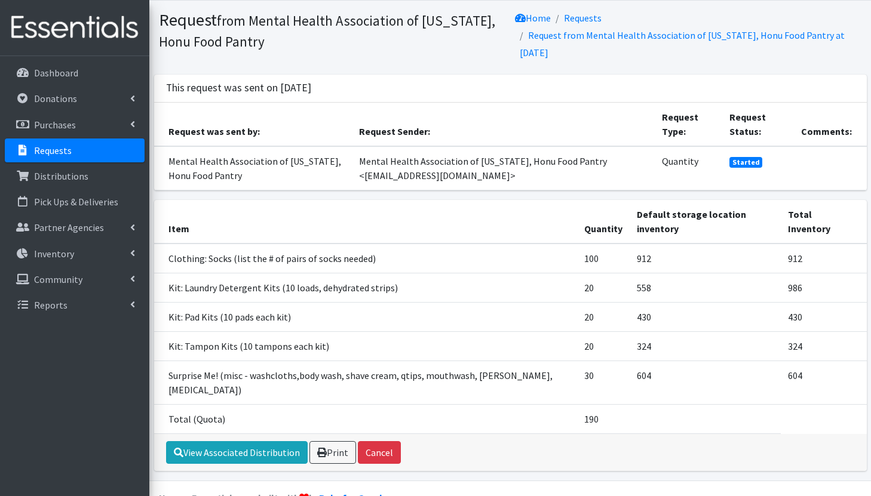
click at [577, 244] on td "100" at bounding box center [603, 259] width 53 height 30
drag, startPoint x: 568, startPoint y: 241, endPoint x: 590, endPoint y: 244, distance: 21.7
click at [590, 244] on td "100" at bounding box center [603, 259] width 53 height 30
click at [104, 147] on link "Requests" at bounding box center [75, 151] width 140 height 24
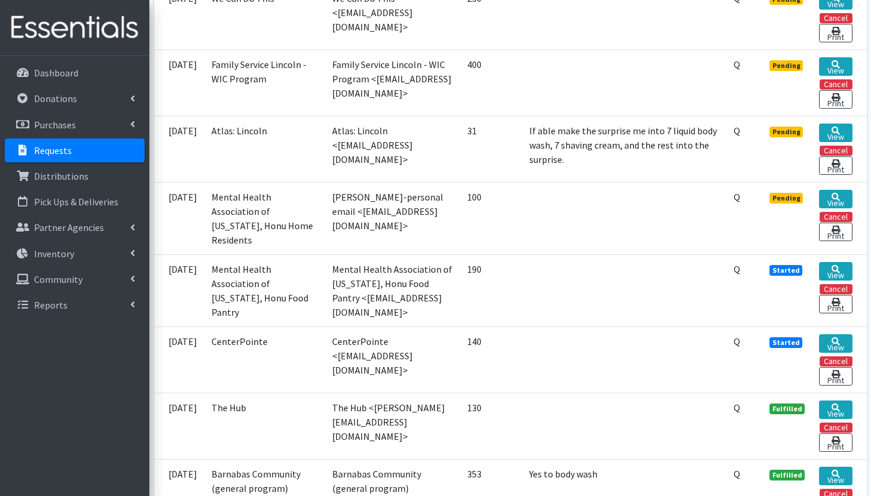
scroll to position [444, 0]
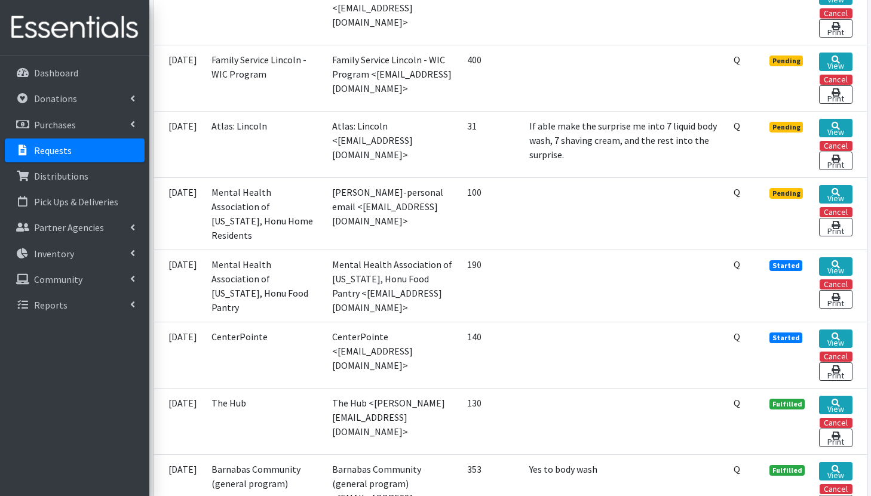
click at [77, 148] on link "Requests" at bounding box center [75, 151] width 140 height 24
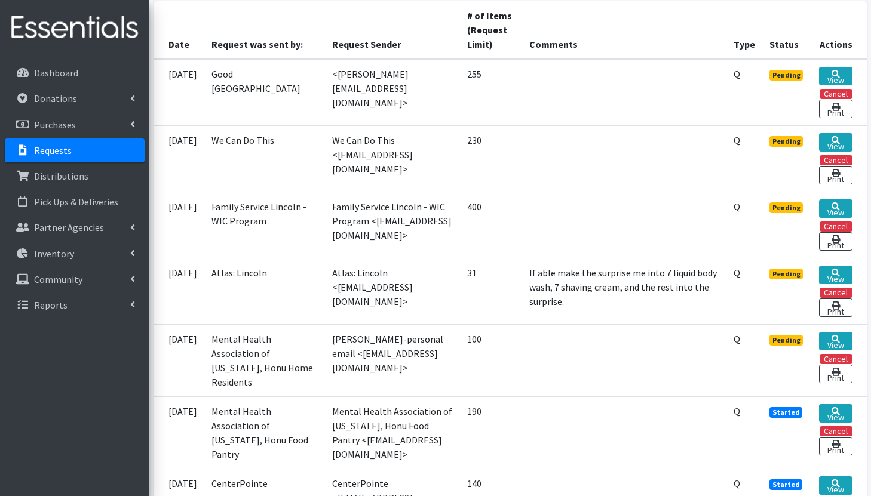
scroll to position [308, 0]
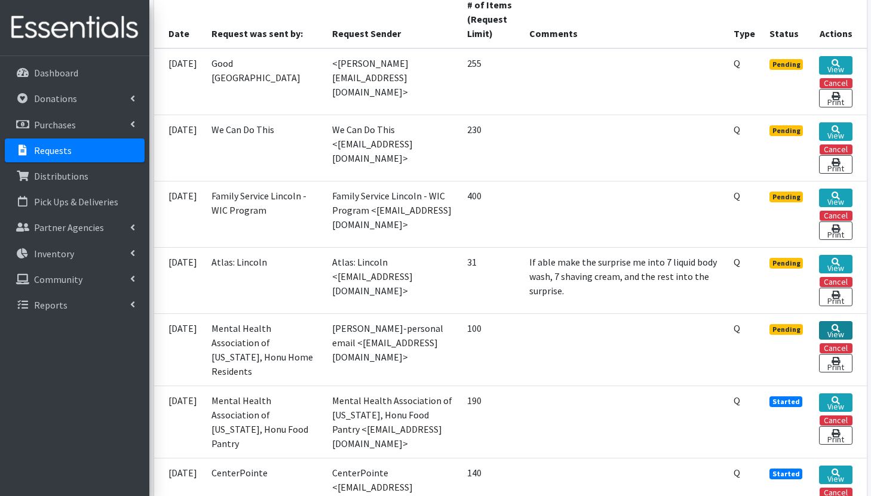
click at [830, 330] on link "View" at bounding box center [835, 330] width 33 height 19
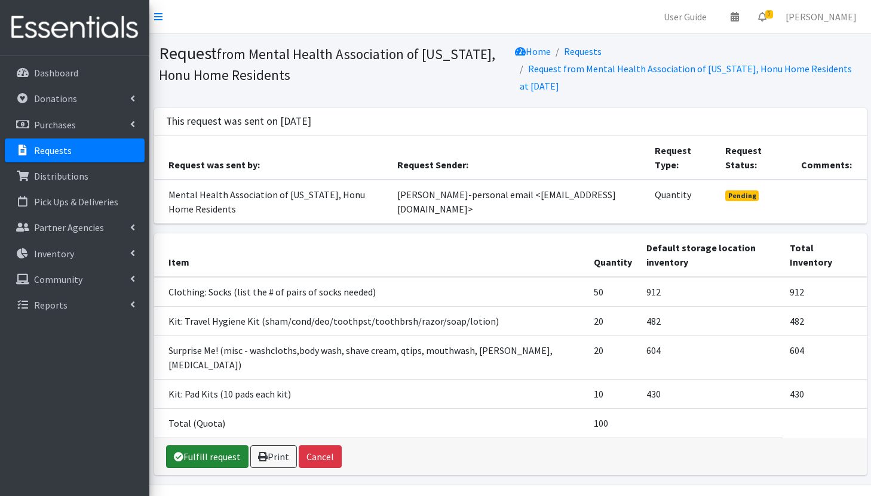
click at [202, 445] on link "Fulfill request" at bounding box center [207, 456] width 82 height 23
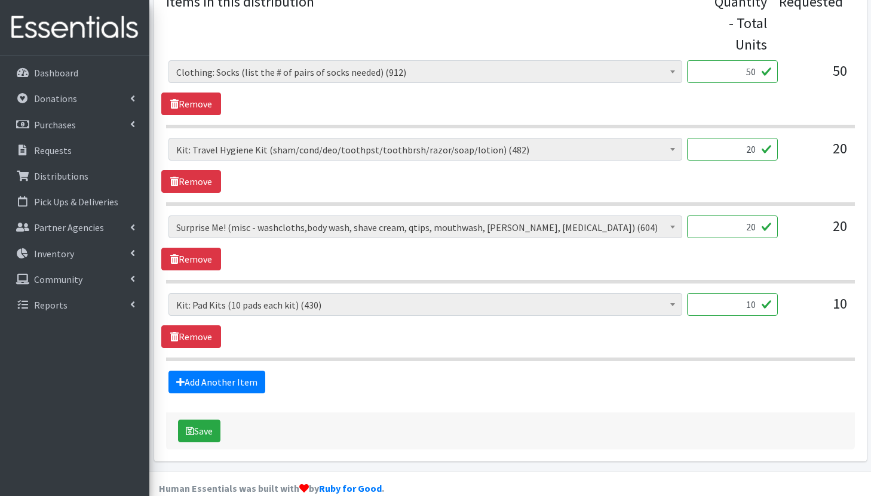
scroll to position [550, 0]
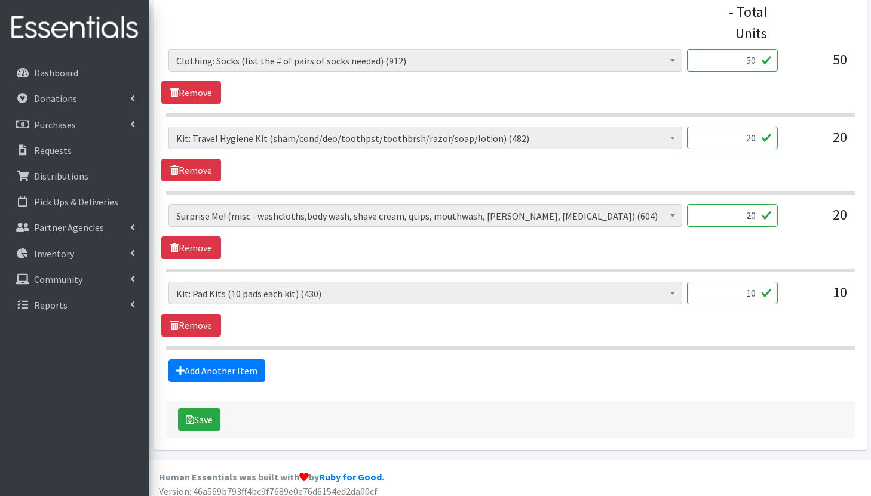
click at [750, 62] on input "50" at bounding box center [732, 60] width 91 height 23
type input "40"
click at [501, 369] on div "Add Another Item" at bounding box center [509, 370] width 697 height 23
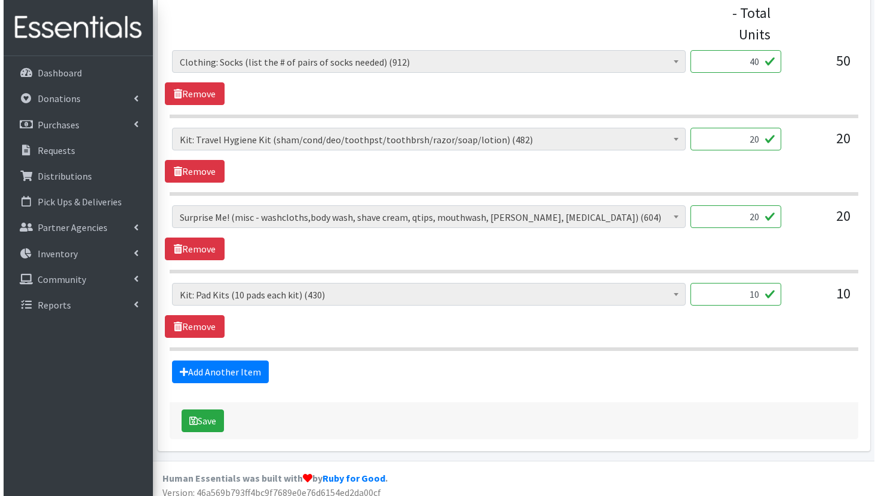
scroll to position [558, 0]
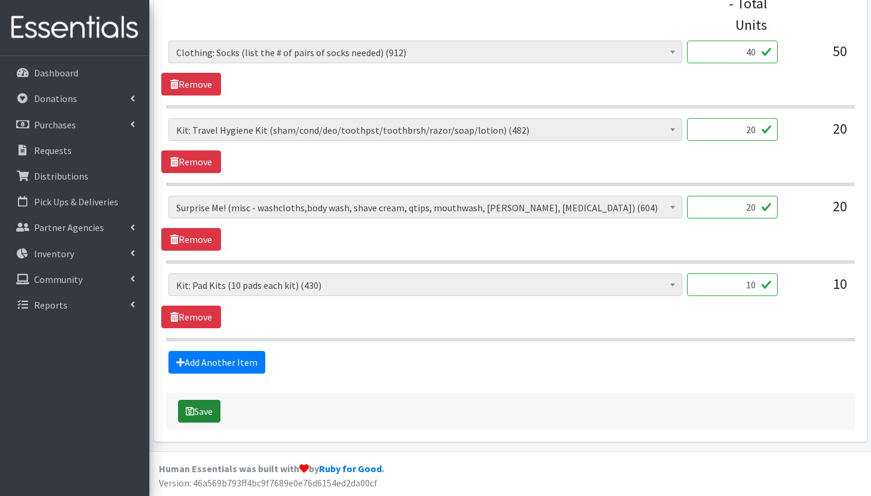
click at [189, 419] on button "Save" at bounding box center [199, 411] width 42 height 23
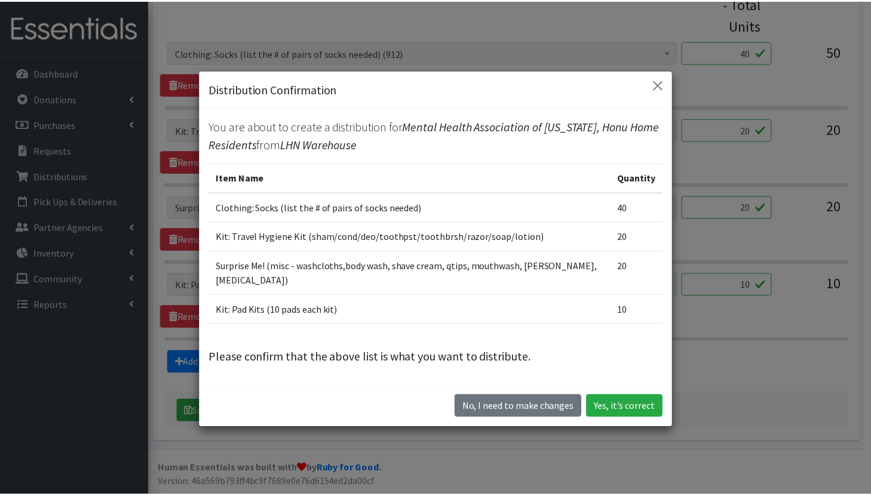
scroll to position [18, 0]
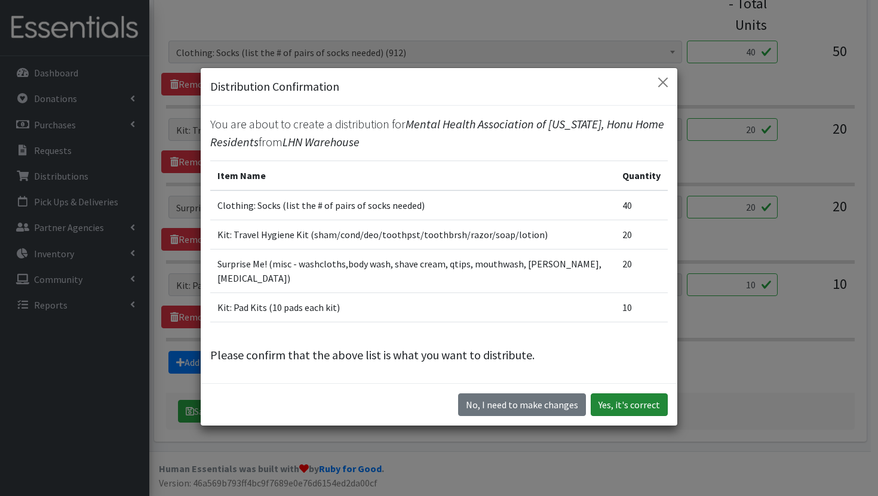
click at [647, 399] on button "Yes, it's correct" at bounding box center [629, 404] width 77 height 23
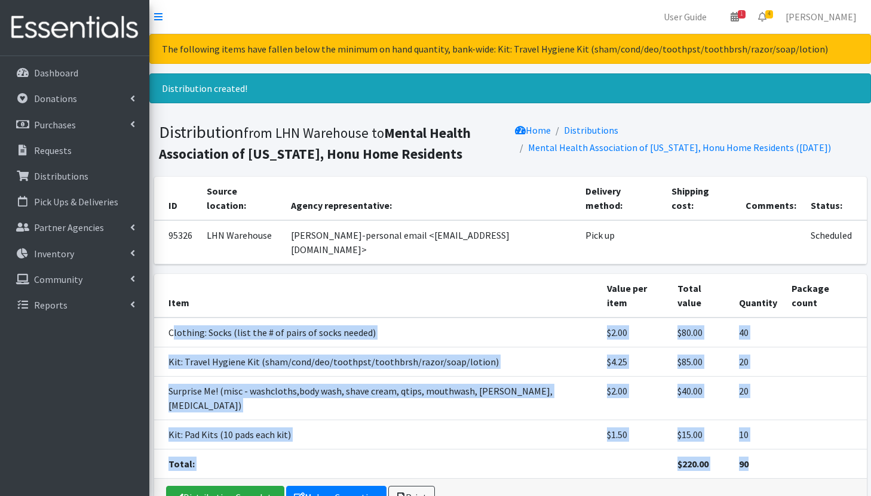
drag, startPoint x: 171, startPoint y: 282, endPoint x: 761, endPoint y: 405, distance: 602.0
click at [761, 405] on tbody "Clothing: Socks (list the # of pairs of socks needed) $2.00 $80.00 40 Kit: Trav…" at bounding box center [510, 398] width 712 height 161
copy tbody "lothing: Socks (list the # of pairs of socks needed) $2.00 $80.00 40 Kit: Trave…"
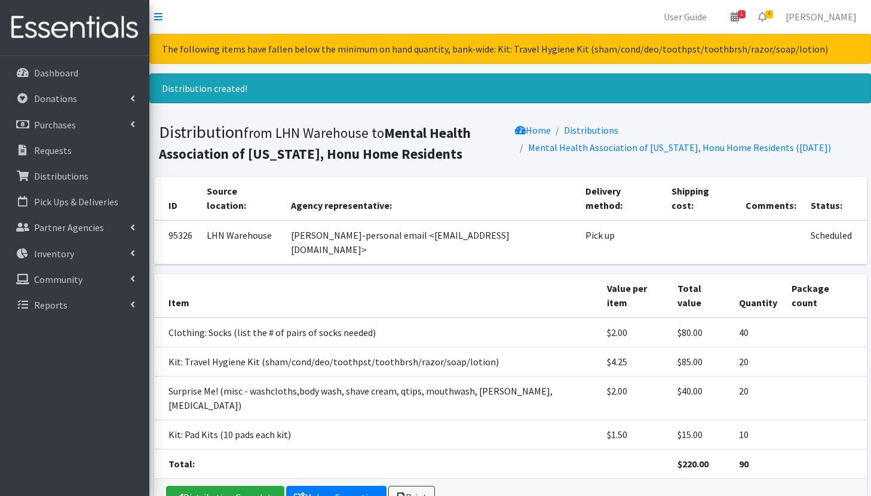
click at [93, 349] on div "Dashboard Donations All Donations New Donation Purchases All Purchases New Purc…" at bounding box center [74, 287] width 149 height 462
click at [217, 486] on link "Distribution Complete" at bounding box center [225, 497] width 118 height 23
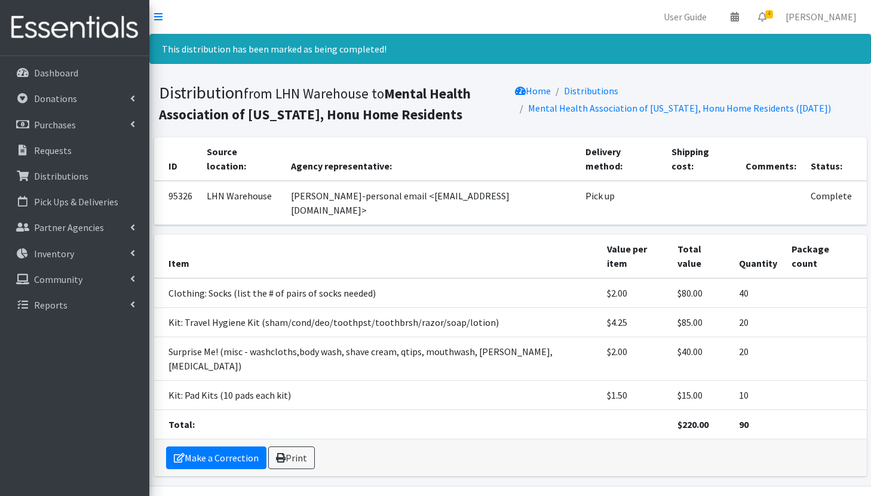
scroll to position [11, 0]
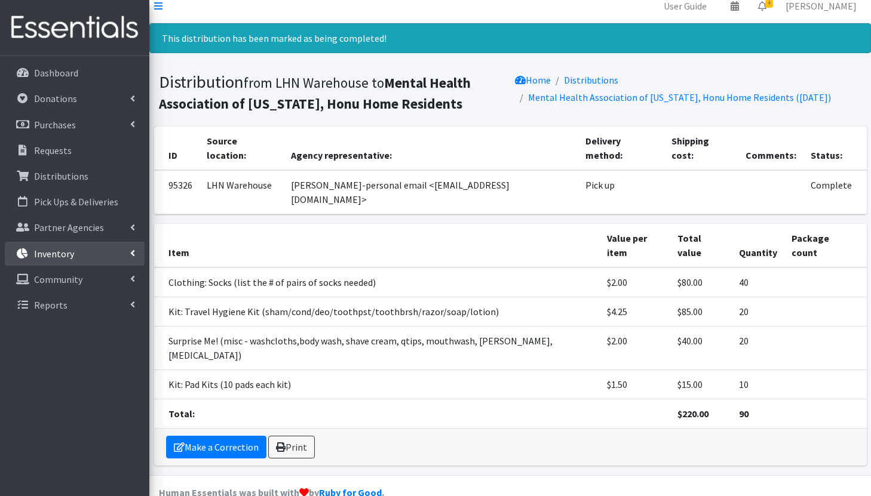
click at [78, 251] on link "Inventory" at bounding box center [75, 254] width 140 height 24
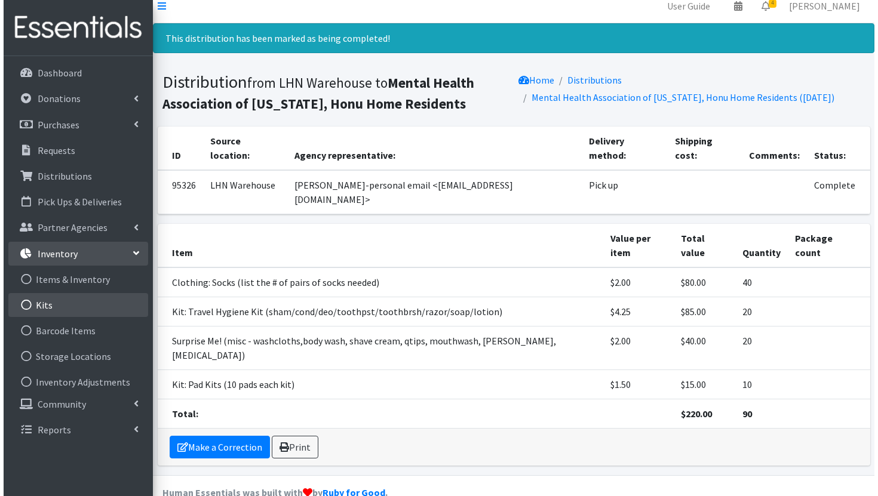
scroll to position [0, 0]
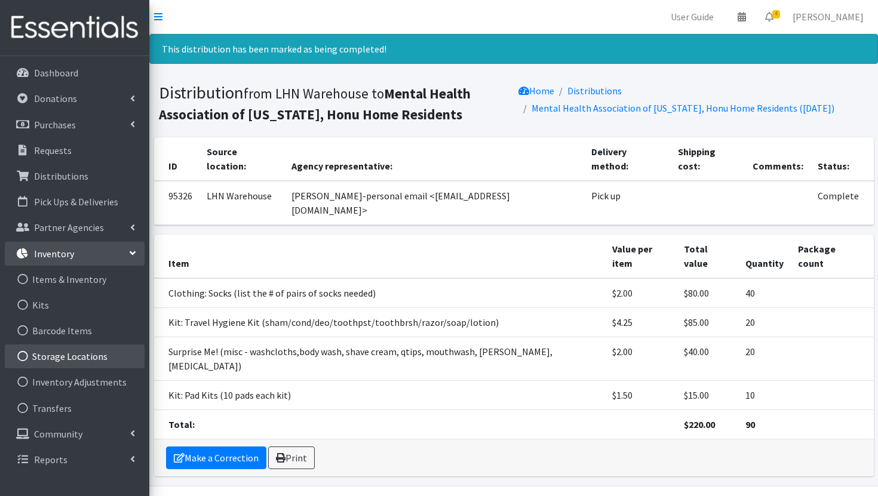
click at [87, 359] on link "Storage Locations" at bounding box center [75, 357] width 140 height 24
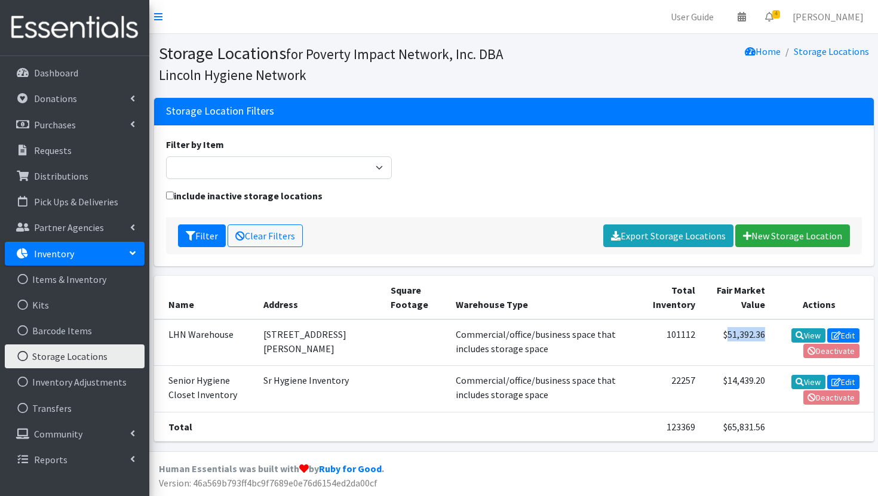
drag, startPoint x: 752, startPoint y: 331, endPoint x: 714, endPoint y: 335, distance: 37.8
click at [714, 335] on td "$51,392.36" at bounding box center [736, 342] width 69 height 47
copy td "51,392.36"
click at [746, 432] on td "$65,831.56" at bounding box center [736, 426] width 69 height 29
click at [73, 153] on link "Requests" at bounding box center [75, 151] width 140 height 24
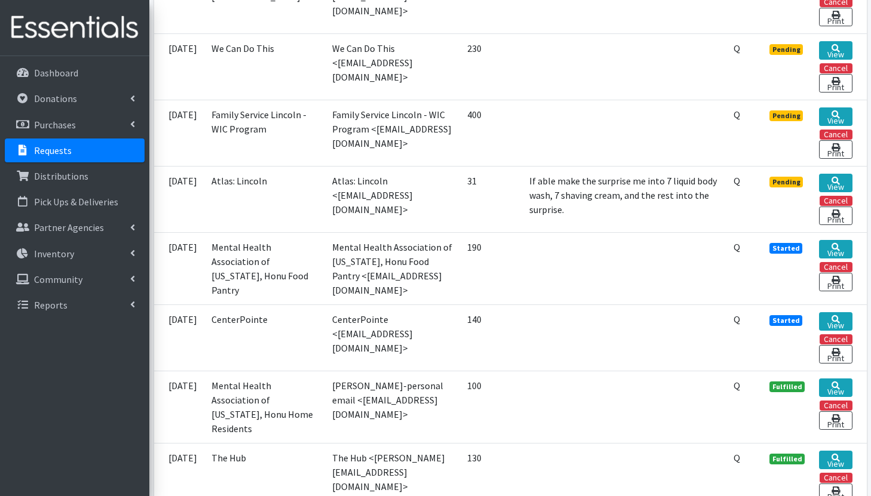
scroll to position [391, 0]
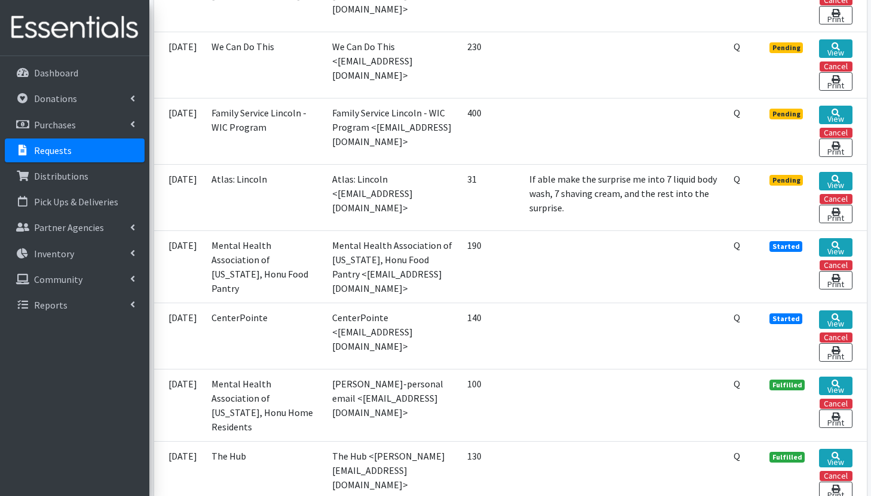
drag, startPoint x: 693, startPoint y: 213, endPoint x: 575, endPoint y: 173, distance: 124.2
click at [575, 173] on td "If able make the surprise me into 7 liquid body wash, 7 shaving cream, and the …" at bounding box center [624, 198] width 204 height 66
click at [665, 214] on td "If able make the surprise me into 7 liquid body wash, 7 shaving cream, and the …" at bounding box center [624, 198] width 204 height 66
drag, startPoint x: 689, startPoint y: 210, endPoint x: 558, endPoint y: 179, distance: 134.5
click at [558, 179] on tr "08/20/2025 Atlas: Lincoln Atlas: Lincoln <brody@atlaslincoln.org> 31 If able ma…" at bounding box center [510, 198] width 712 height 66
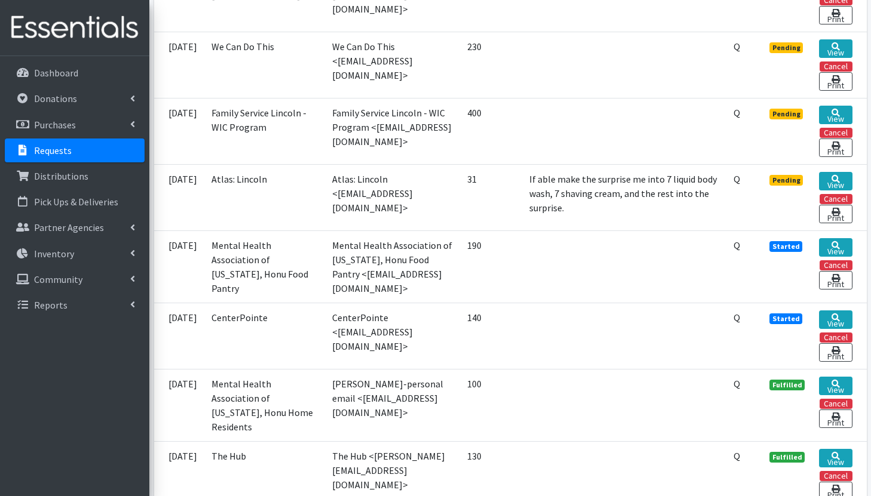
copy tr "If able make the surprise me into 7 liquid body wash, 7 shaving cream, and the …"
click at [616, 208] on td "If able make the surprise me into 7 liquid body wash, 7 shaving cream, and the …" at bounding box center [624, 198] width 204 height 66
drag, startPoint x: 696, startPoint y: 206, endPoint x: 568, endPoint y: 181, distance: 130.2
click at [568, 181] on td "If able make the surprise me into 7 liquid body wash, 7 shaving cream, and the …" at bounding box center [624, 198] width 204 height 66
copy td "If able make the surprise me into 7 liquid body wash, 7 shaving cream, and the …"
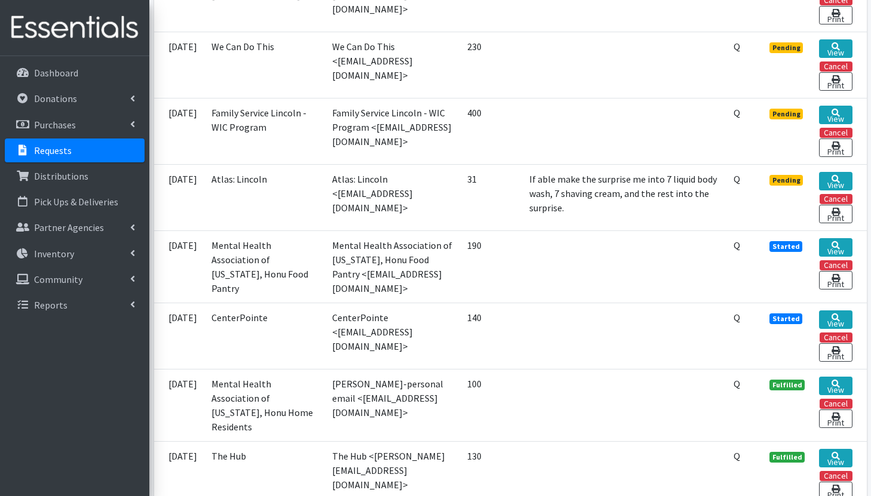
click at [645, 204] on td "If able make the surprise me into 7 liquid body wash, 7 shaving cream, and the …" at bounding box center [624, 198] width 204 height 66
click at [829, 178] on link "View" at bounding box center [835, 181] width 33 height 19
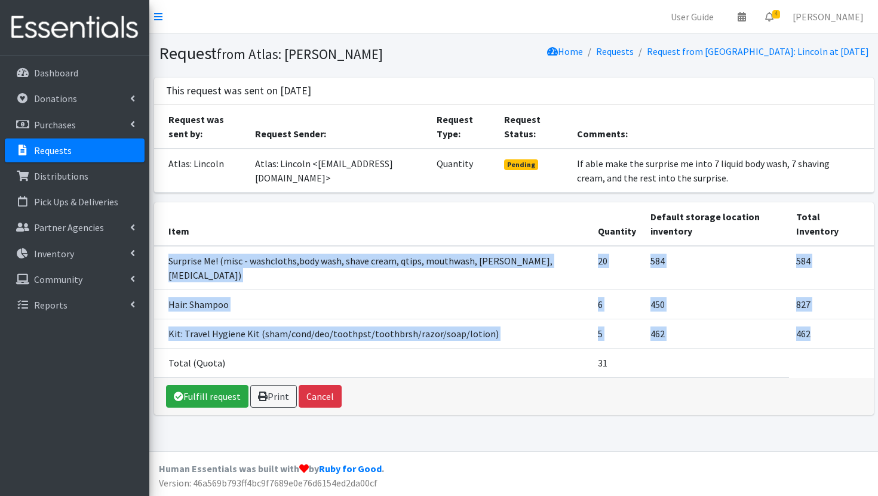
drag, startPoint x: 167, startPoint y: 241, endPoint x: 810, endPoint y: 306, distance: 646.3
click at [810, 306] on tbody "Surprise Me! (misc - washcloths,body wash, shave cream, qtips, mouthwash, [PERS…" at bounding box center [513, 312] width 719 height 132
copy tbody "Surprise Me! (misc - washcloths,body wash, shave cream, qtips, mouthwash, [PERS…"
click at [561, 319] on td "Kit: Travel Hygiene Kit (sham/cond/deo/toothpst/toothbrsh/razor/soap/lotion)" at bounding box center [372, 333] width 437 height 29
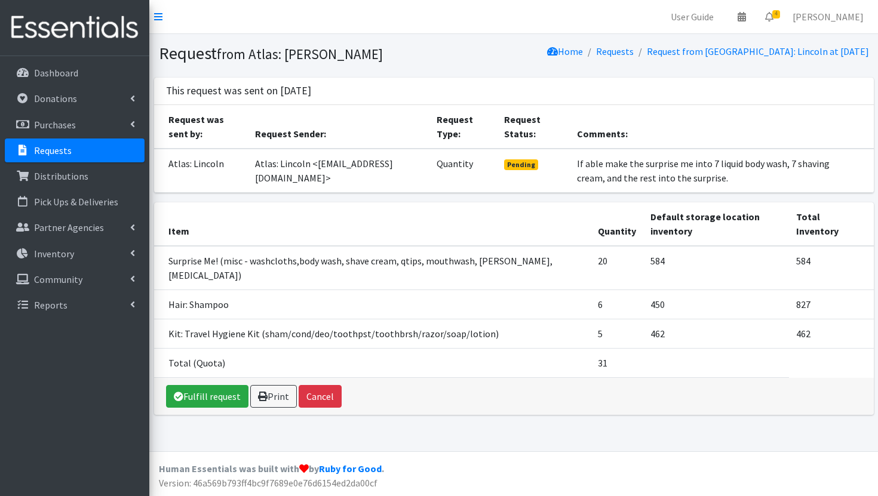
drag, startPoint x: 583, startPoint y: 334, endPoint x: 568, endPoint y: 334, distance: 14.3
click at [591, 348] on td "31" at bounding box center [617, 362] width 53 height 29
drag, startPoint x: 584, startPoint y: 334, endPoint x: 562, endPoint y: 333, distance: 21.5
click at [563, 348] on tr "Total (Quota) 31" at bounding box center [513, 362] width 719 height 29
click at [557, 348] on td "Total (Quota)" at bounding box center [372, 362] width 437 height 29
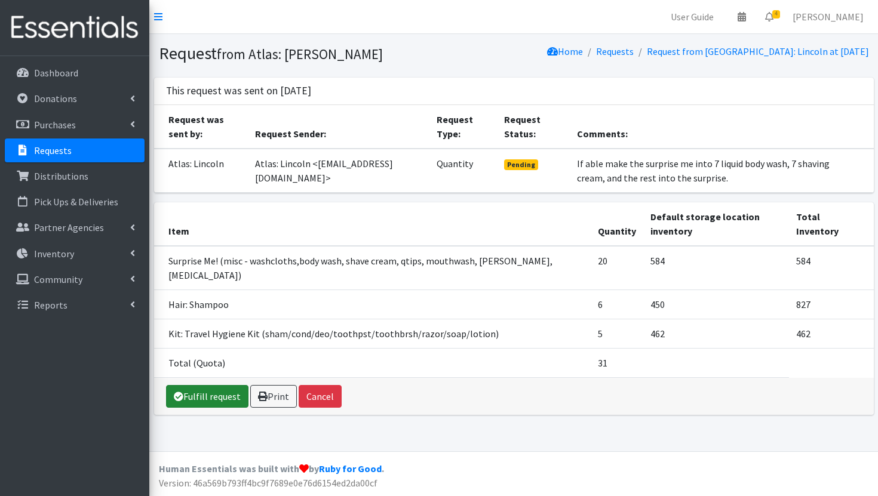
click at [214, 385] on link "Fulfill request" at bounding box center [207, 396] width 82 height 23
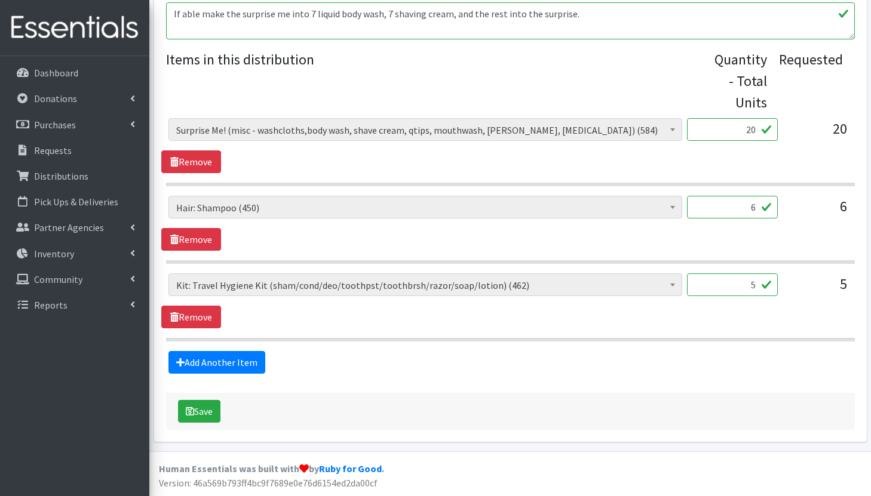
scroll to position [481, 0]
click at [757, 210] on input "6" at bounding box center [732, 207] width 91 height 23
type input "5"
click at [730, 323] on div "Cleanse: Bar soap (2173) Cleanse: Laundry Detergent (store-packaged) (30) Clean…" at bounding box center [509, 300] width 697 height 55
click at [758, 132] on input "20" at bounding box center [732, 129] width 91 height 23
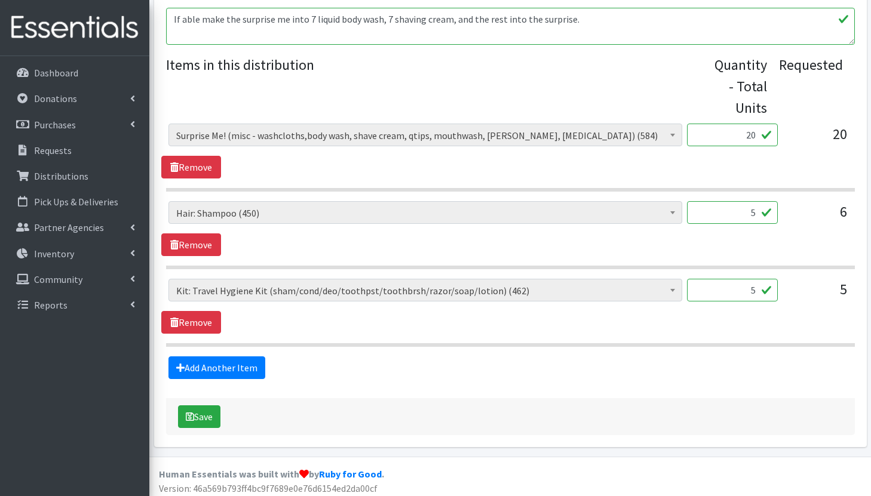
scroll to position [476, 0]
type input "2"
type input "5"
click at [215, 411] on button "Save" at bounding box center [199, 416] width 42 height 23
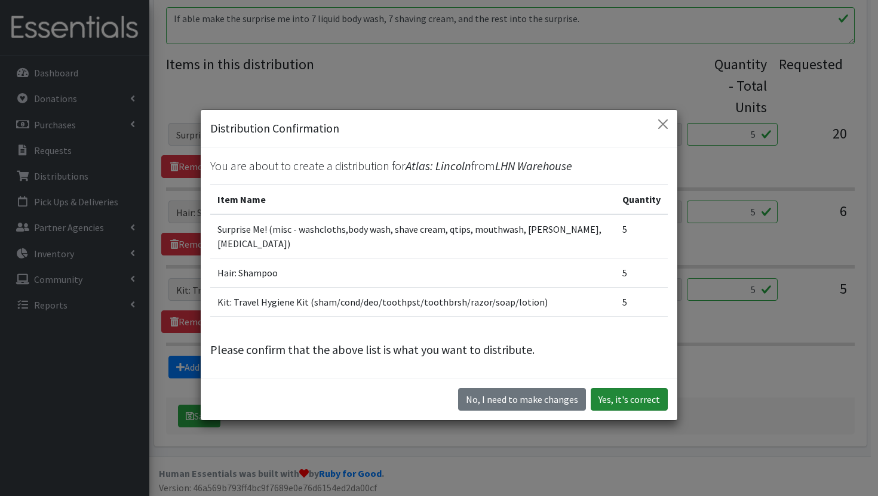
click at [629, 392] on button "Yes, it's correct" at bounding box center [629, 399] width 77 height 23
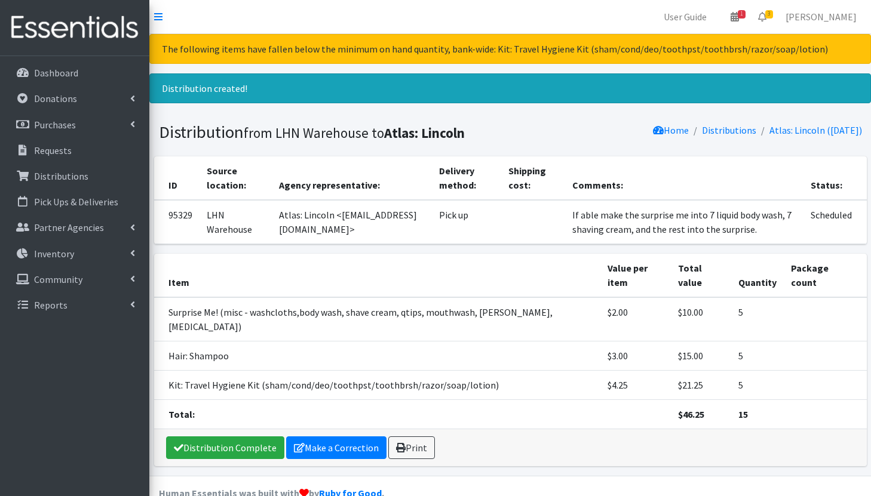
scroll to position [11, 0]
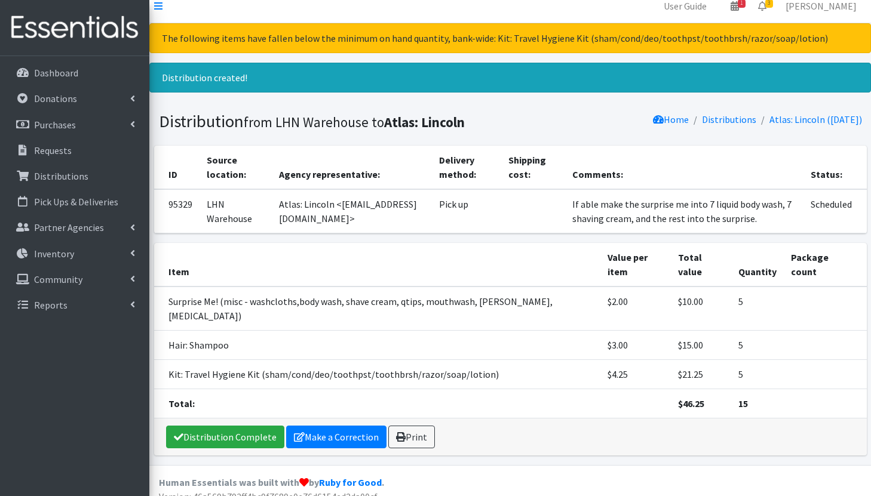
click at [398, 287] on td "Surprise Me! (misc - washcloths,body wash, shave cream, qtips, mouthwash, [PERS…" at bounding box center [377, 309] width 447 height 44
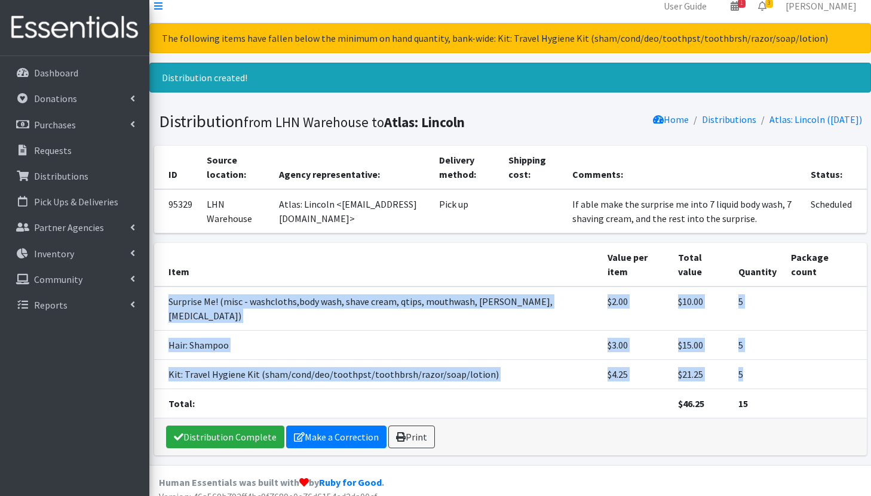
drag, startPoint x: 168, startPoint y: 286, endPoint x: 740, endPoint y: 351, distance: 575.7
click at [740, 351] on tbody "Surprise Me! (misc - washcloths,body wash, shave cream, qtips, mouthwash, combs…" at bounding box center [510, 353] width 712 height 132
copy tbody "Surprise Me! (misc - washcloths,body wash, shave cream, qtips, mouthwash, combs…"
click at [245, 426] on link "Distribution Complete" at bounding box center [225, 437] width 118 height 23
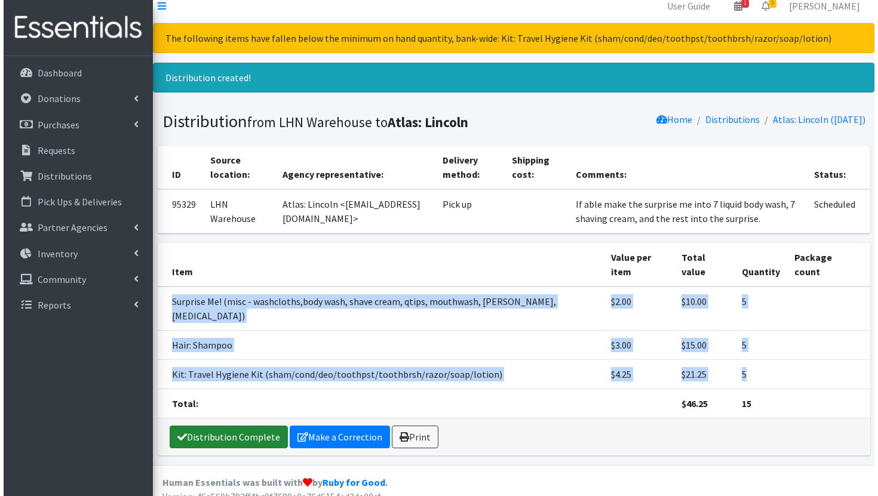
scroll to position [0, 0]
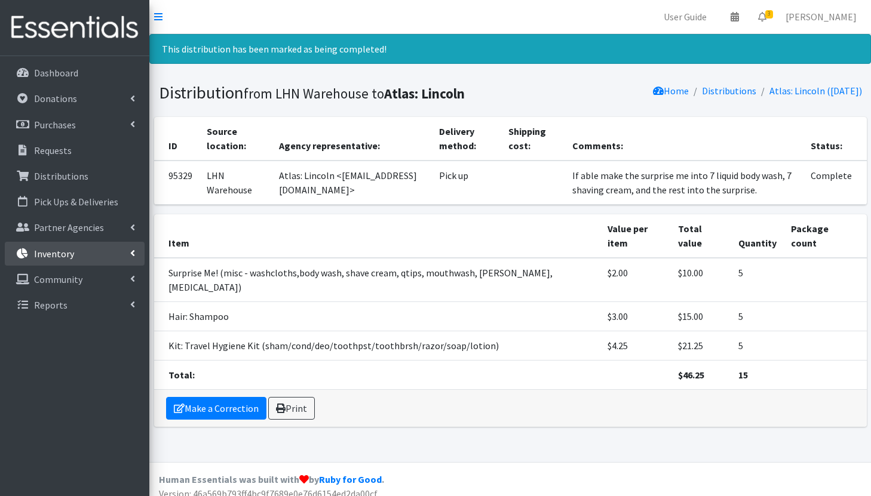
click at [75, 244] on link "Inventory" at bounding box center [75, 254] width 140 height 24
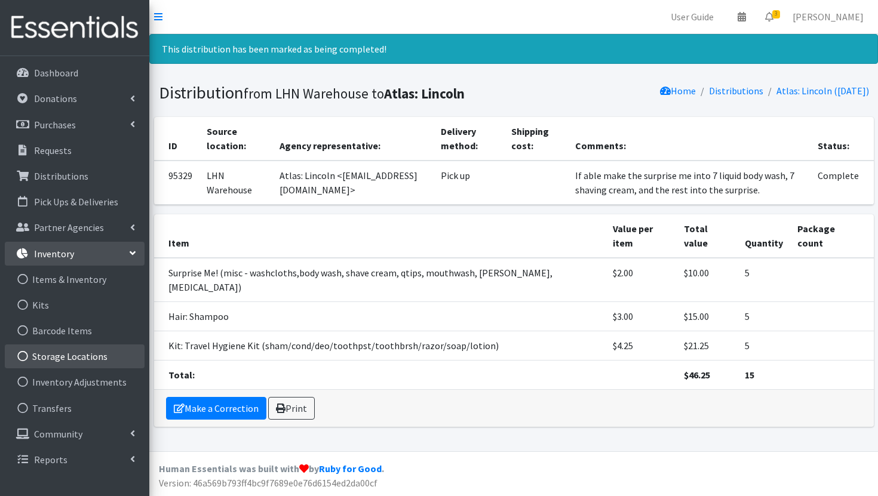
click at [85, 355] on link "Storage Locations" at bounding box center [75, 357] width 140 height 24
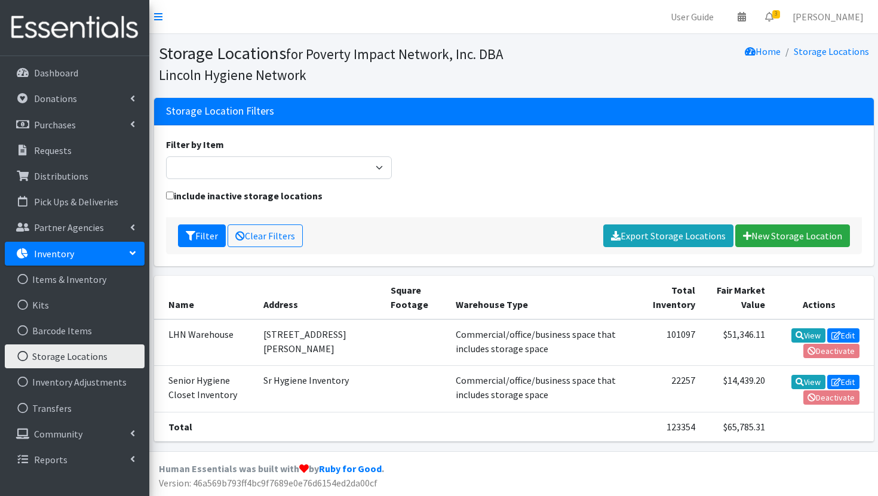
drag, startPoint x: 761, startPoint y: 331, endPoint x: 709, endPoint y: 333, distance: 52.0
click at [709, 333] on tr "LHN Warehouse 6200 Adams Street Commercial/office/business space that includes …" at bounding box center [513, 342] width 719 height 47
copy tr "$51,346.11 View"
click at [81, 159] on link "Requests" at bounding box center [75, 151] width 140 height 24
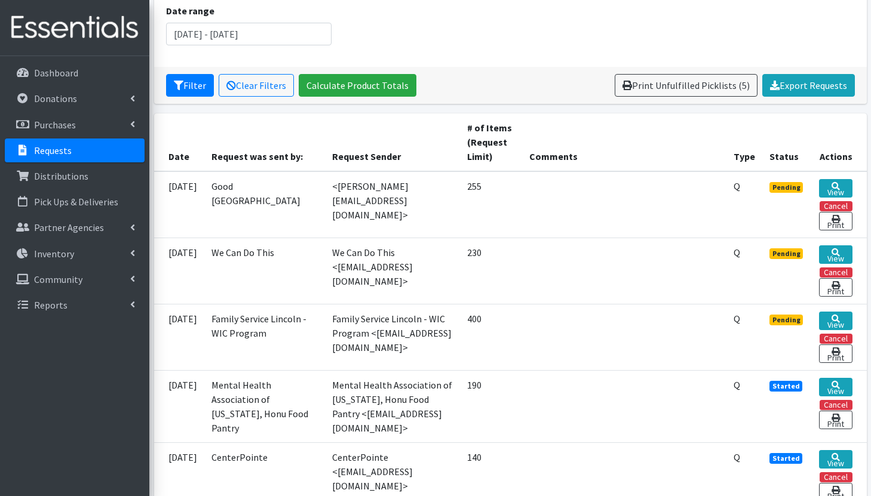
scroll to position [186, 0]
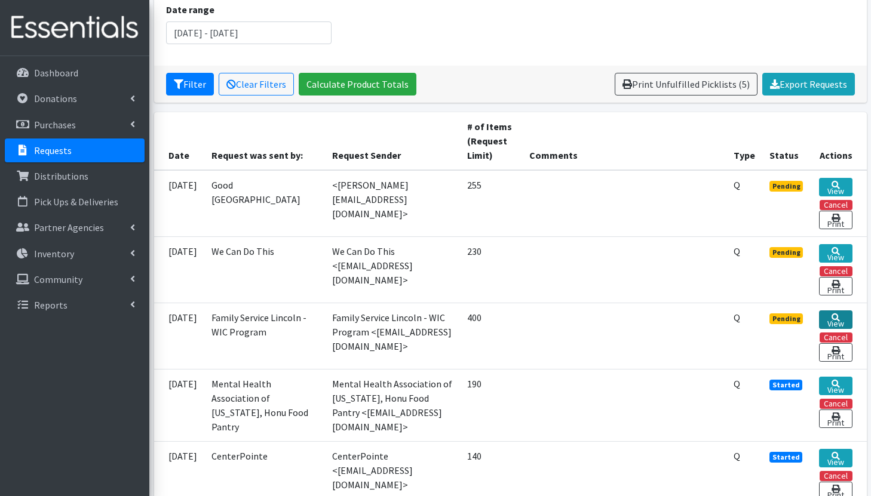
click at [838, 318] on icon at bounding box center [835, 317] width 8 height 8
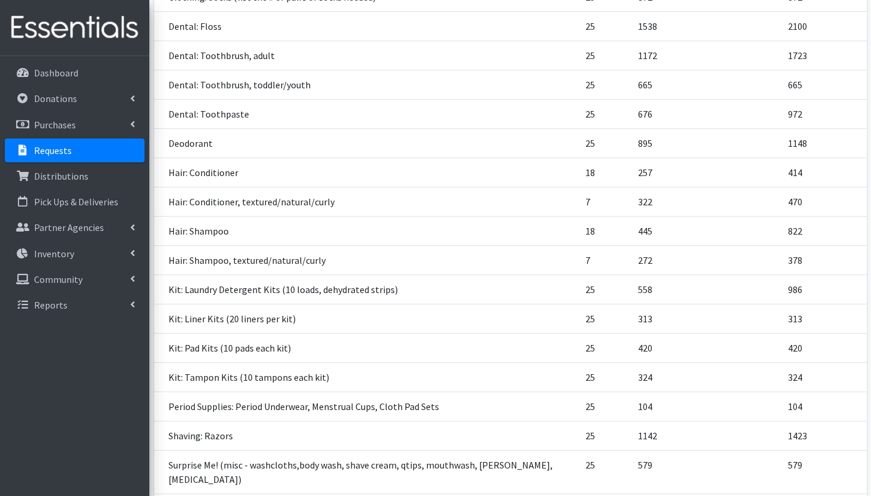
scroll to position [368, 0]
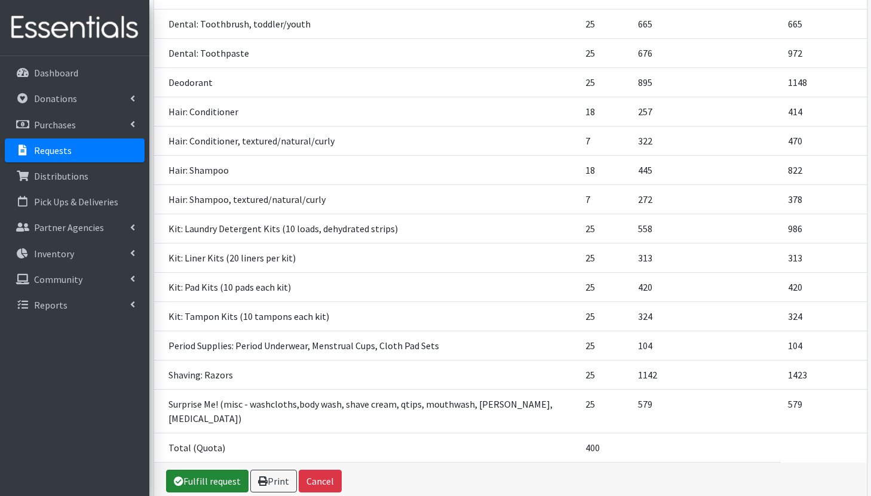
click at [205, 470] on link "Fulfill request" at bounding box center [207, 481] width 82 height 23
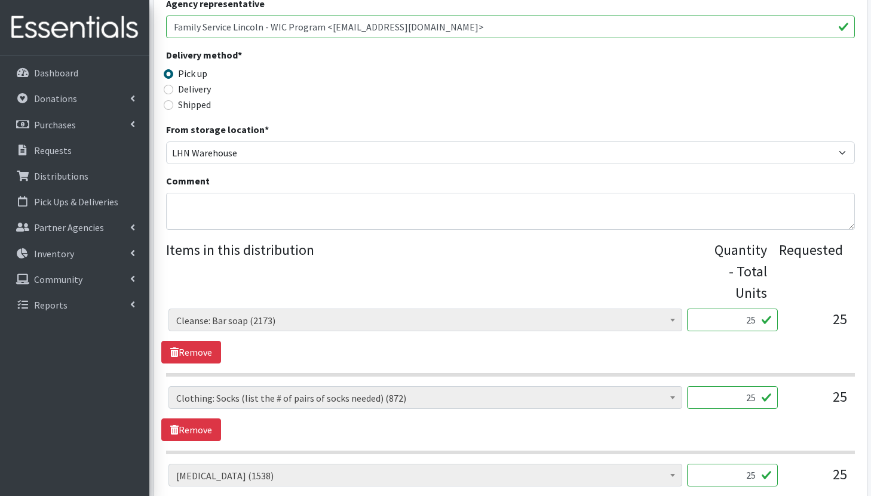
scroll to position [294, 0]
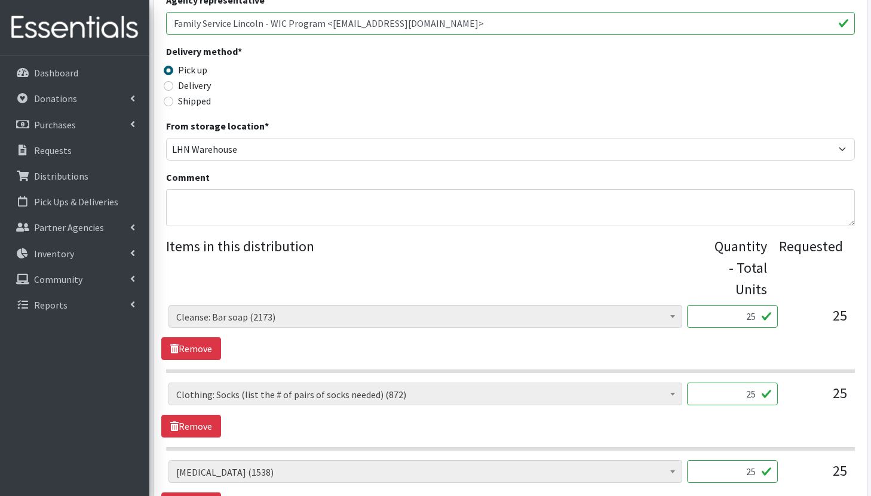
click at [761, 316] on input "25" at bounding box center [732, 316] width 91 height 23
type input "2"
type input "15"
click at [756, 399] on input "25" at bounding box center [732, 394] width 91 height 23
click at [750, 395] on input "25" at bounding box center [732, 394] width 91 height 23
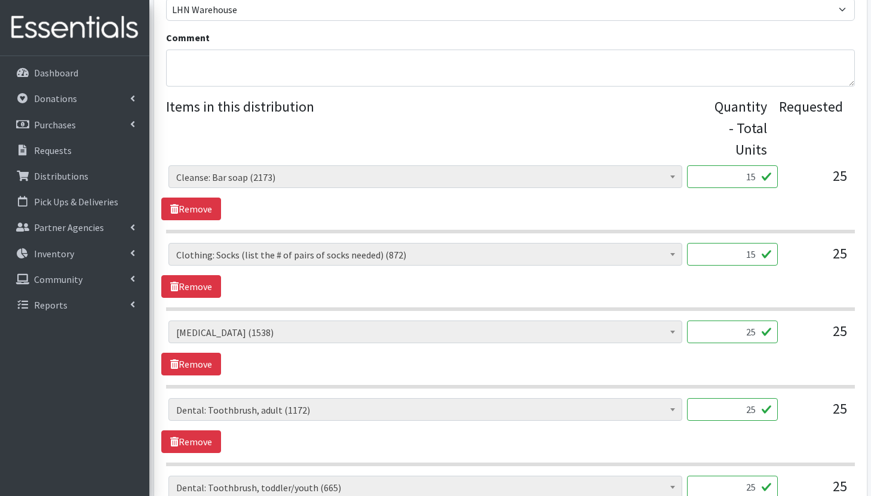
scroll to position [438, 0]
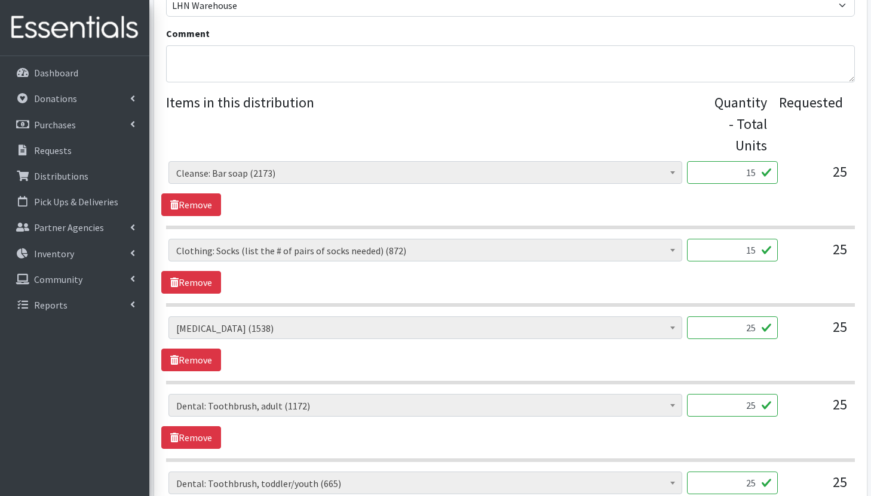
type input "15"
click at [750, 326] on input "25" at bounding box center [732, 327] width 91 height 23
type input "15"
click at [751, 405] on input "25" at bounding box center [732, 405] width 91 height 23
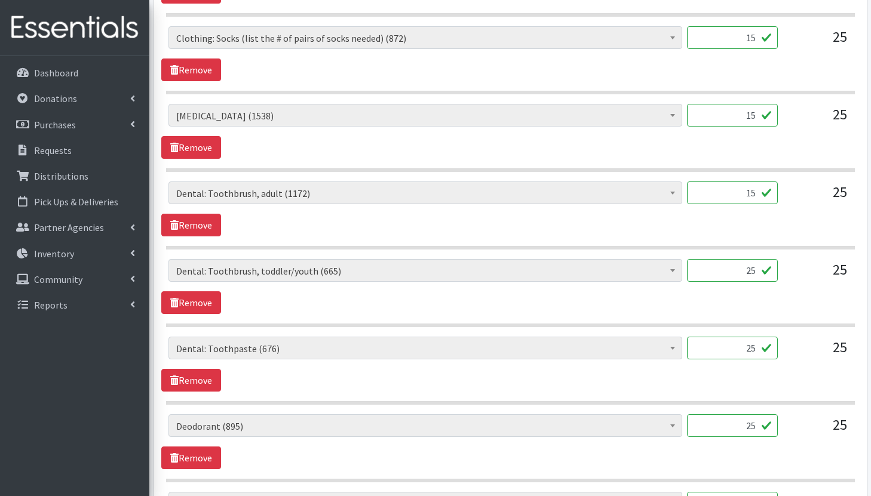
scroll to position [718, 0]
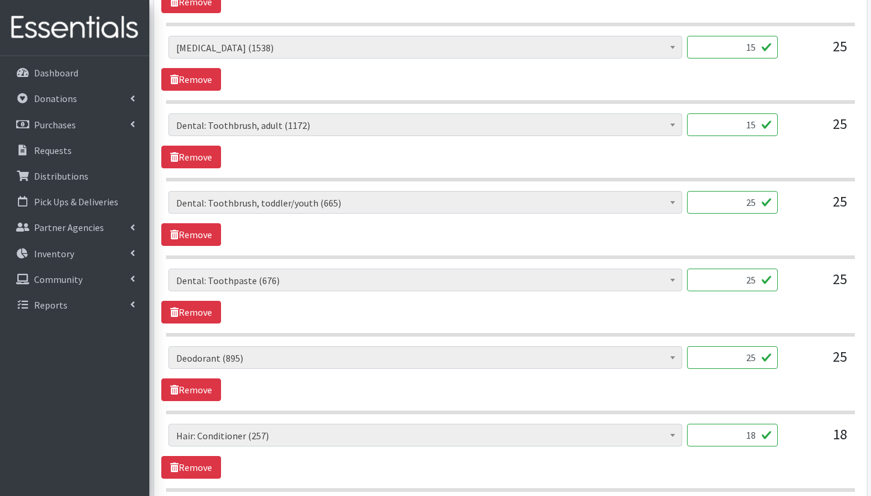
type input "15"
click at [751, 202] on input "25" at bounding box center [732, 202] width 91 height 23
type input "15"
click at [751, 282] on input "25" at bounding box center [732, 280] width 91 height 23
type input "15"
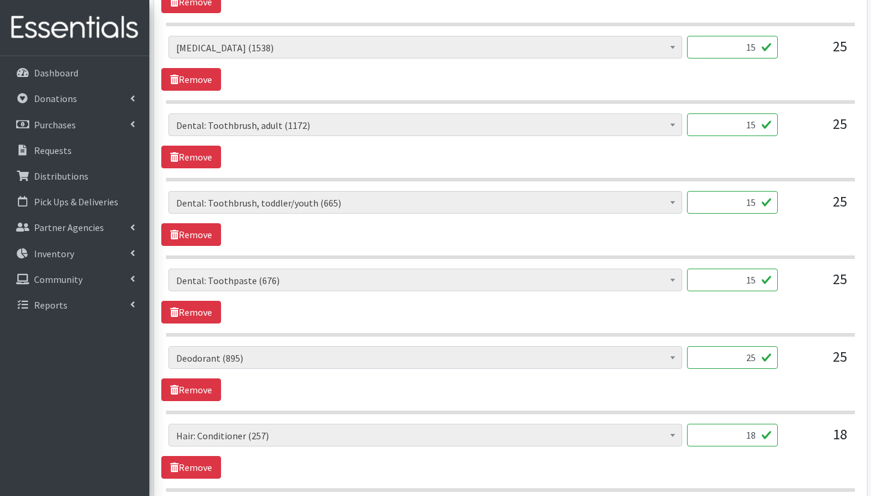
click at [751, 361] on input "25" at bounding box center [732, 357] width 91 height 23
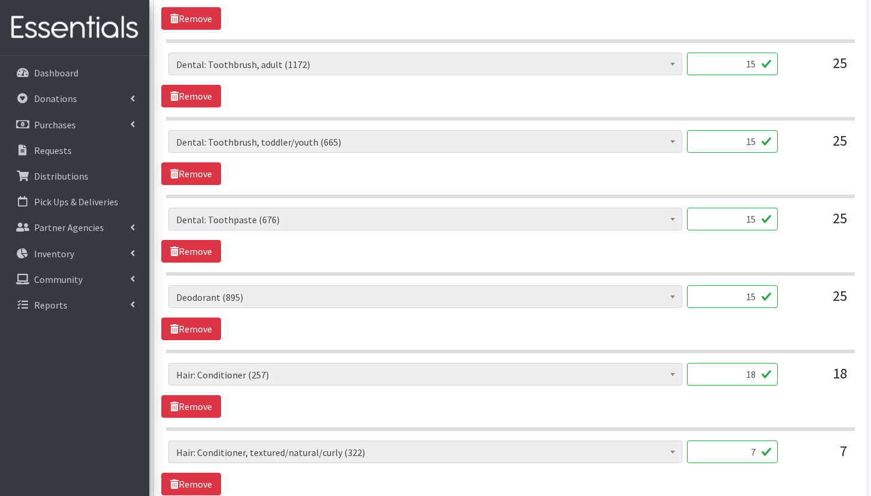
scroll to position [786, 0]
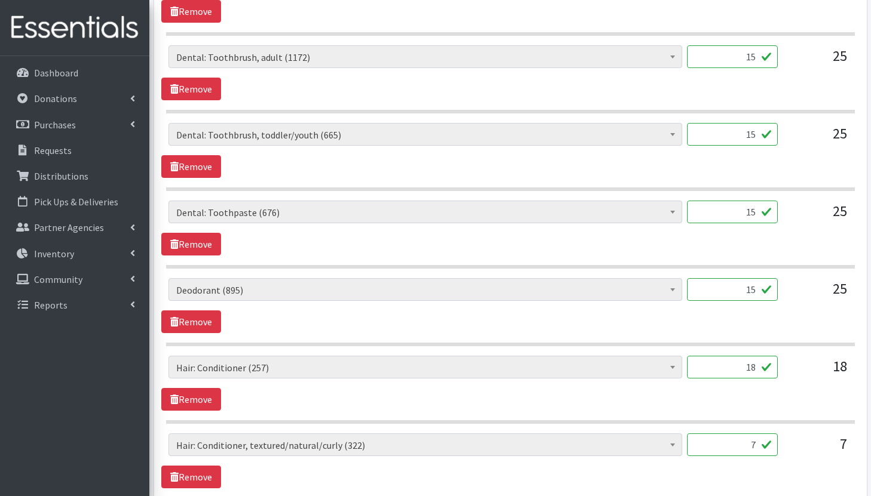
type input "15"
click at [756, 367] on input "18" at bounding box center [732, 367] width 91 height 23
type input "1"
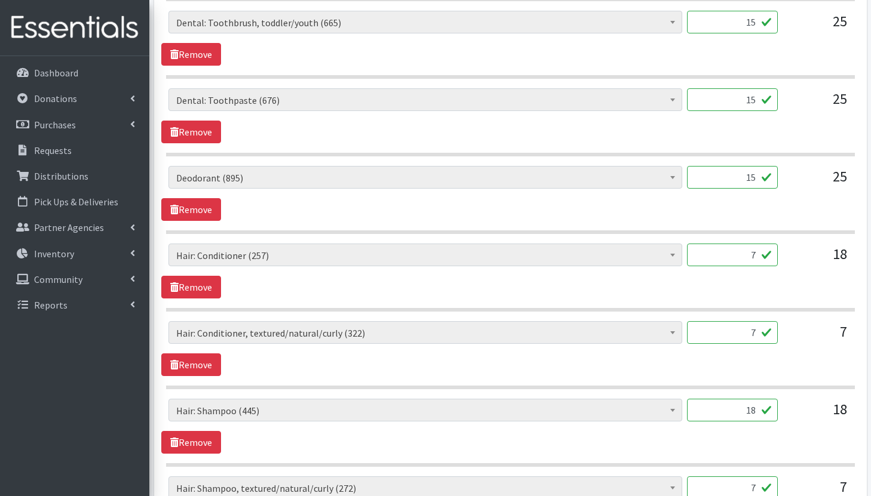
scroll to position [905, 0]
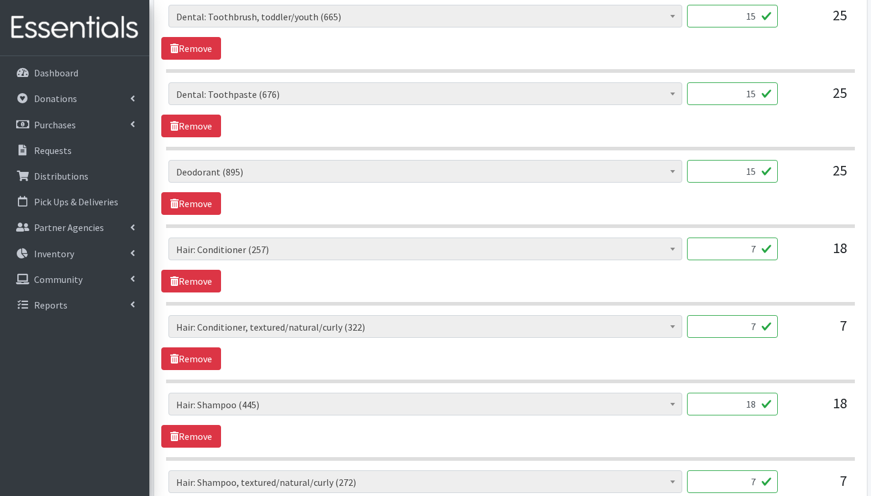
type input "7"
click at [759, 329] on input "7" at bounding box center [732, 326] width 91 height 23
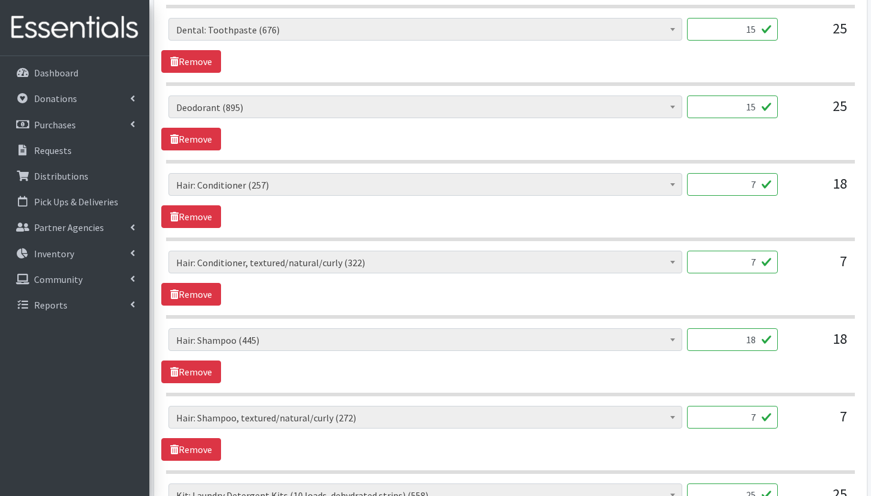
scroll to position [986, 0]
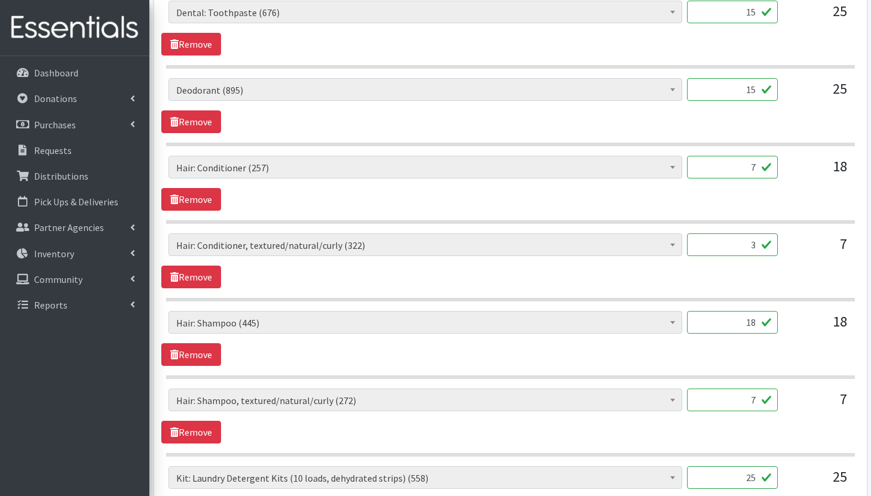
type input "3"
click at [758, 321] on input "18" at bounding box center [732, 322] width 91 height 23
click at [757, 250] on input "3" at bounding box center [732, 244] width 91 height 23
type input "7"
click at [758, 168] on input "7" at bounding box center [732, 167] width 91 height 23
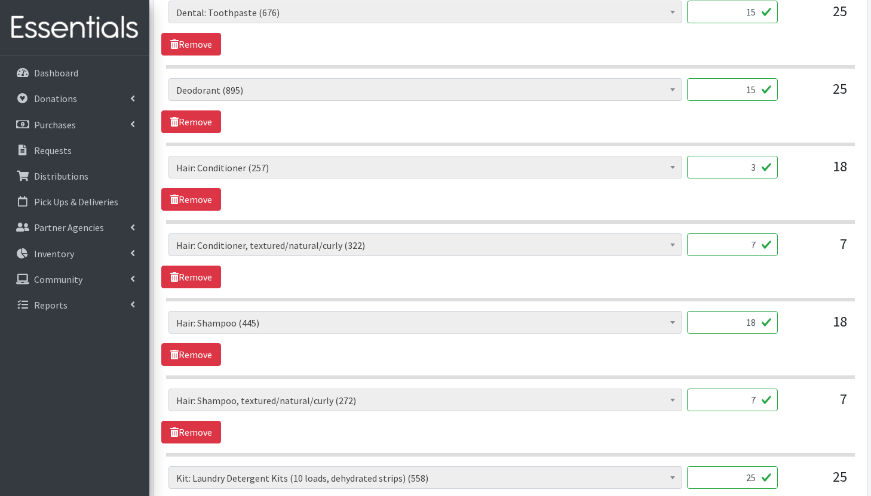
type input "3"
click at [755, 401] on input "7" at bounding box center [732, 400] width 91 height 23
type input "3"
click at [757, 170] on input "3" at bounding box center [732, 167] width 91 height 23
type input "7"
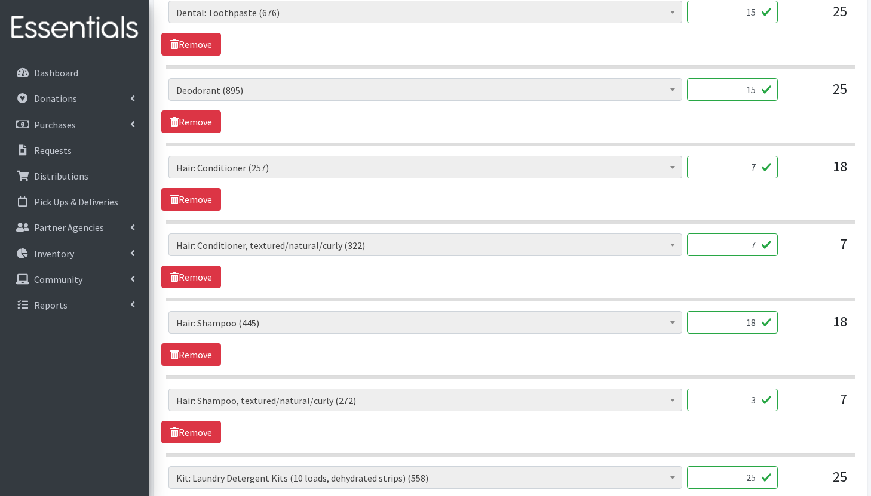
click at [758, 325] on input "18" at bounding box center [732, 322] width 91 height 23
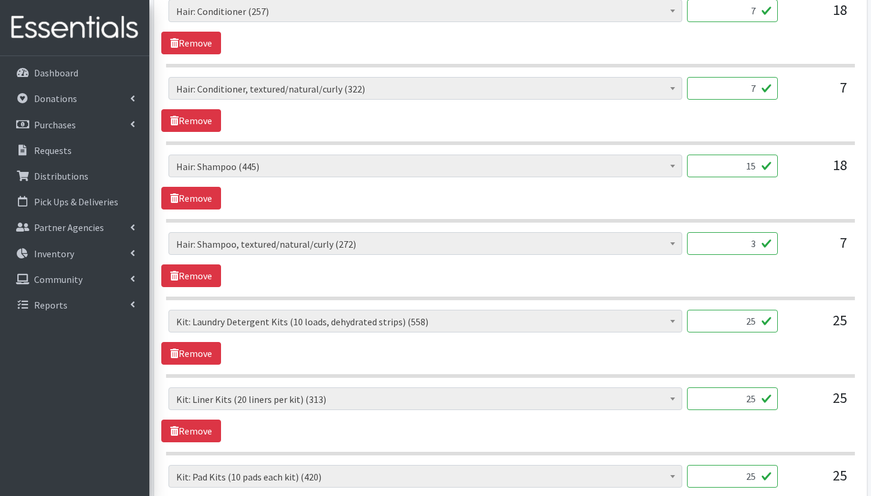
scroll to position [1145, 0]
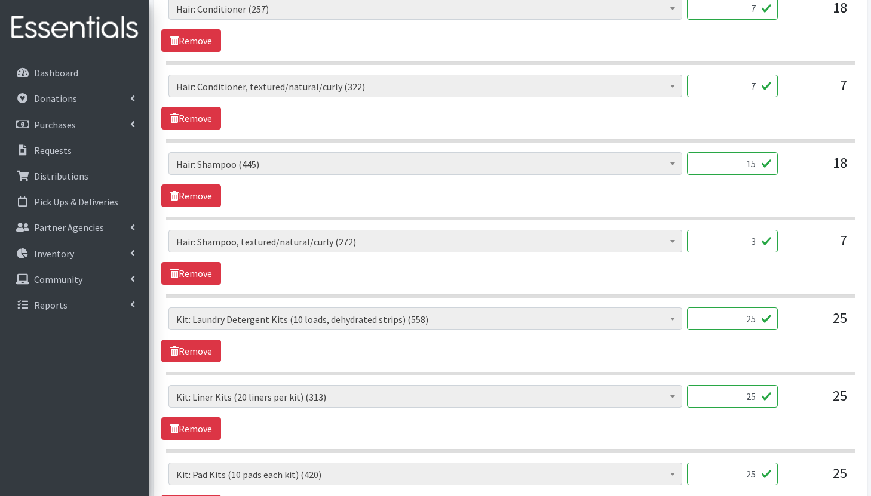
type input "15"
click at [750, 319] on input "25" at bounding box center [732, 319] width 91 height 23
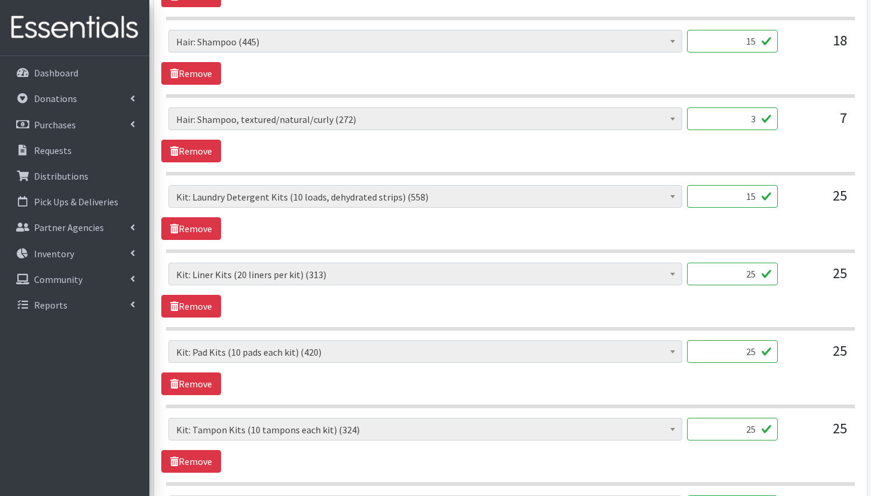
scroll to position [1268, 0]
type input "15"
click at [751, 276] on input "25" at bounding box center [732, 273] width 91 height 23
type input "15"
click at [749, 352] on input "25" at bounding box center [732, 351] width 91 height 23
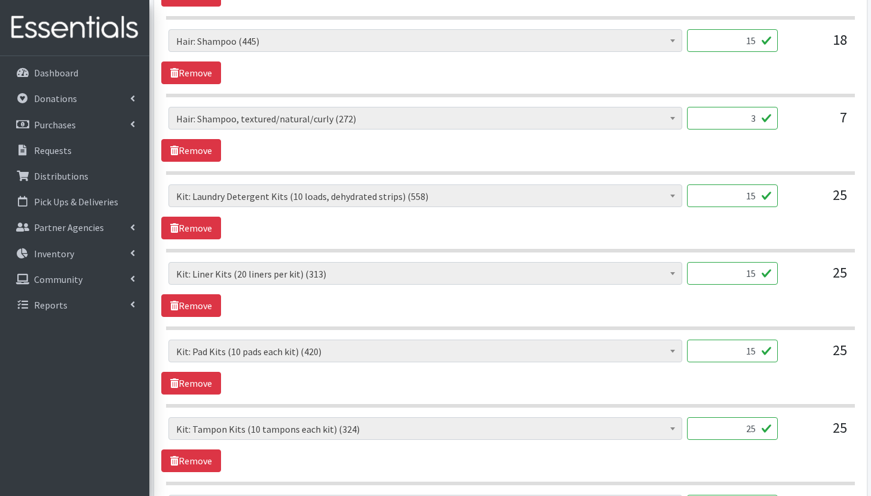
type input "15"
click at [753, 430] on input "25" at bounding box center [732, 428] width 91 height 23
click at [750, 429] on input "25" at bounding box center [732, 428] width 91 height 23
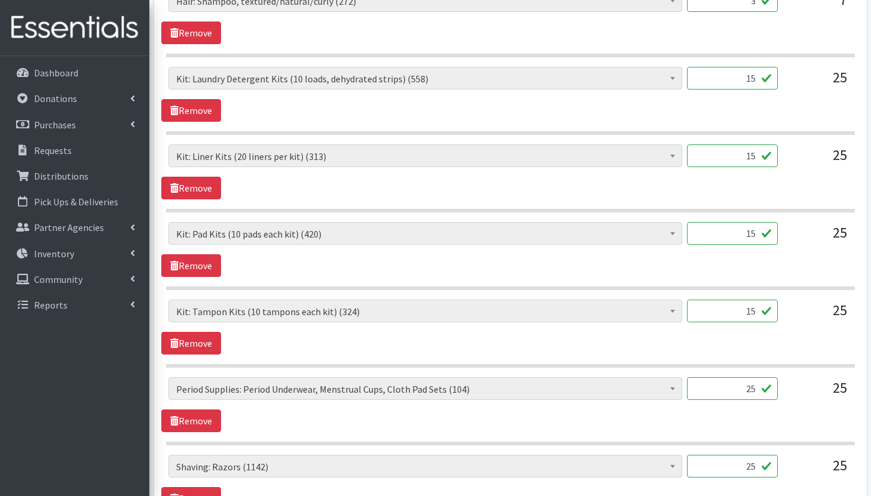
scroll to position [1401, 0]
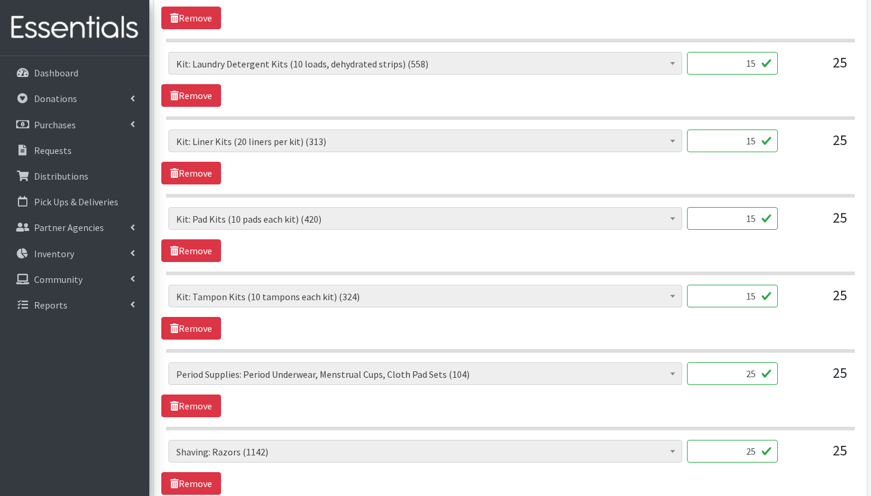
type input "15"
click at [749, 376] on input "25" at bounding box center [732, 373] width 91 height 23
type input "15"
click at [750, 453] on input "25" at bounding box center [732, 451] width 91 height 23
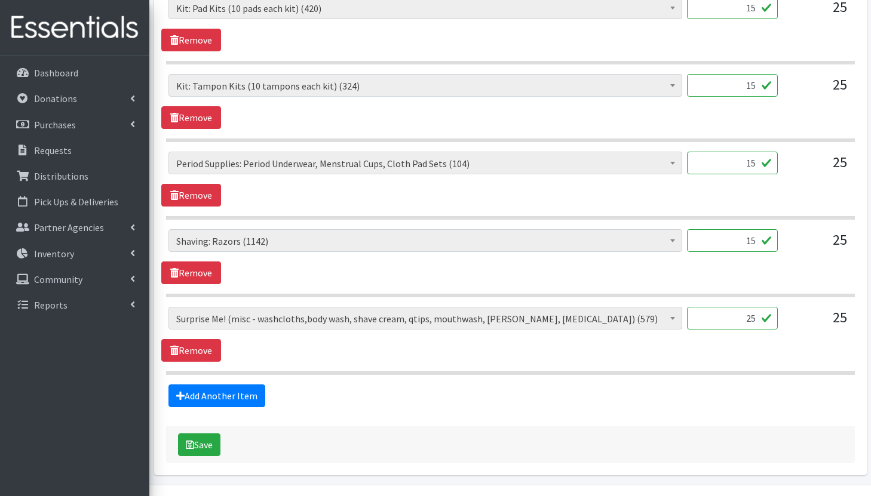
scroll to position [1616, 0]
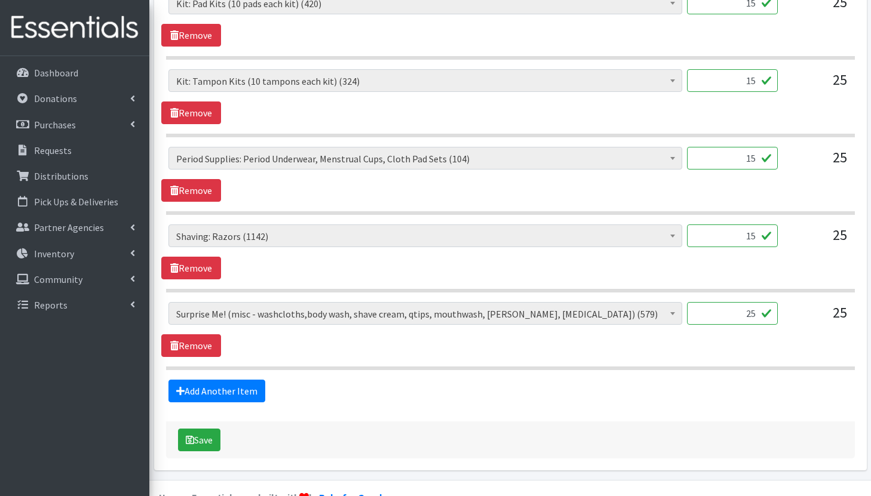
type input "15"
click at [752, 313] on input "25" at bounding box center [732, 313] width 91 height 23
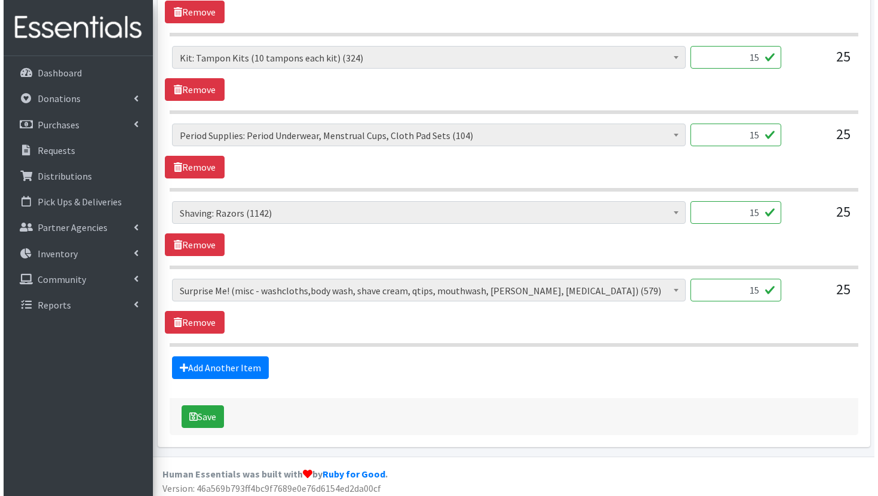
scroll to position [1642, 0]
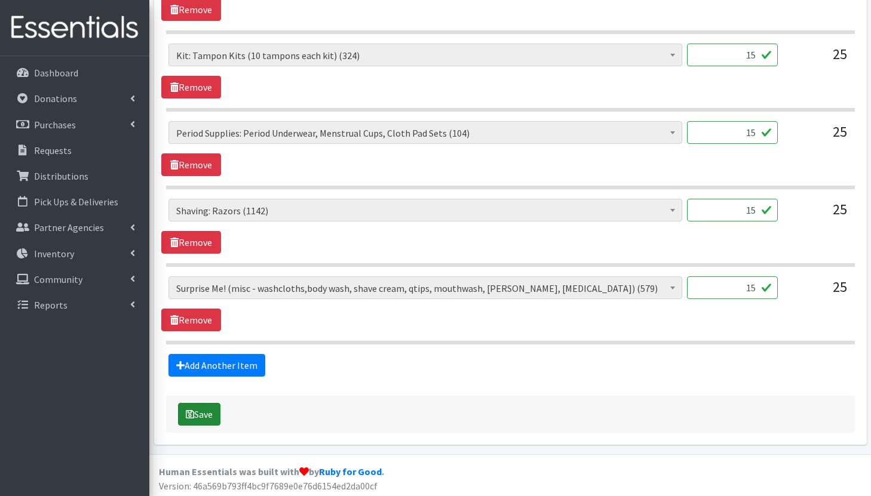
type input "15"
click at [207, 419] on button "Save" at bounding box center [199, 414] width 42 height 23
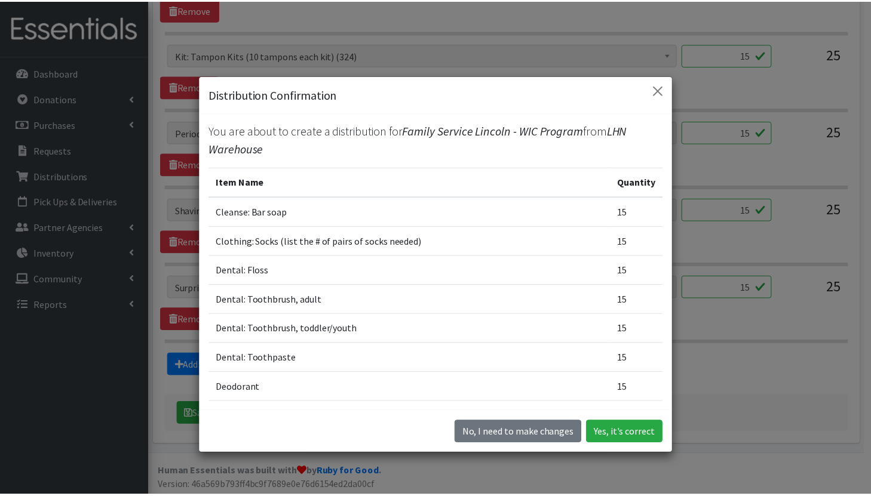
scroll to position [0, 0]
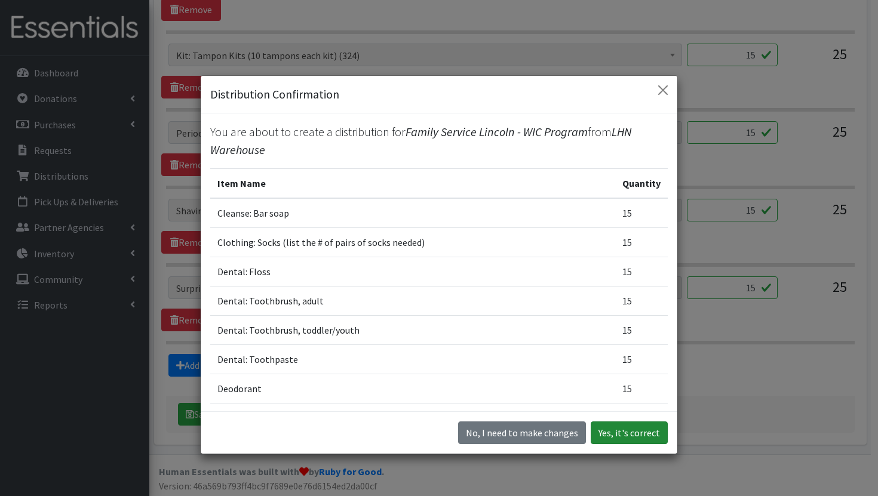
click at [629, 439] on button "Yes, it's correct" at bounding box center [629, 433] width 77 height 23
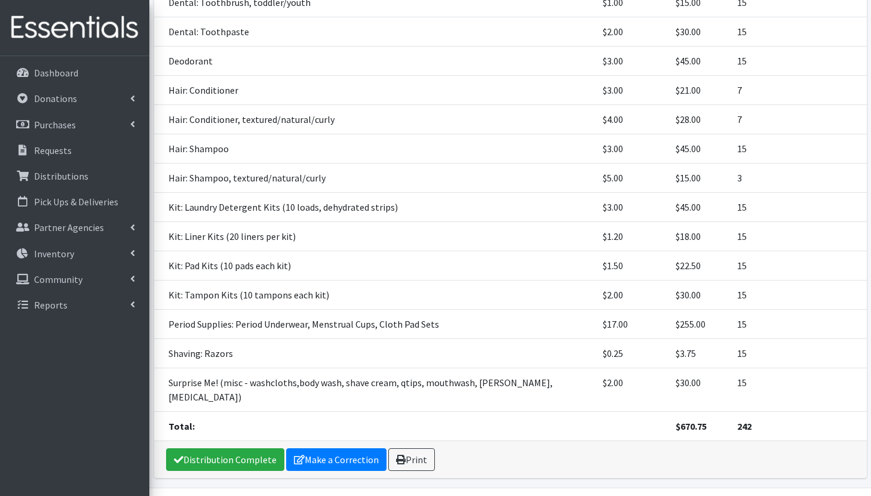
scroll to position [406, 0]
click at [671, 312] on td "$255.00" at bounding box center [699, 326] width 62 height 29
click at [606, 443] on div "Distribution Complete Make a Correction Print" at bounding box center [510, 461] width 712 height 37
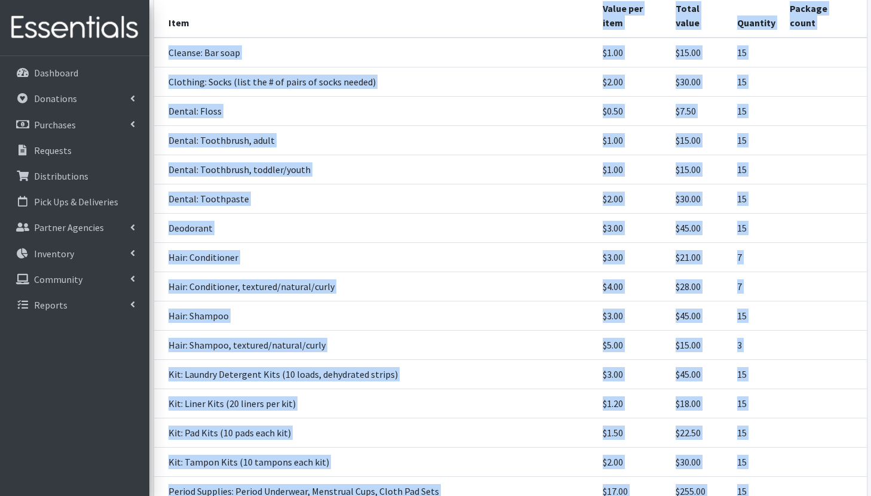
scroll to position [0, 0]
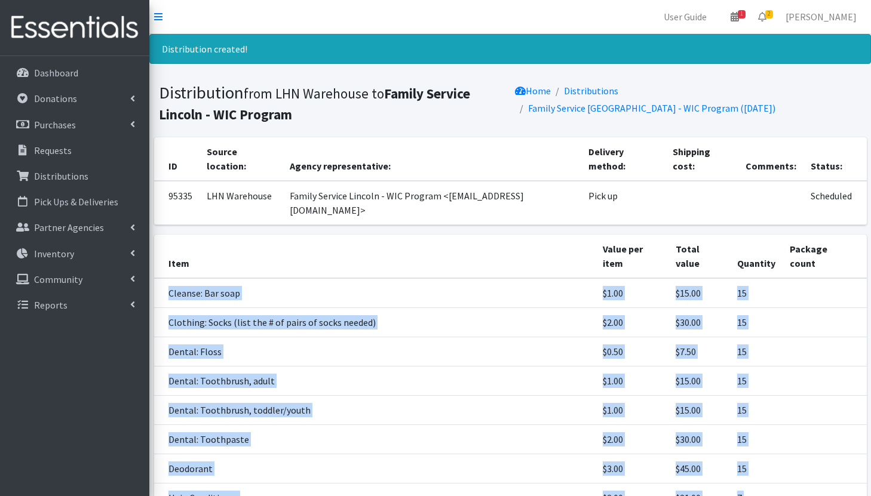
drag, startPoint x: 739, startPoint y: 364, endPoint x: 167, endPoint y: 279, distance: 578.8
copy tbody "Cleanse: Bar soap $1.00 $15.00 15 Clothing: Socks (list the # of pairs of socks…"
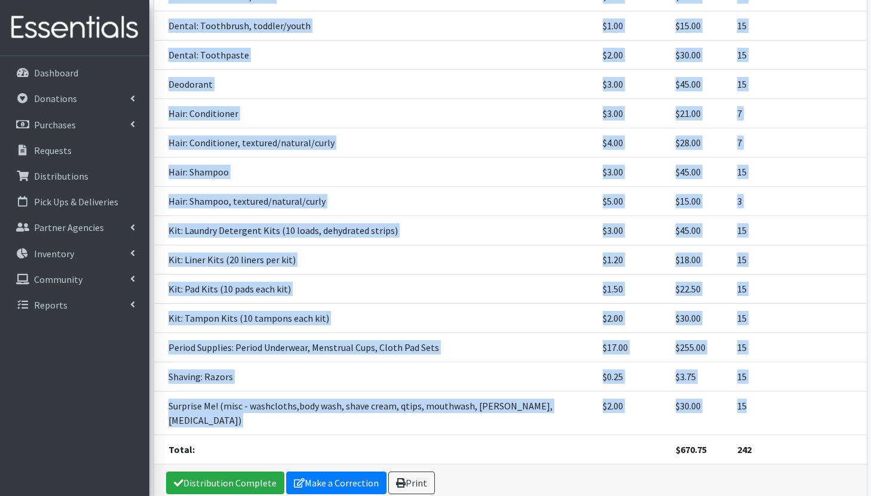
scroll to position [386, 0]
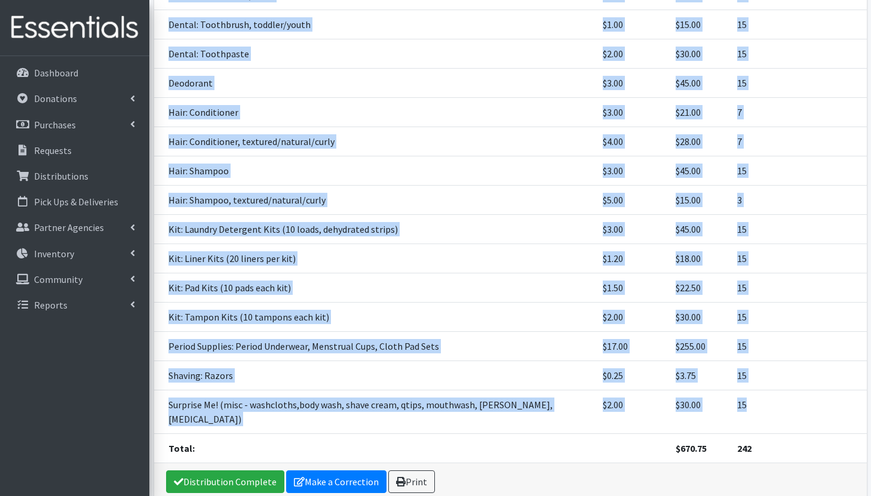
click at [465, 303] on td "Kit: Tampon Kits (10 tampons each kit)" at bounding box center [375, 317] width 442 height 29
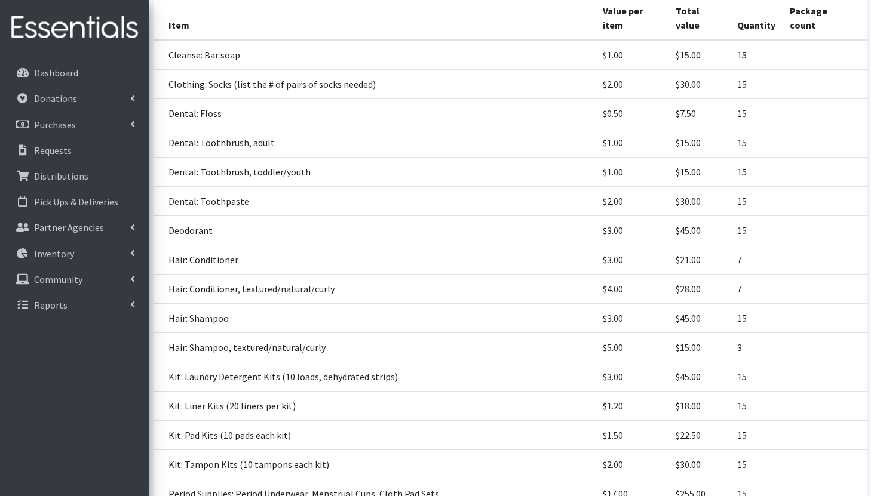
scroll to position [416, 0]
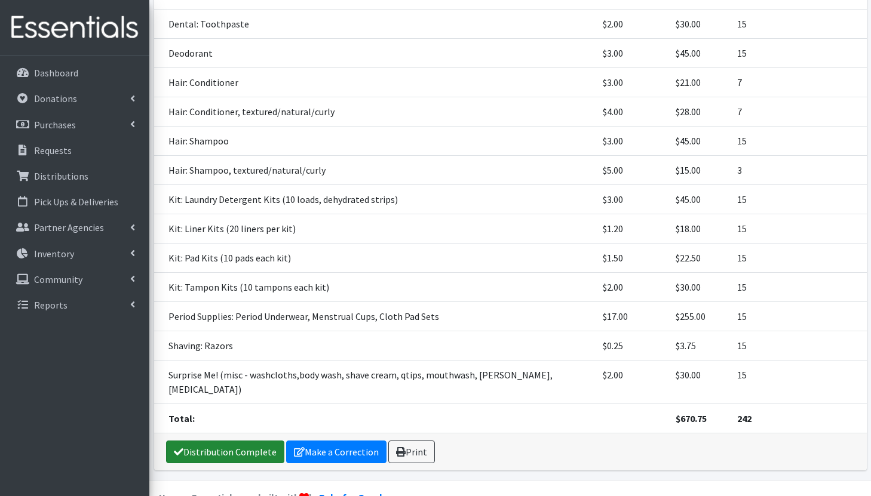
click at [198, 441] on link "Distribution Complete" at bounding box center [225, 452] width 118 height 23
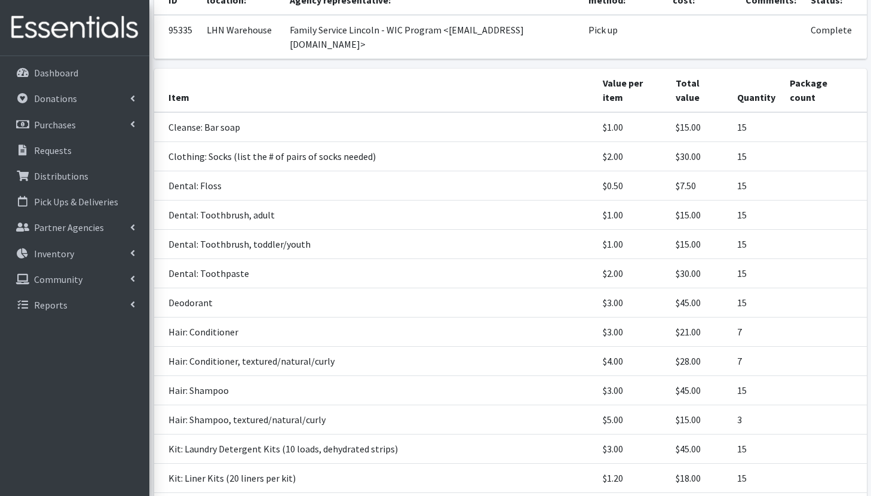
scroll to position [387, 0]
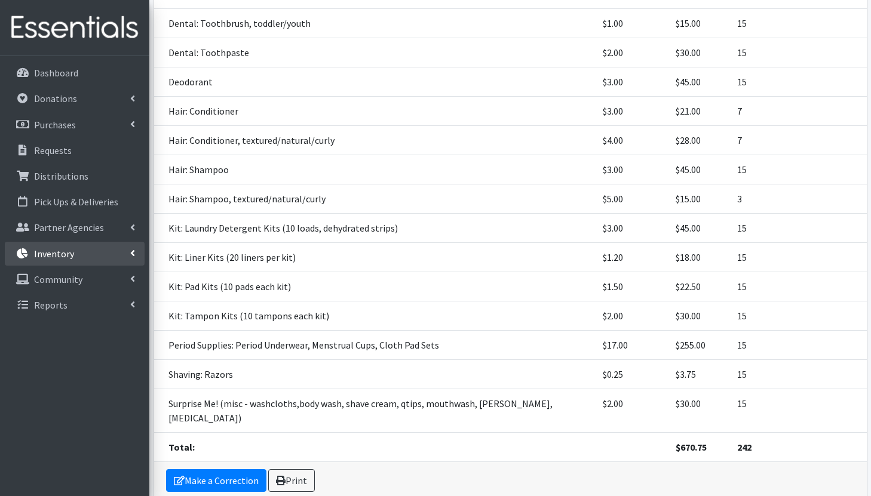
click at [83, 255] on link "Inventory" at bounding box center [75, 254] width 140 height 24
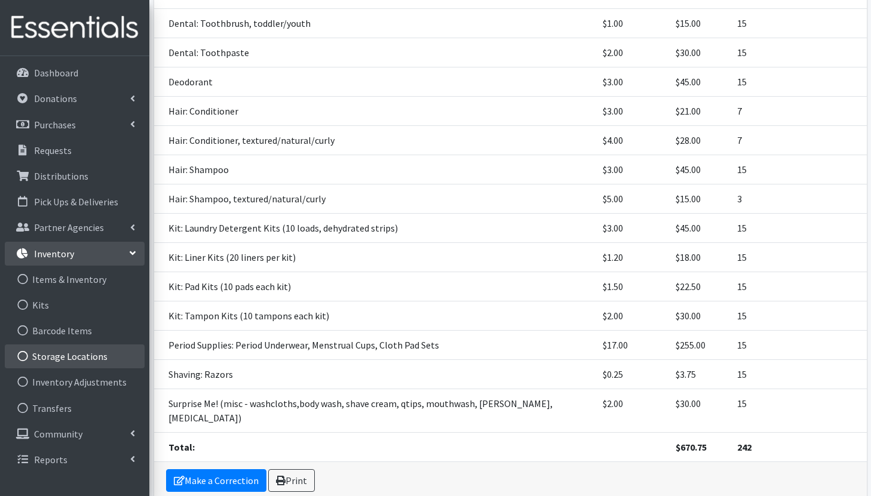
click at [88, 359] on link "Storage Locations" at bounding box center [75, 357] width 140 height 24
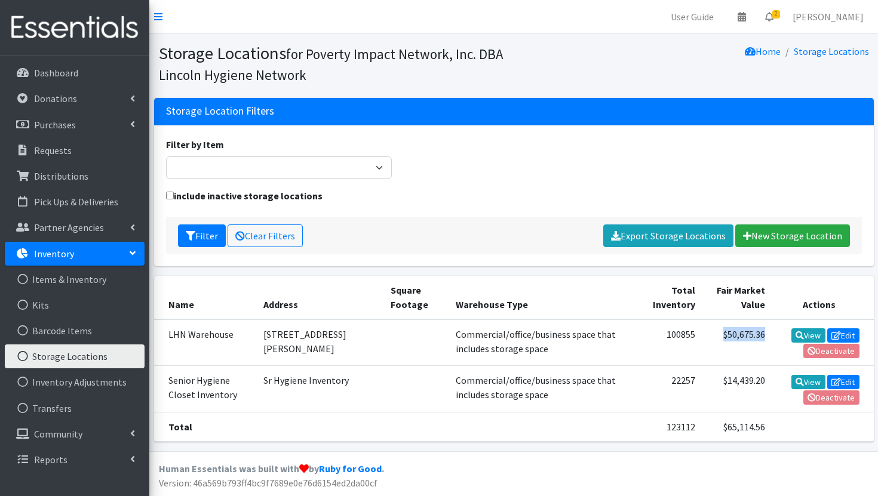
drag, startPoint x: 752, startPoint y: 334, endPoint x: 708, endPoint y: 334, distance: 43.6
click at [708, 334] on td "$50,675.36" at bounding box center [736, 342] width 69 height 47
copy td "$50,675.36"
click at [78, 152] on link "Requests" at bounding box center [75, 151] width 140 height 24
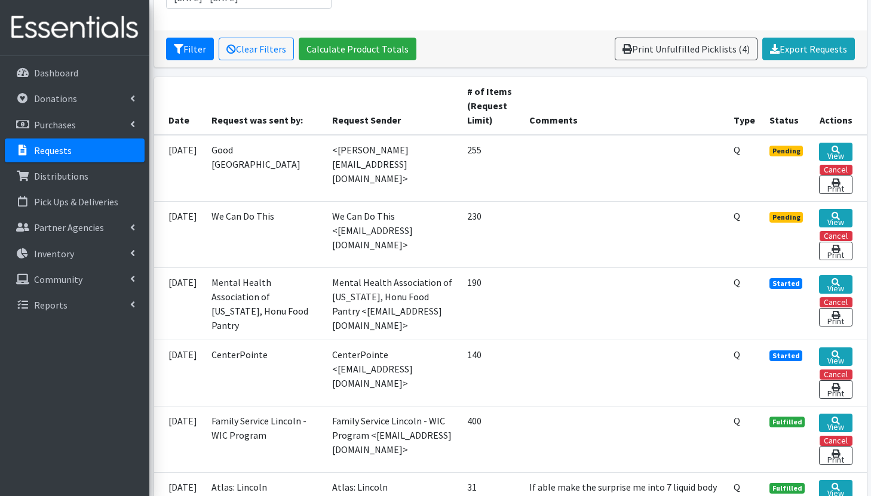
scroll to position [245, 0]
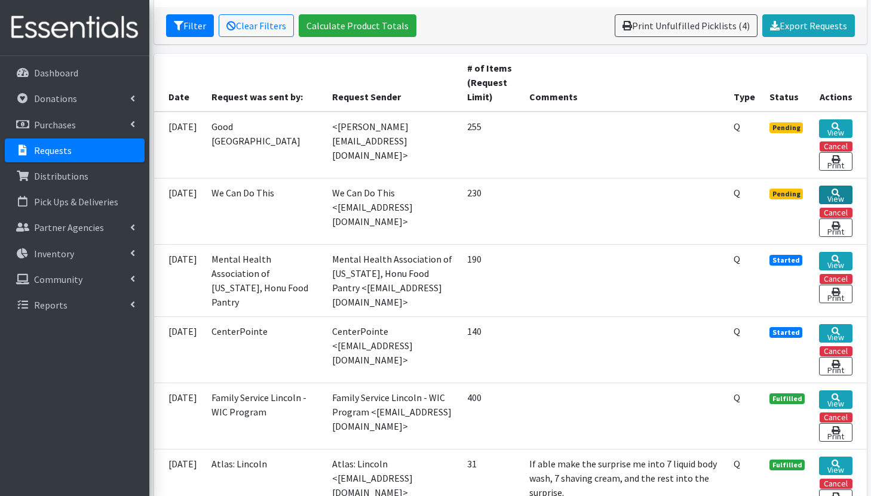
click at [833, 195] on link "View" at bounding box center [835, 195] width 33 height 19
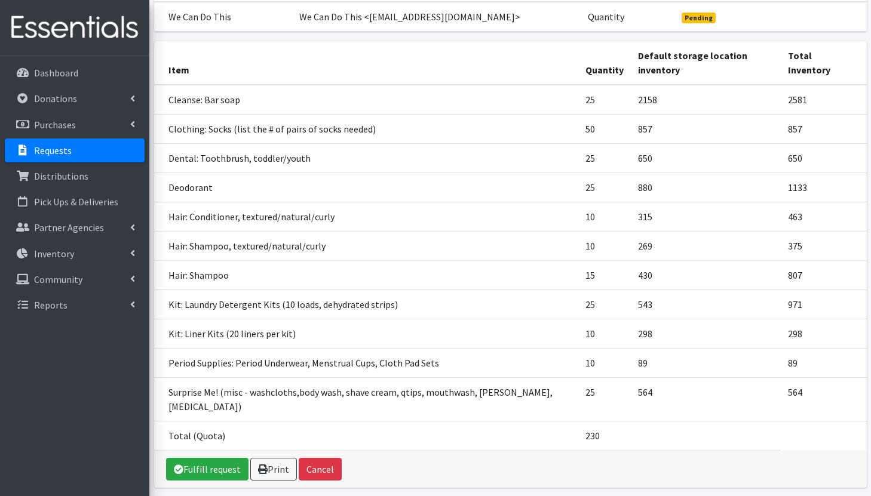
scroll to position [134, 0]
click at [117, 144] on link "Requests" at bounding box center [75, 151] width 140 height 24
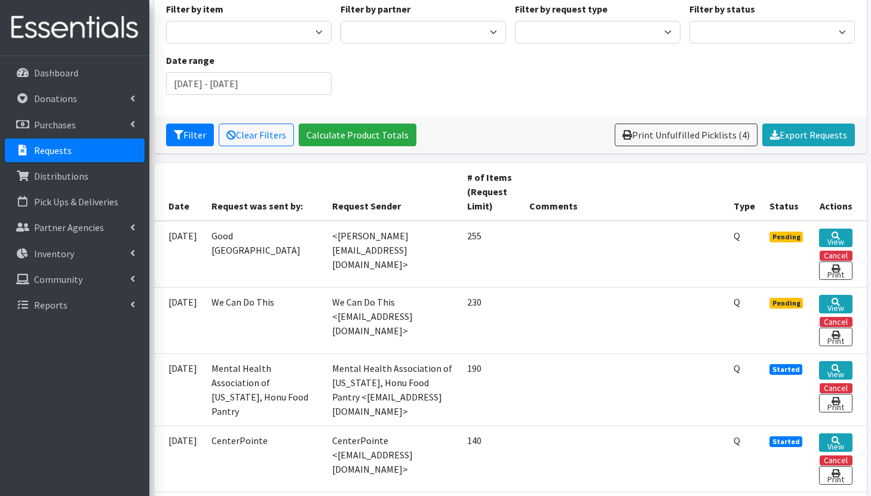
scroll to position [139, 0]
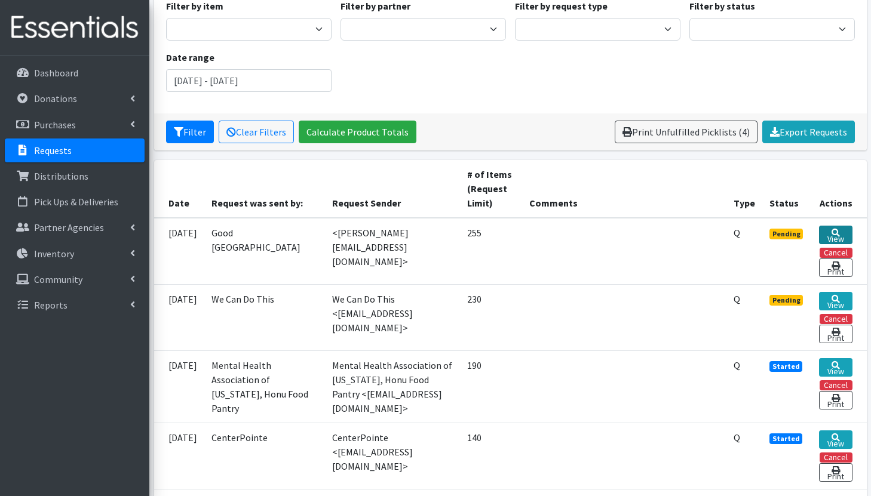
click at [841, 232] on link "View" at bounding box center [835, 235] width 33 height 19
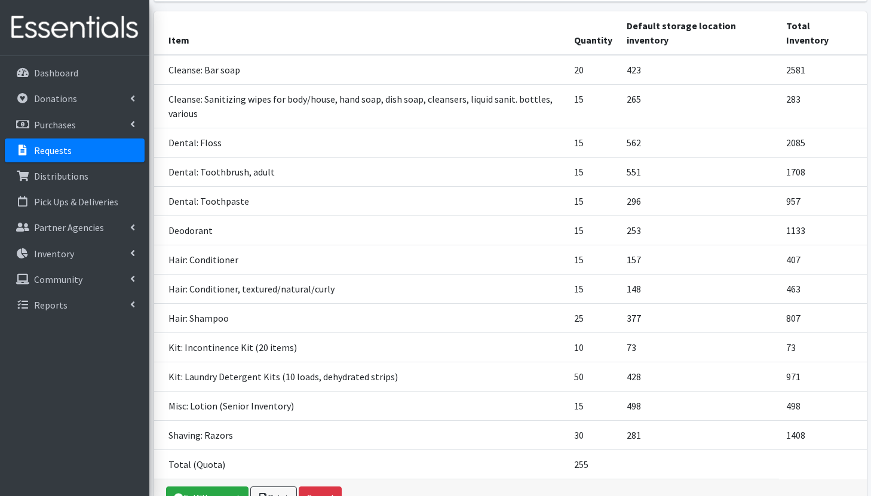
scroll to position [250, 0]
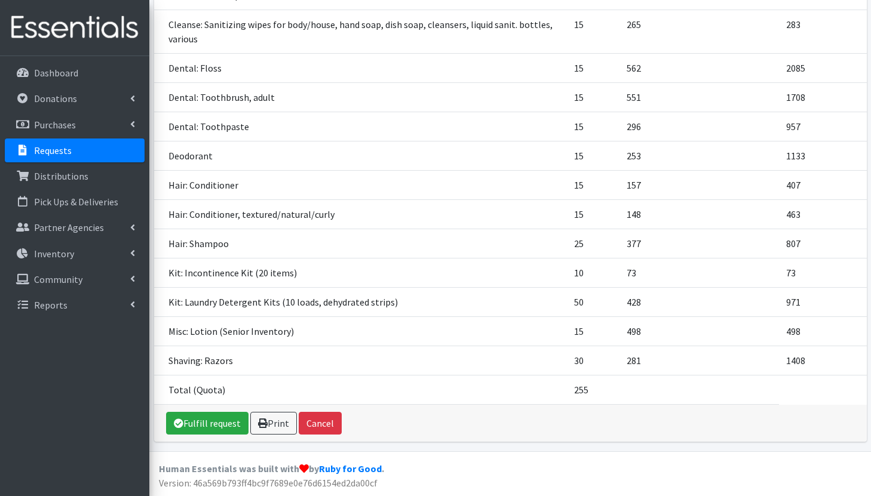
click at [51, 148] on p "Requests" at bounding box center [53, 150] width 38 height 12
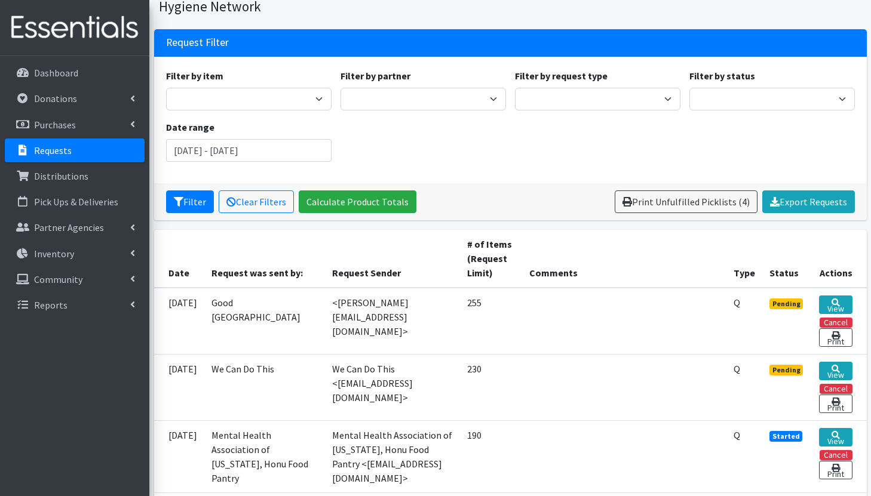
scroll to position [69, 0]
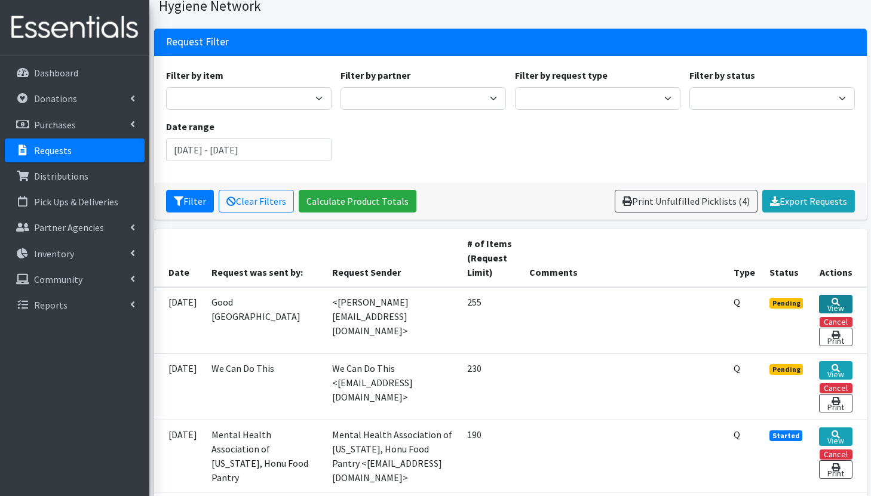
click at [826, 300] on link "View" at bounding box center [835, 304] width 33 height 19
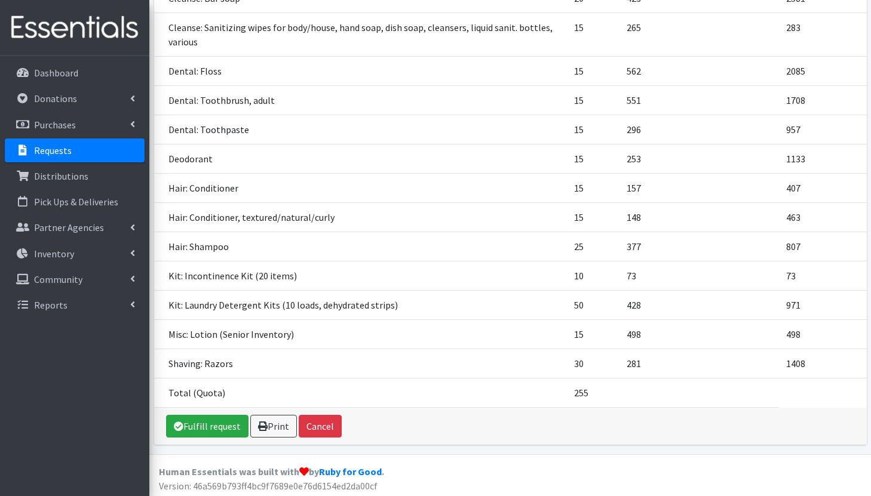
scroll to position [250, 0]
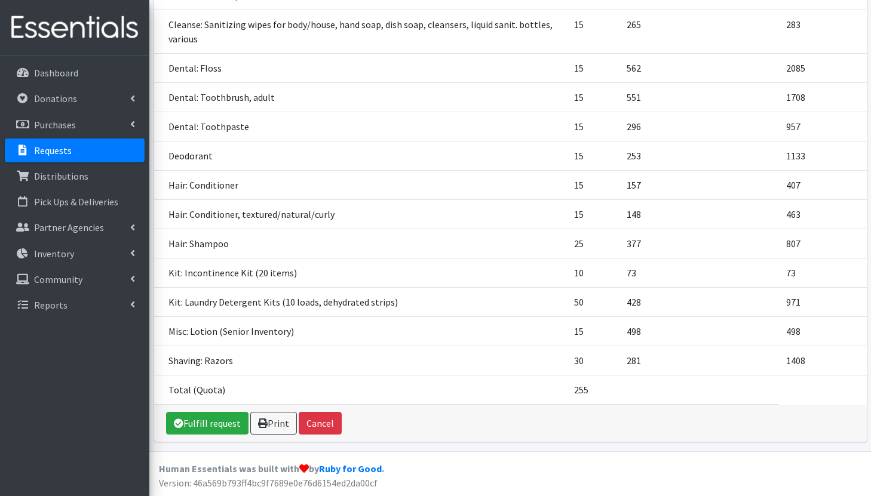
click at [68, 149] on p "Requests" at bounding box center [53, 150] width 38 height 12
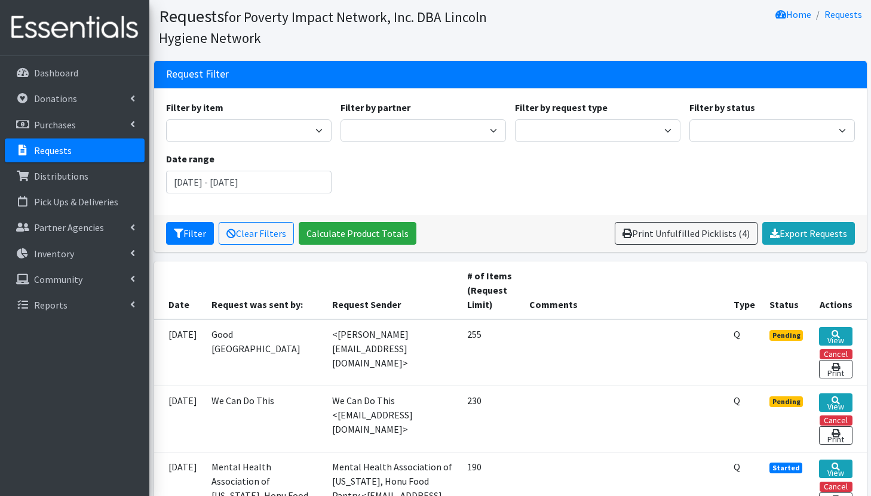
scroll to position [90, 0]
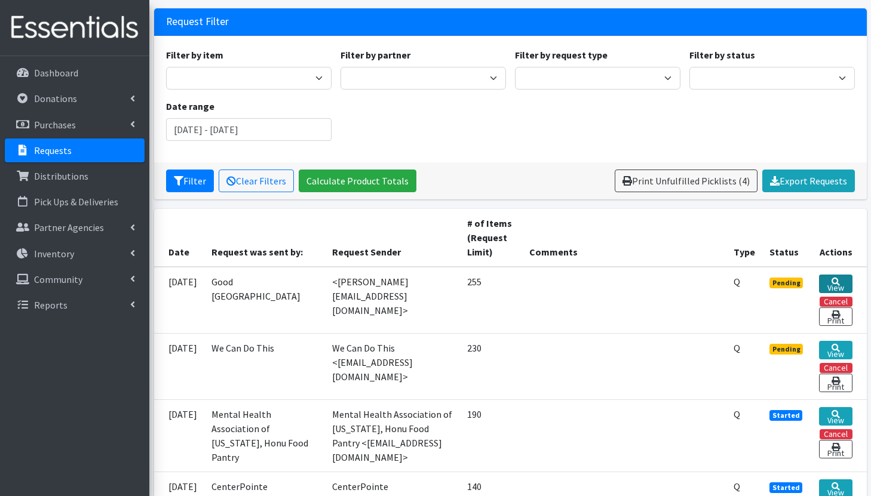
click at [835, 280] on icon at bounding box center [835, 282] width 8 height 8
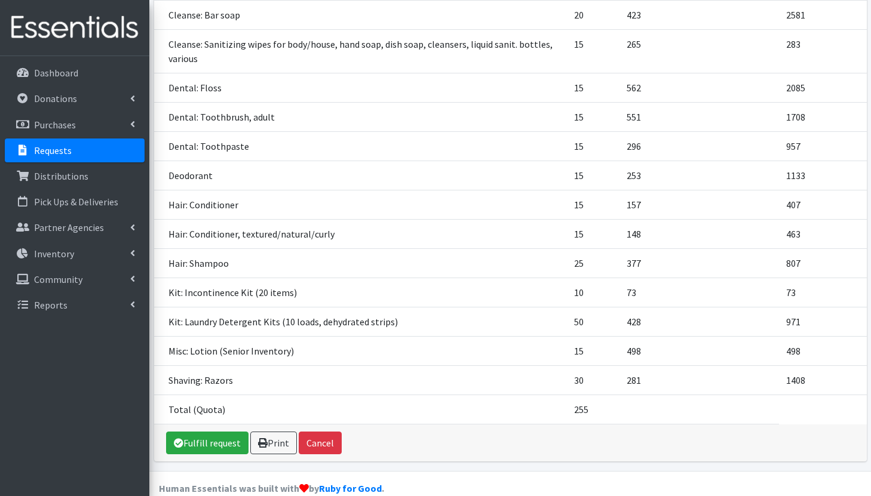
scroll to position [231, 0]
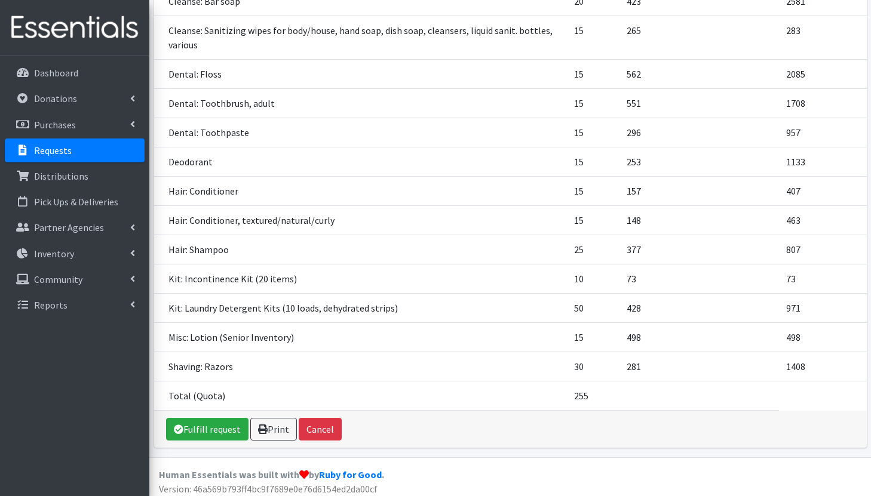
click at [349, 319] on td "Kit: Laundry Detergent Kits (10 loads, dehydrated strips)" at bounding box center [360, 307] width 413 height 29
click at [363, 347] on td "Misc: Lotion (Senior Inventory)" at bounding box center [360, 336] width 413 height 29
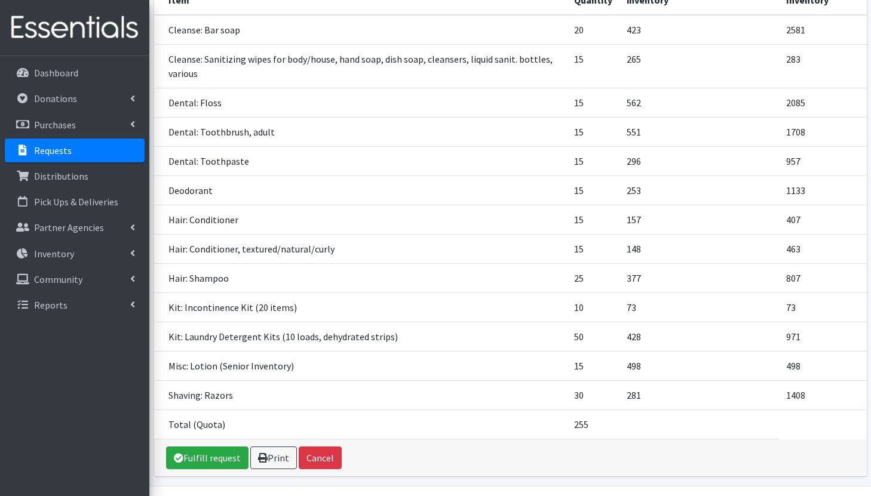
scroll to position [203, 0]
click at [207, 465] on link "Fulfill request" at bounding box center [207, 457] width 82 height 23
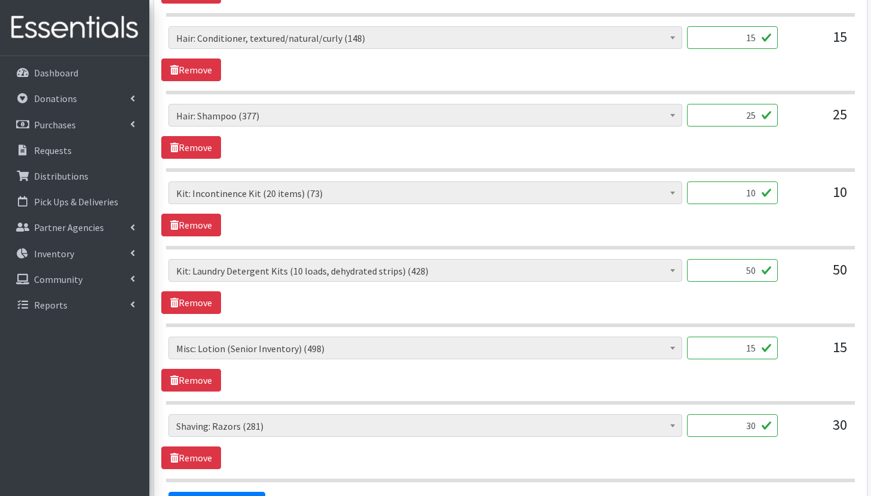
scroll to position [1257, 0]
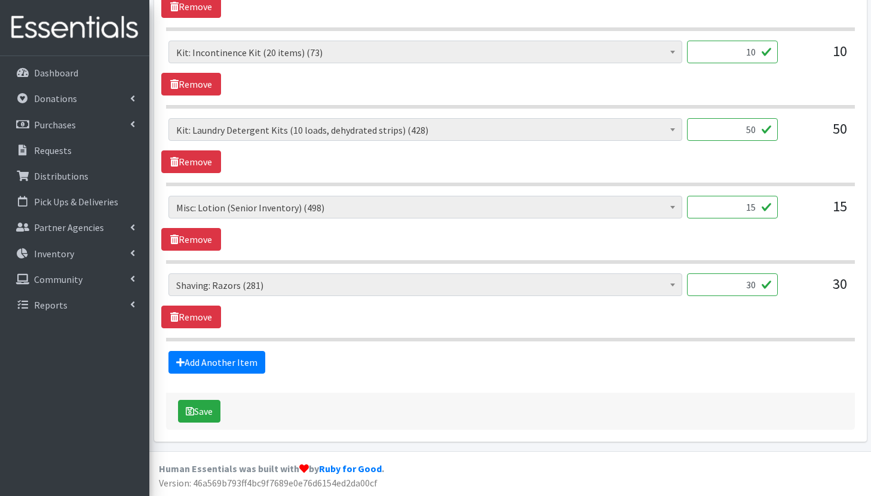
click at [763, 284] on input "30" at bounding box center [732, 284] width 91 height 23
type input "3"
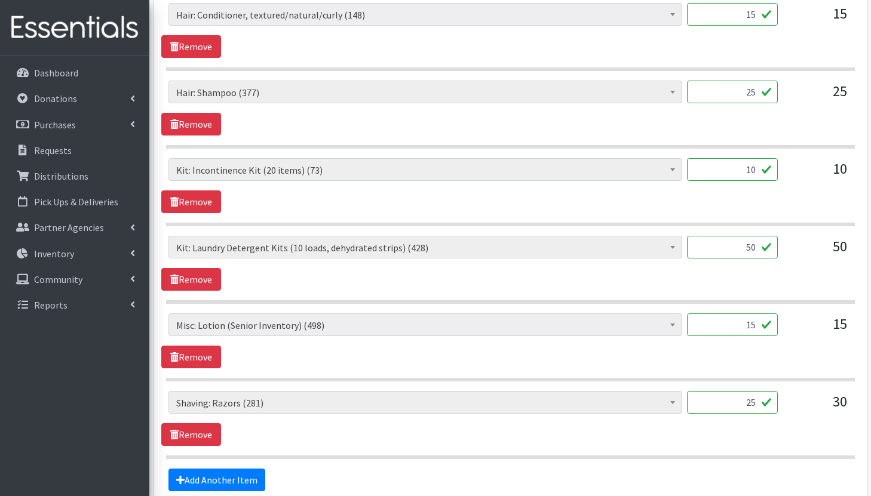
scroll to position [1134, 0]
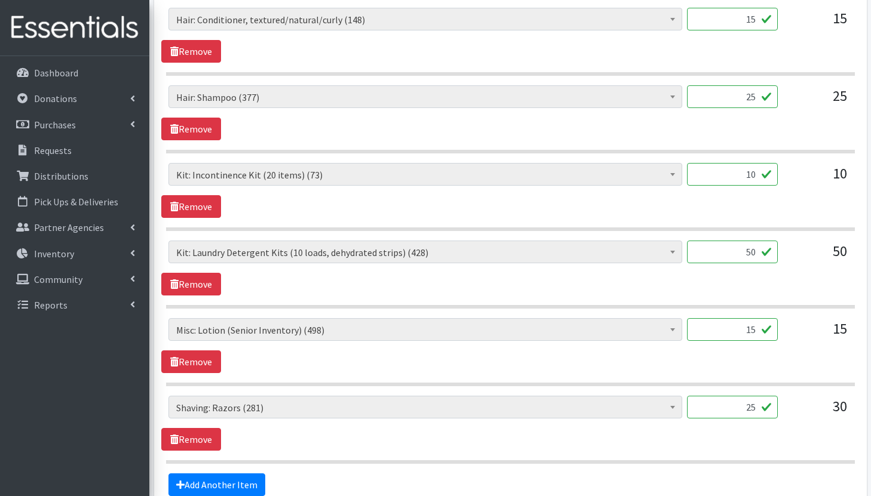
type input "25"
click at [758, 253] on input "50" at bounding box center [732, 252] width 91 height 23
type input "5"
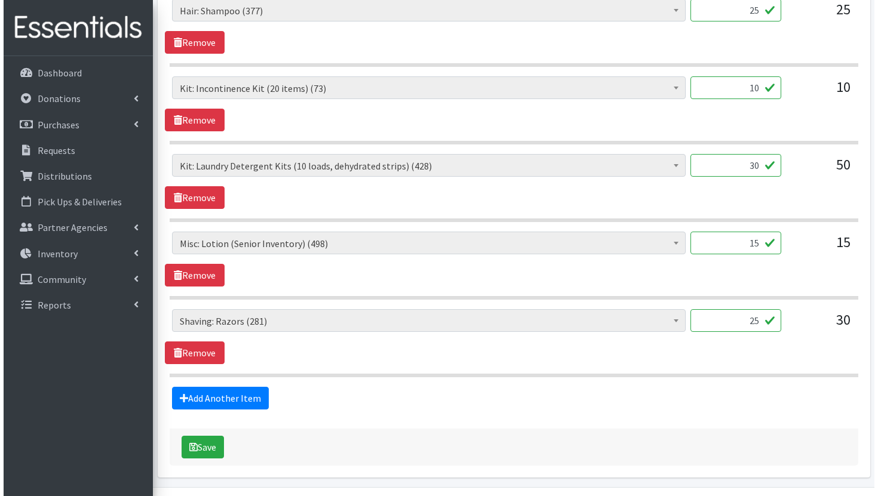
scroll to position [1254, 0]
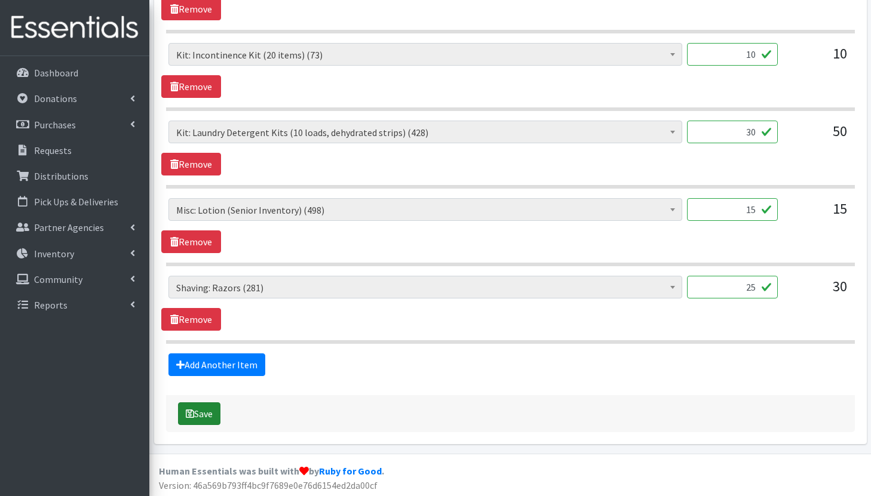
type input "30"
click at [206, 416] on button "Save" at bounding box center [199, 413] width 42 height 23
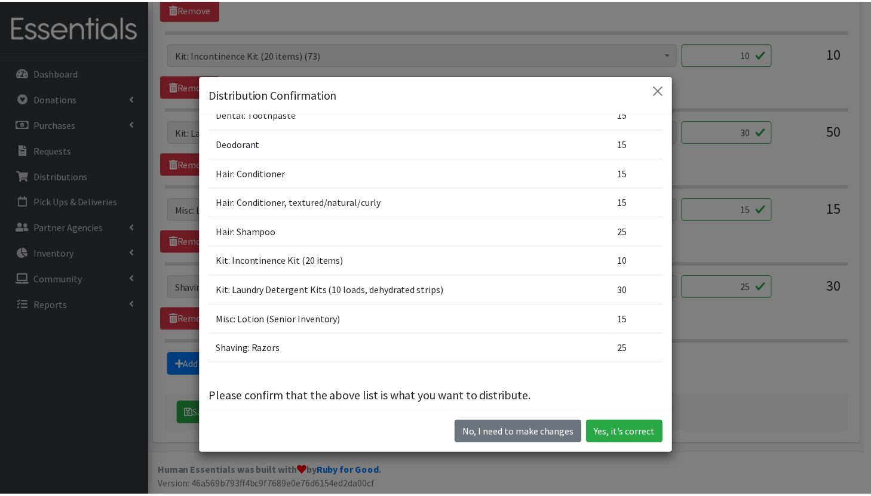
scroll to position [232, 0]
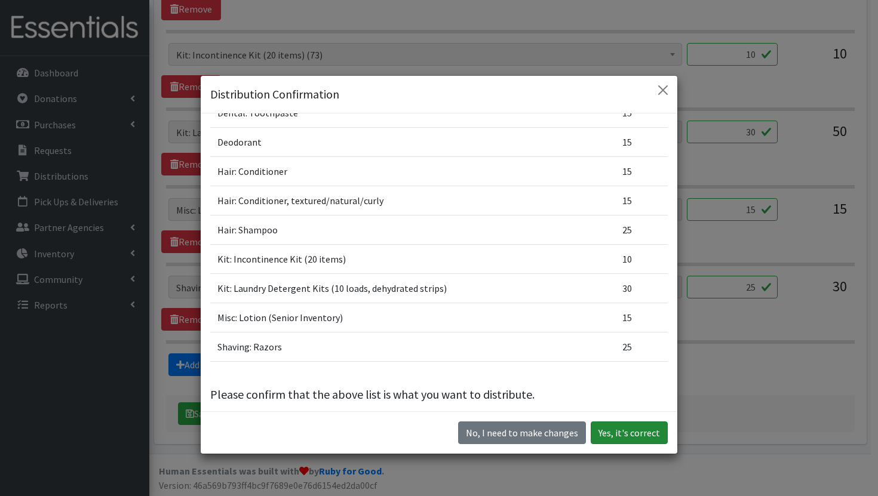
click at [626, 432] on button "Yes, it's correct" at bounding box center [629, 433] width 77 height 23
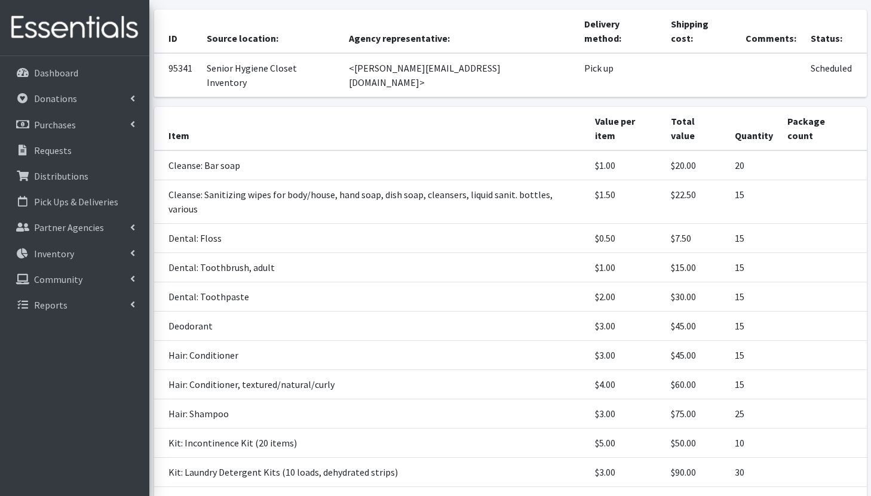
scroll to position [294, 0]
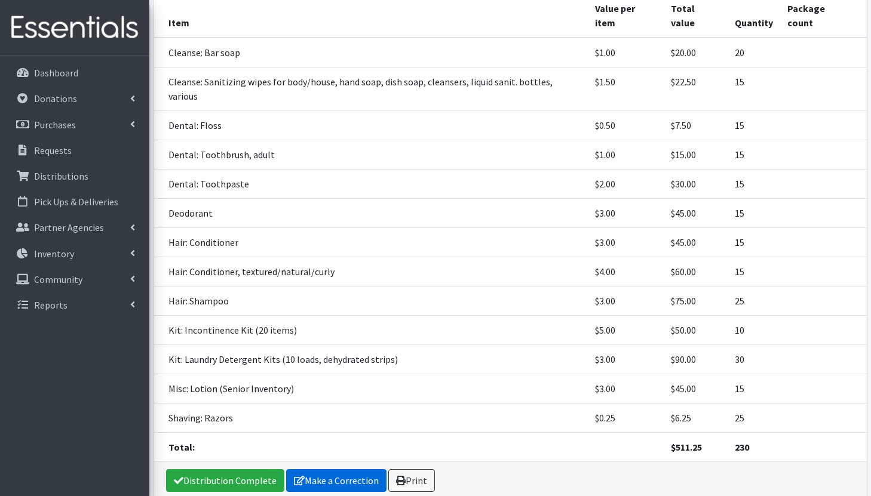
click at [318, 469] on link "Make a Correction" at bounding box center [336, 480] width 100 height 23
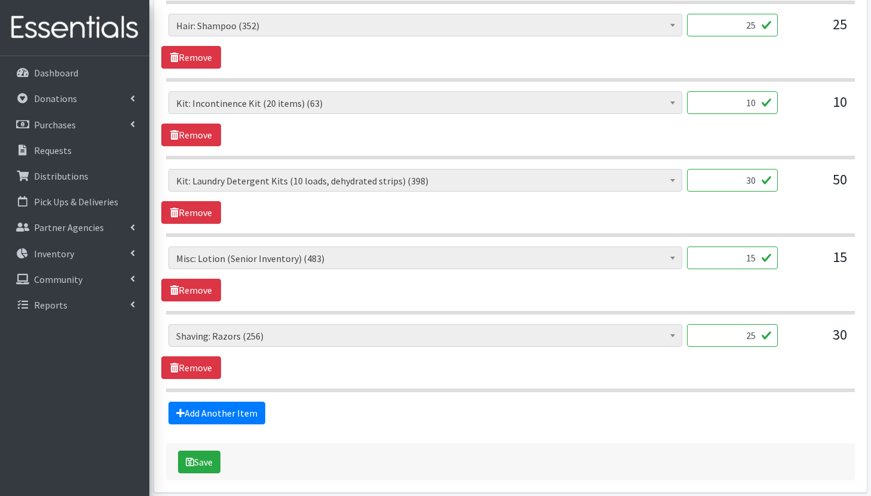
scroll to position [1164, 0]
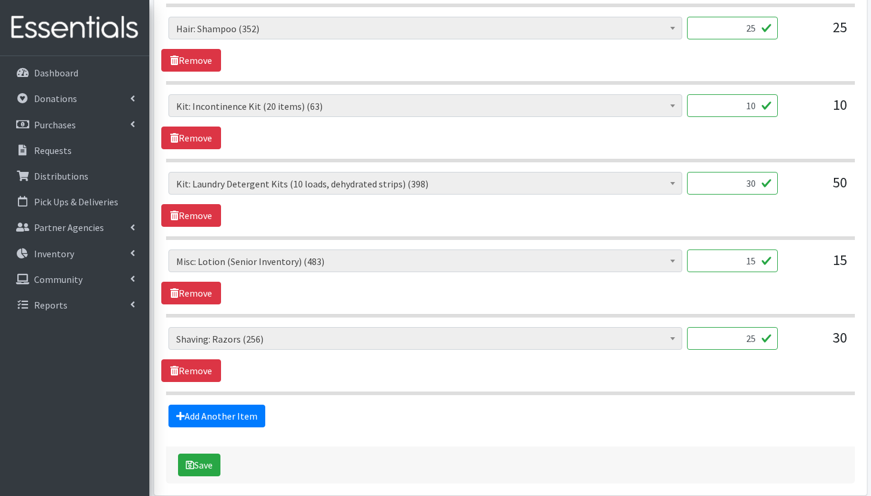
click at [757, 182] on input "30" at bounding box center [732, 183] width 91 height 23
type input "3"
type input "25"
click at [722, 295] on div "Cleanse: Bar soap (403) Cleanse: Laundry Detergent (store-packaged) (0) Cleanse…" at bounding box center [509, 277] width 697 height 55
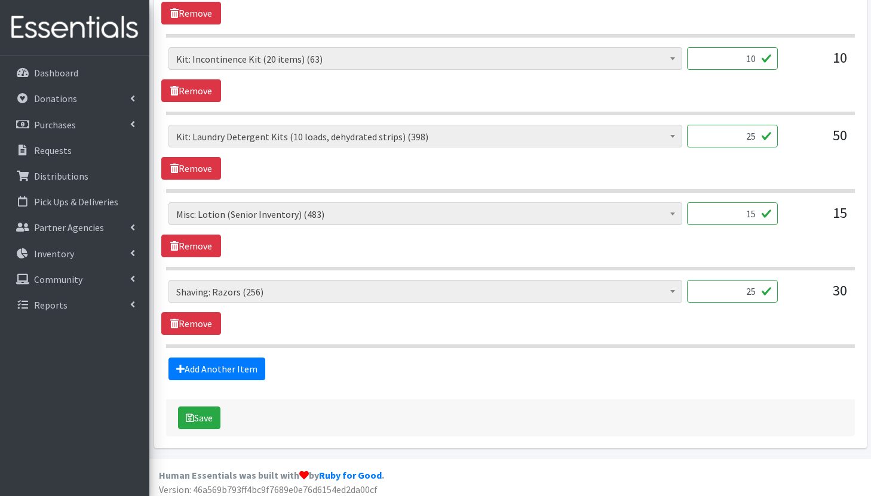
scroll to position [1217, 0]
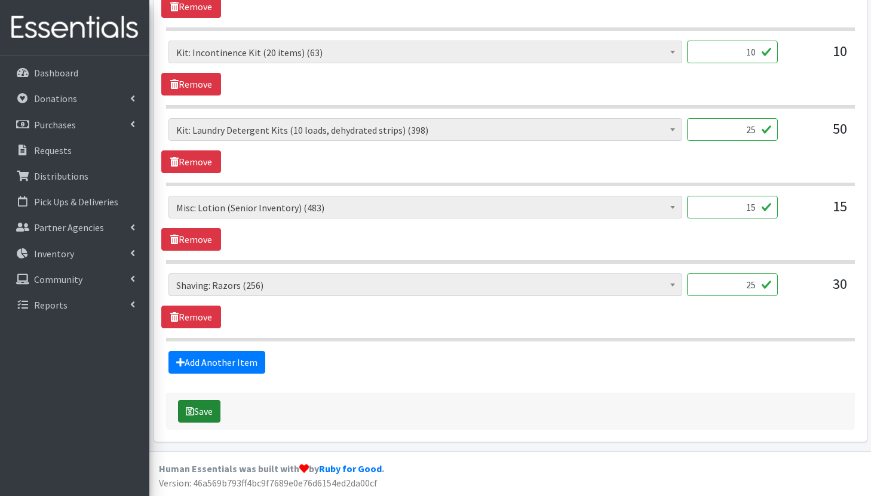
click at [205, 410] on button "Save" at bounding box center [199, 411] width 42 height 23
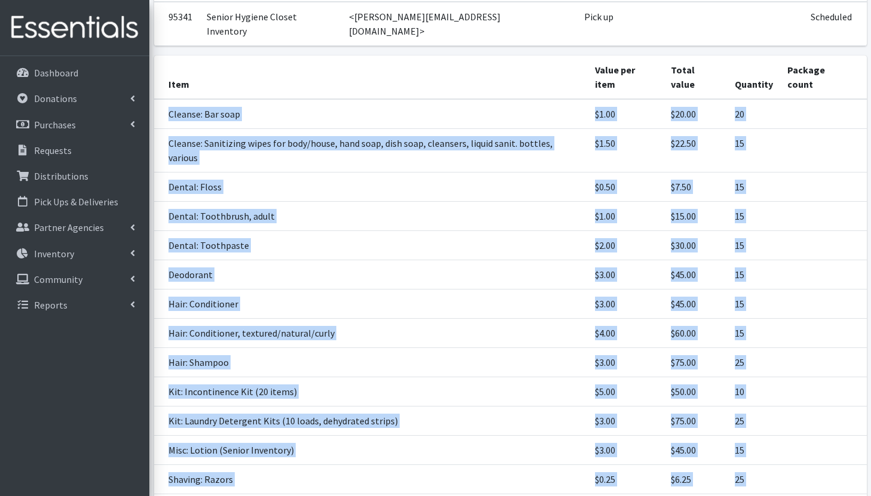
scroll to position [294, 0]
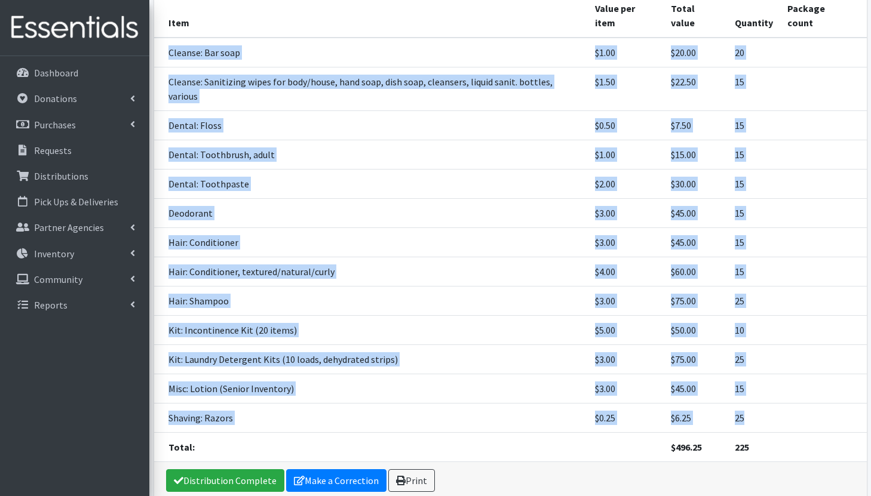
drag, startPoint x: 167, startPoint y: 259, endPoint x: 765, endPoint y: 363, distance: 607.3
click at [765, 363] on tbody "Cleanse: Bar soap $1.00 $20.00 20 Cleanse: Sanitizing wipes for body/house, han…" at bounding box center [510, 250] width 712 height 425
copy tbody "Cleanse: Bar soap $1.00 $20.00 20 Cleanse: Sanitizing wipes for body/house, han…"
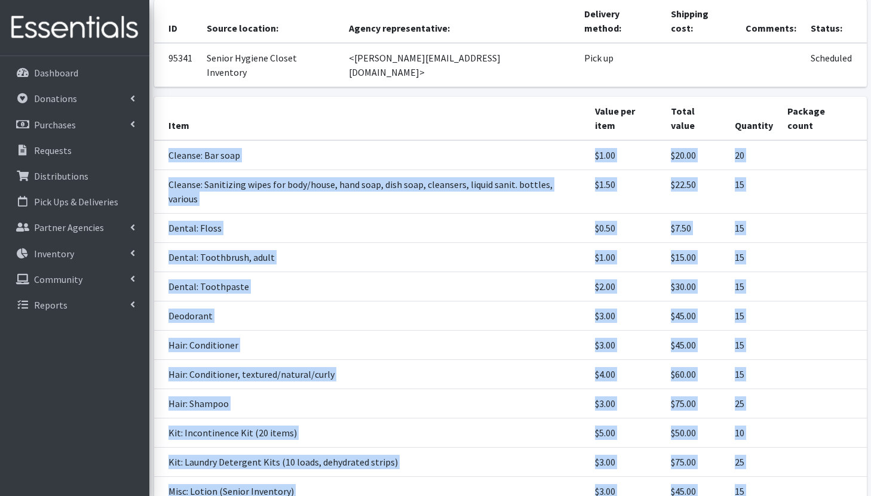
scroll to position [235, 0]
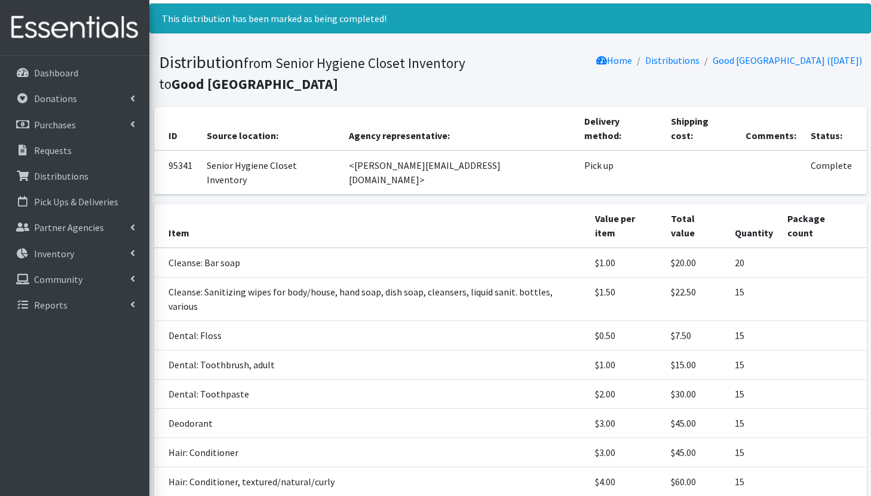
scroll to position [0, 0]
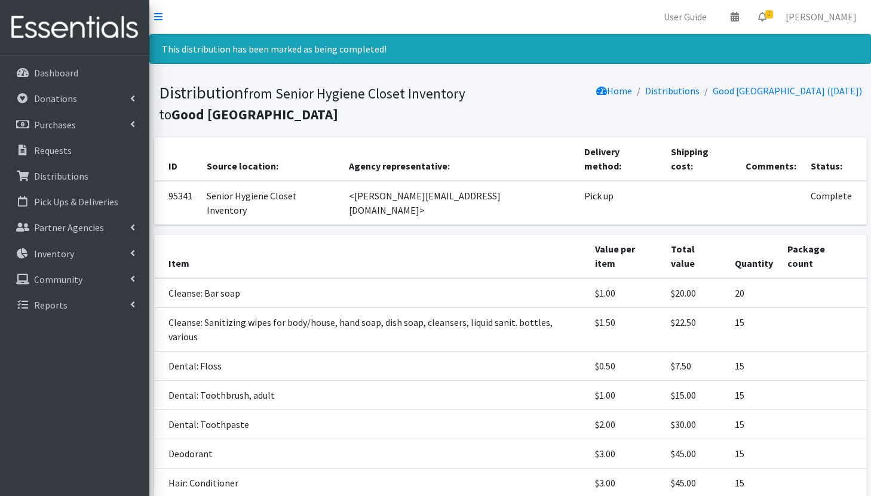
click at [263, 410] on td "Dental: Toothpaste" at bounding box center [370, 424] width 433 height 29
click at [88, 251] on link "Inventory" at bounding box center [75, 254] width 140 height 24
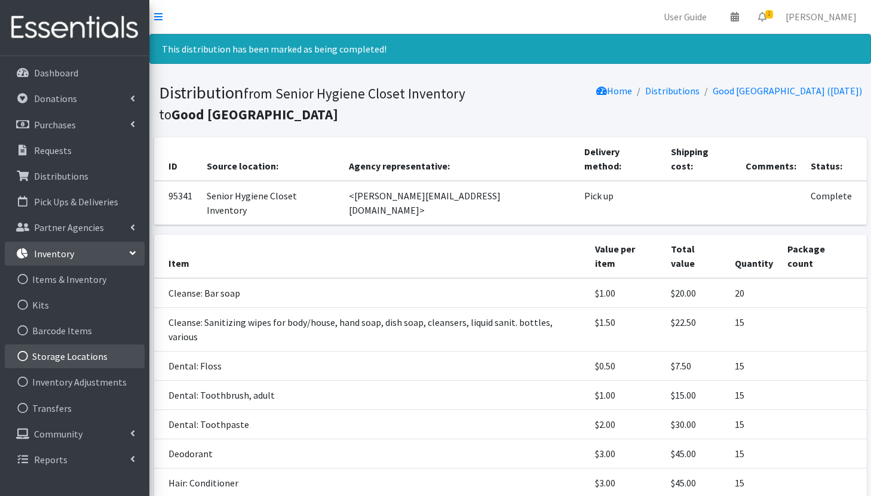
click at [79, 353] on link "Storage Locations" at bounding box center [75, 357] width 140 height 24
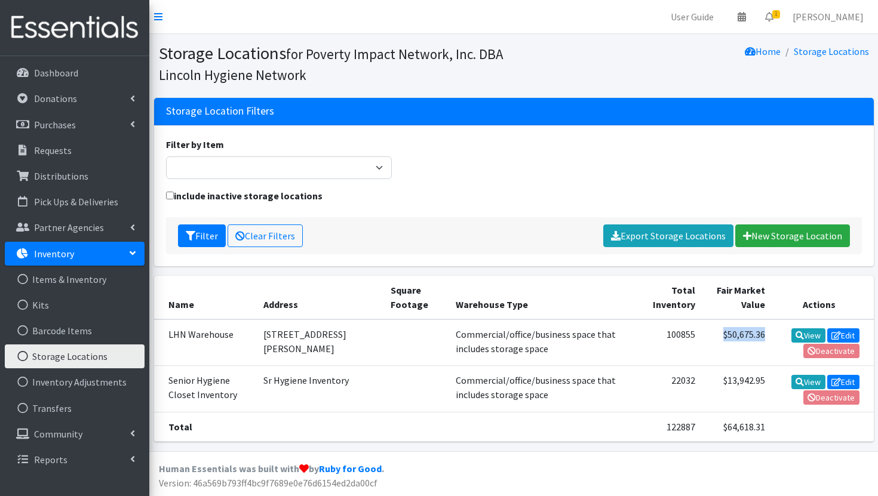
drag, startPoint x: 754, startPoint y: 338, endPoint x: 709, endPoint y: 335, distance: 44.3
click at [709, 335] on td "$50,675.36" at bounding box center [736, 342] width 69 height 47
copy td "$50,675.36"
click at [572, 163] on div "Filter by Item Cleanse: Bar soap Cleanse: Laundry Detergent (store-packaged) Cl…" at bounding box center [513, 162] width 705 height 51
click at [53, 157] on link "Requests" at bounding box center [75, 151] width 140 height 24
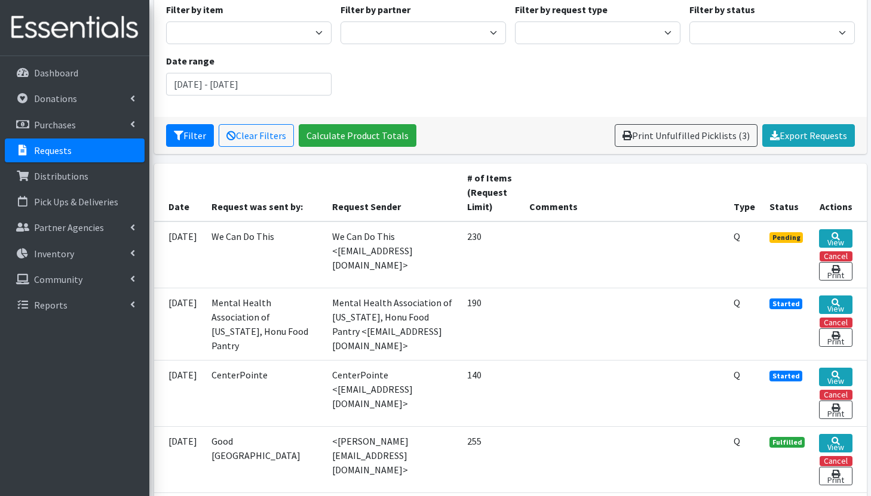
scroll to position [159, 0]
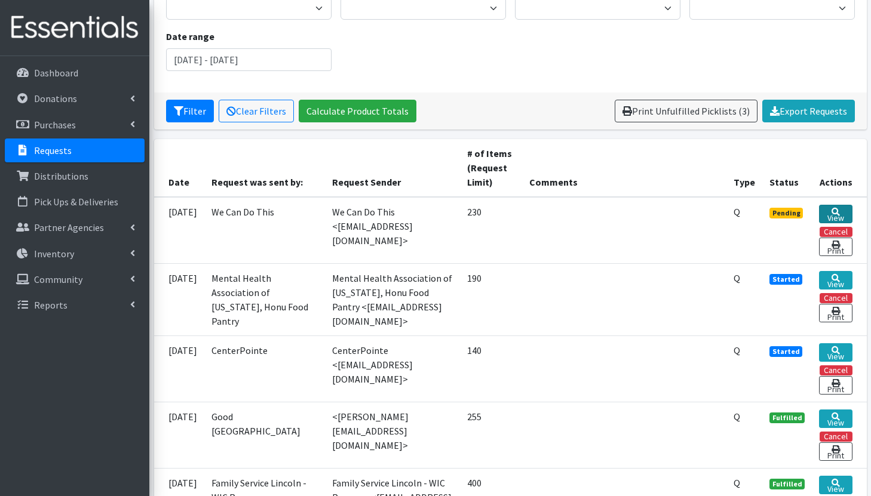
click at [829, 216] on link "View" at bounding box center [835, 214] width 33 height 19
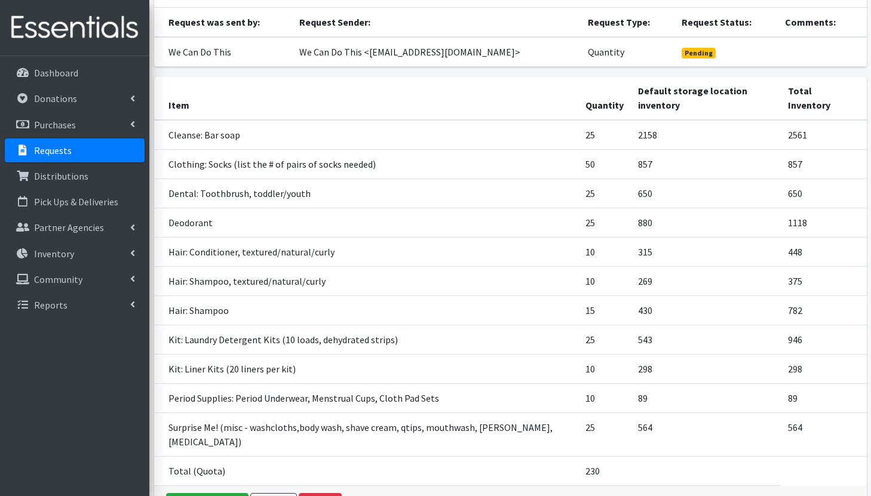
scroll to position [106, 0]
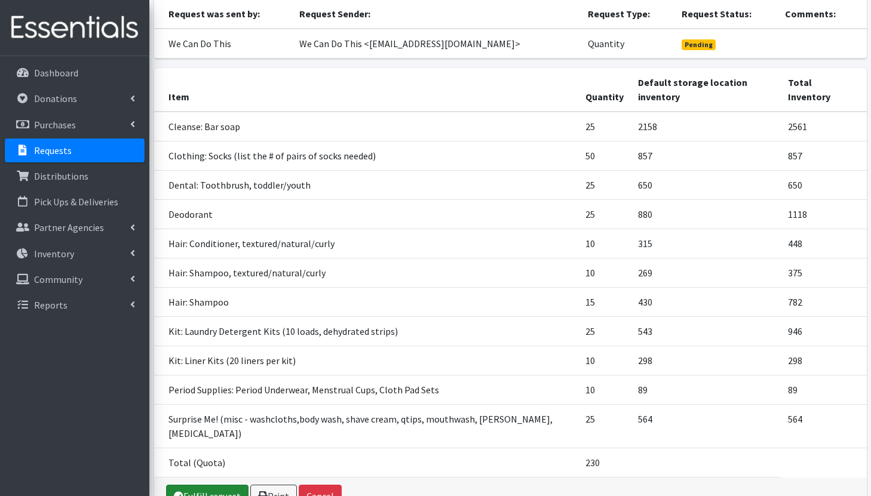
click at [202, 485] on link "Fulfill request" at bounding box center [207, 496] width 82 height 23
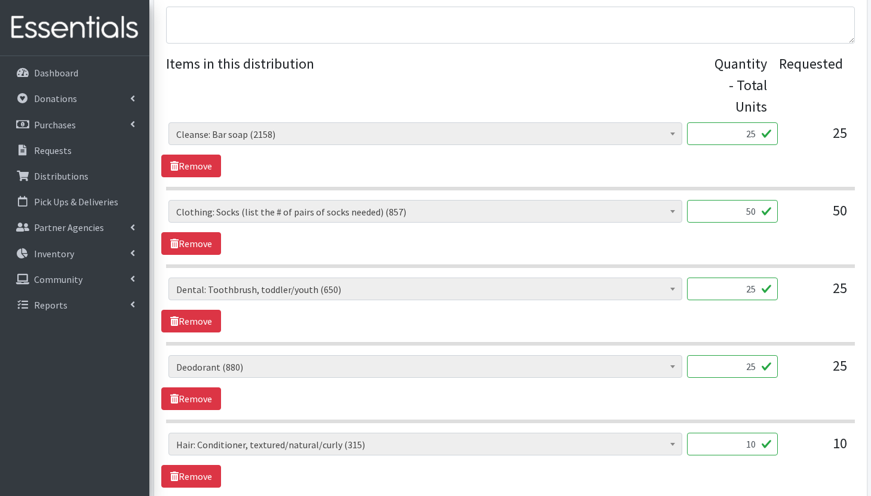
scroll to position [431, 0]
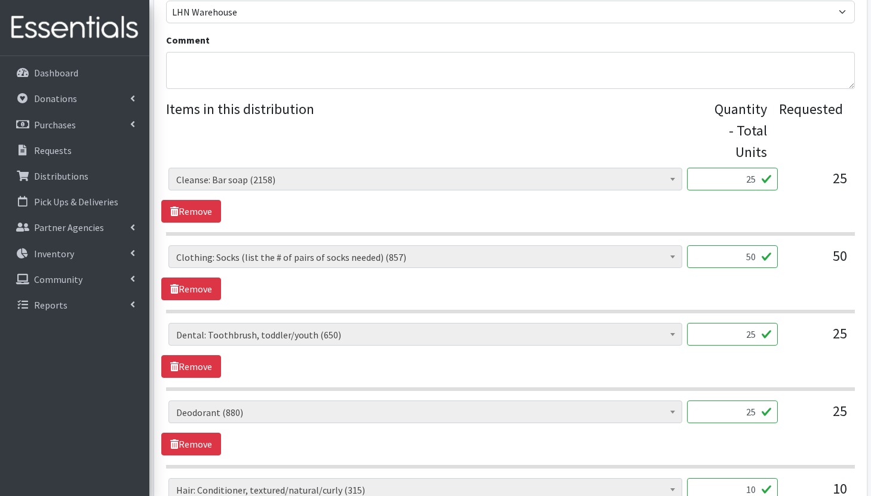
click at [758, 259] on input "50" at bounding box center [732, 256] width 91 height 23
type input "5"
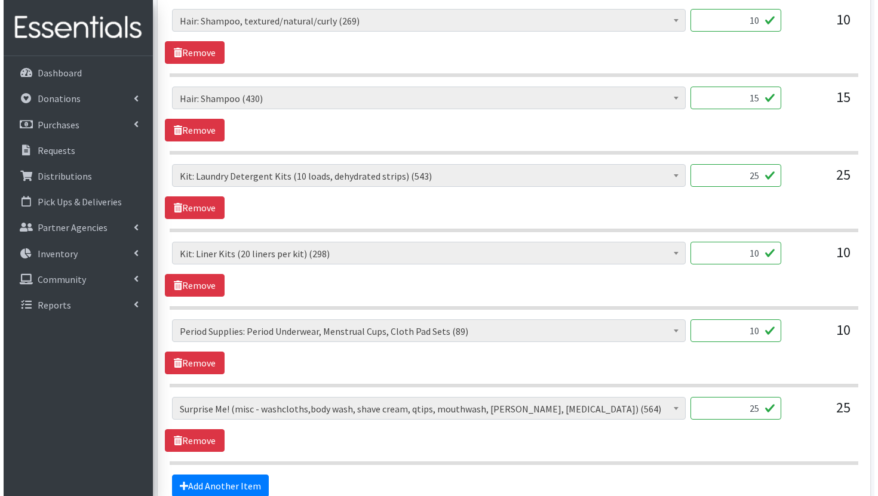
scroll to position [1102, 0]
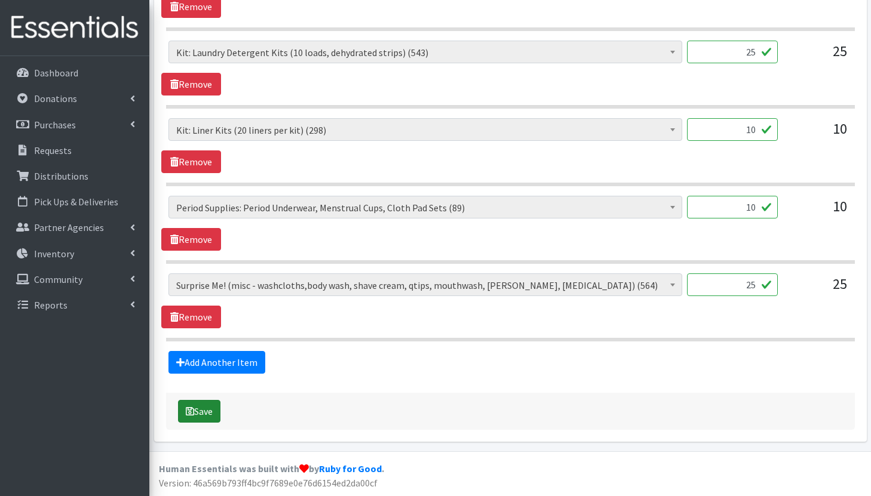
type input "25"
click at [202, 412] on button "Save" at bounding box center [199, 411] width 42 height 23
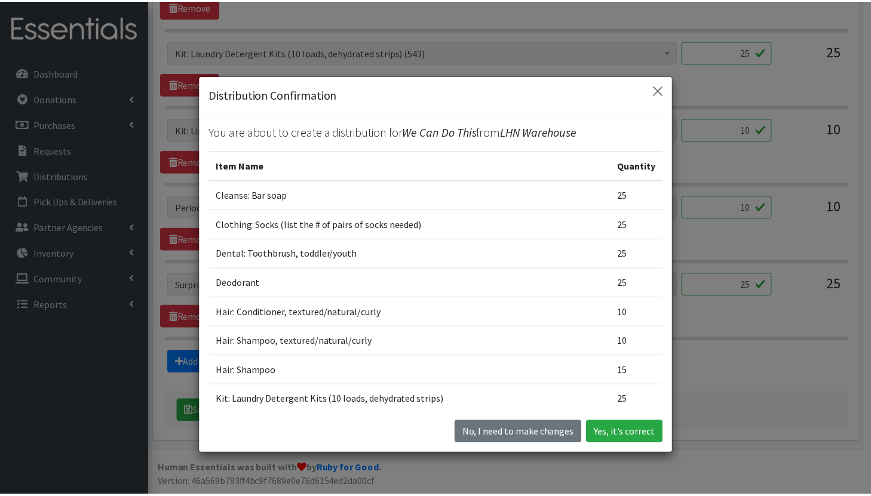
scroll to position [152, 0]
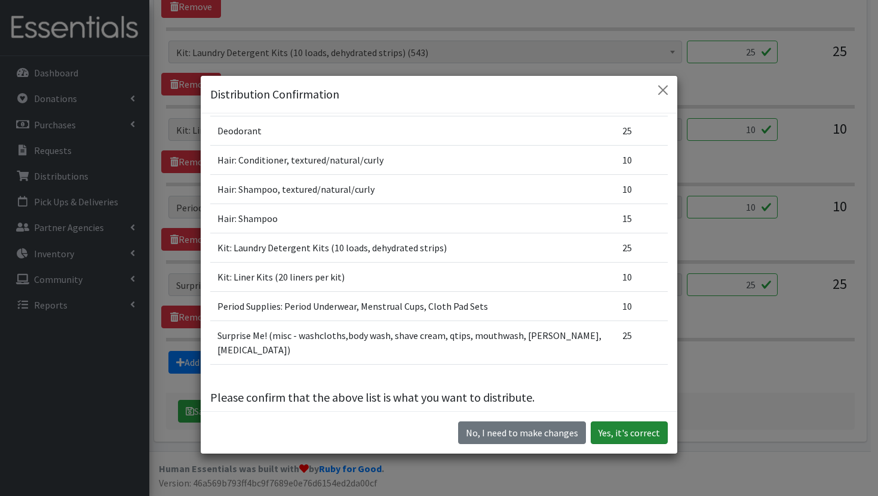
click at [606, 429] on button "Yes, it's correct" at bounding box center [629, 433] width 77 height 23
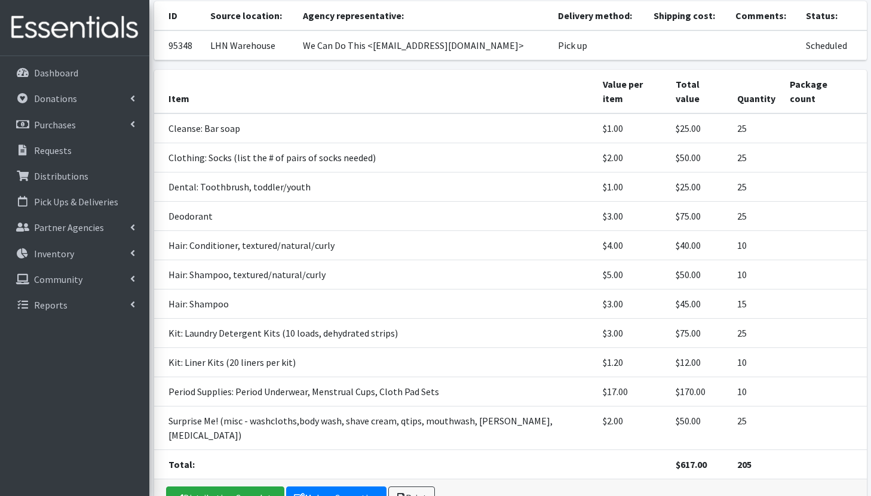
scroll to position [153, 0]
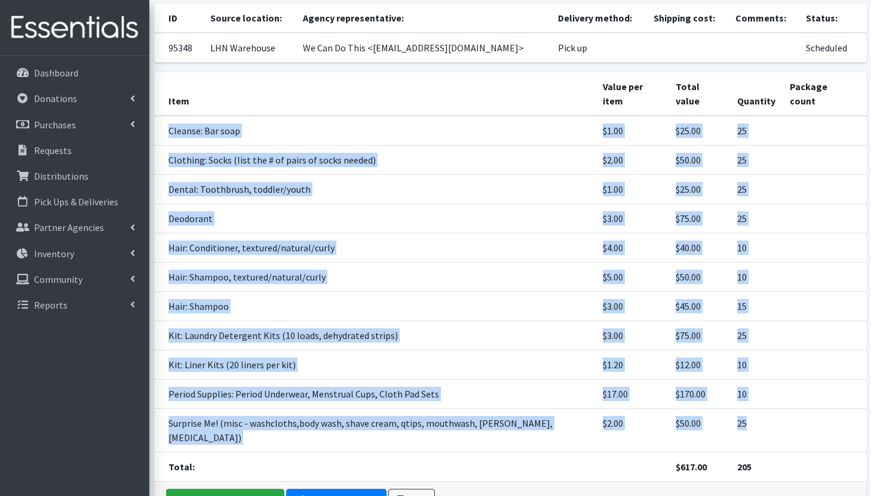
drag, startPoint x: 161, startPoint y: 109, endPoint x: 764, endPoint y: 408, distance: 673.4
click at [764, 408] on tbody "Cleanse: Bar soap $1.00 $25.00 25 Clothing: Socks (list the # of pairs of socks…" at bounding box center [510, 299] width 712 height 366
copy tbody "Cleanse: Bar soap $1.00 $25.00 25 Clothing: Socks (list the # of pairs of socks…"
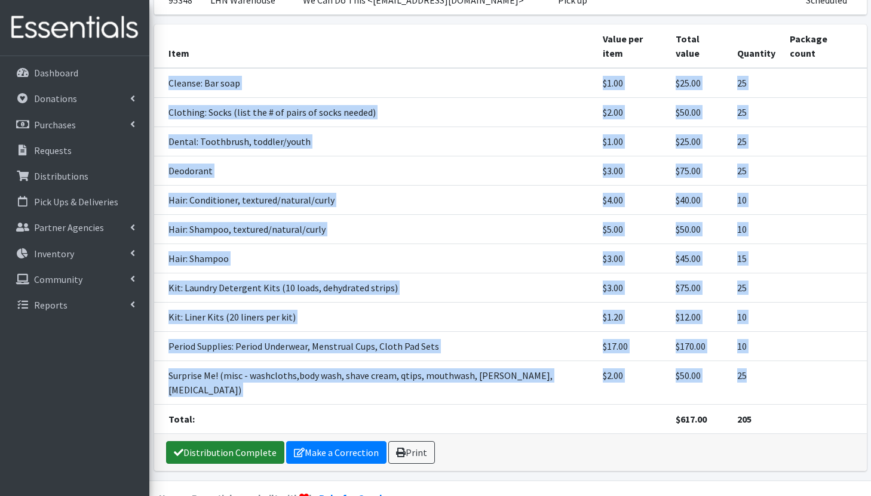
click at [239, 441] on link "Distribution Complete" at bounding box center [225, 452] width 118 height 23
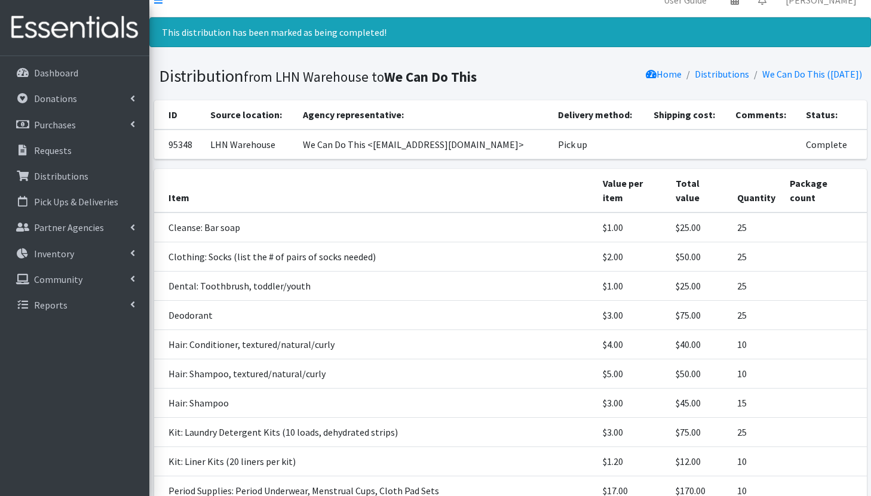
scroll to position [0, 0]
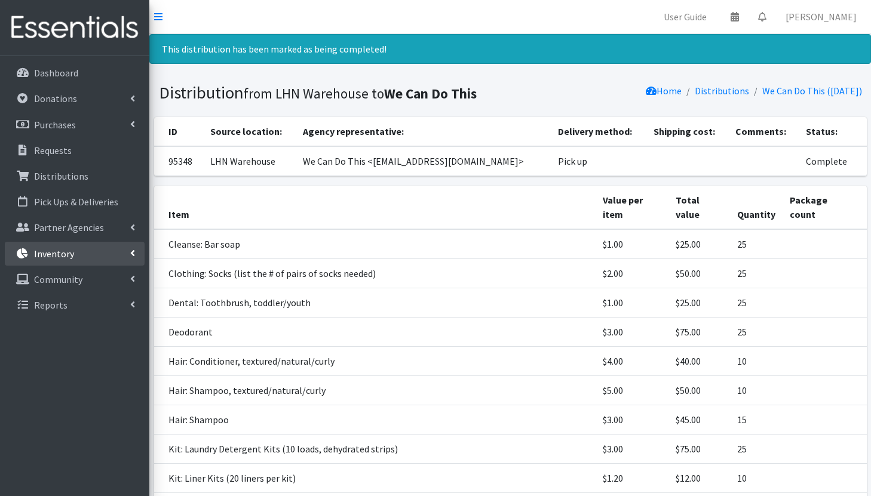
click at [68, 254] on p "Inventory" at bounding box center [54, 254] width 40 height 12
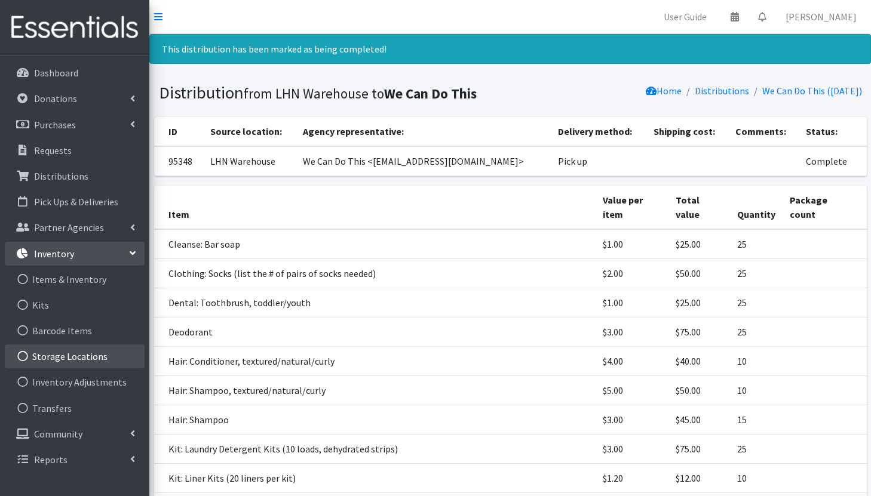
click at [77, 359] on link "Storage Locations" at bounding box center [75, 357] width 140 height 24
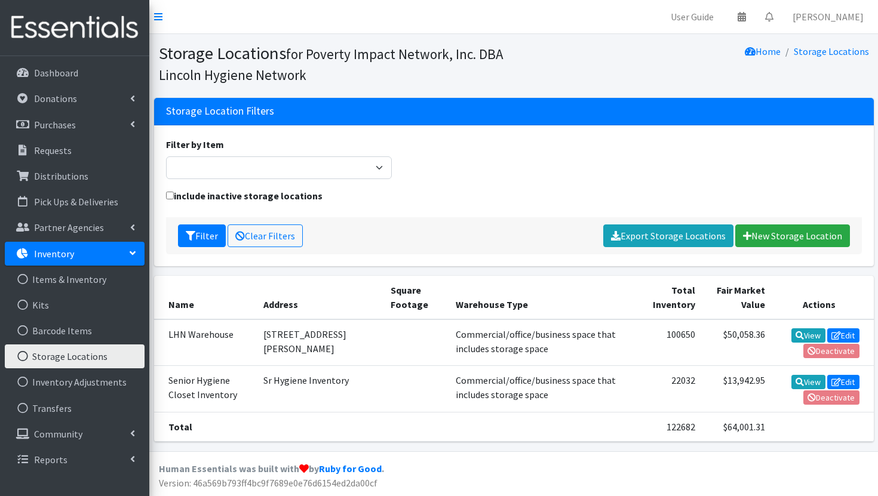
drag, startPoint x: 763, startPoint y: 337, endPoint x: 705, endPoint y: 332, distance: 58.7
click at [705, 333] on tr "LHN Warehouse [STREET_ADDRESS][PERSON_NAME] Commercial/office/business space th…" at bounding box center [513, 342] width 719 height 47
copy tr "$50,058.36 View"
click at [53, 155] on p "Requests" at bounding box center [53, 150] width 38 height 12
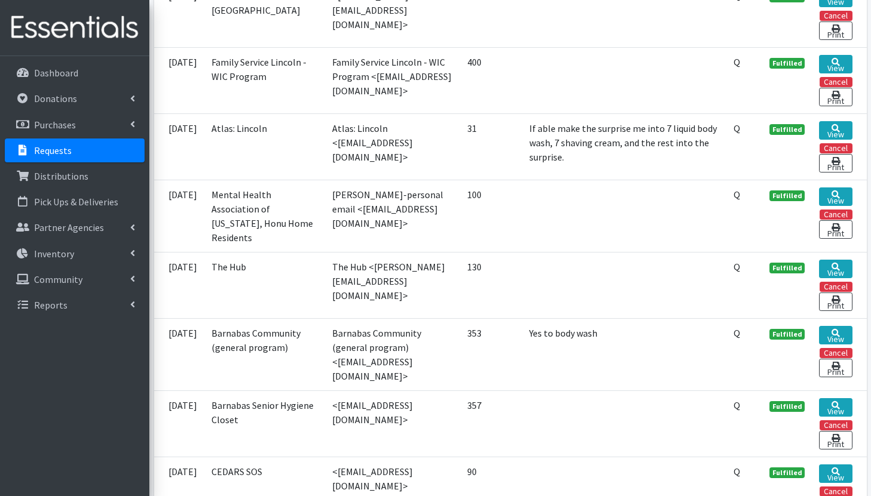
scroll to position [582, 0]
